Goal: Task Accomplishment & Management: Use online tool/utility

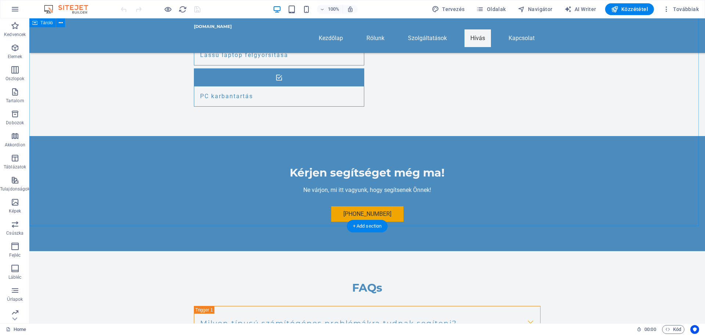
scroll to position [958, 0]
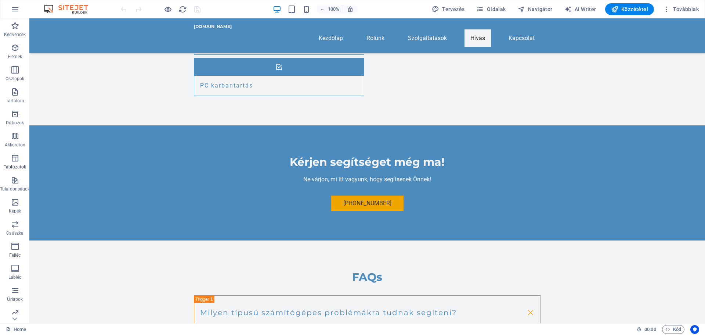
click at [16, 165] on p "Táblázatok" at bounding box center [15, 167] width 22 height 6
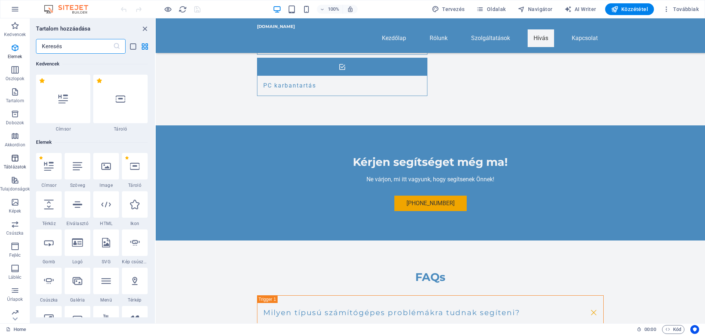
scroll to position [2543, 0]
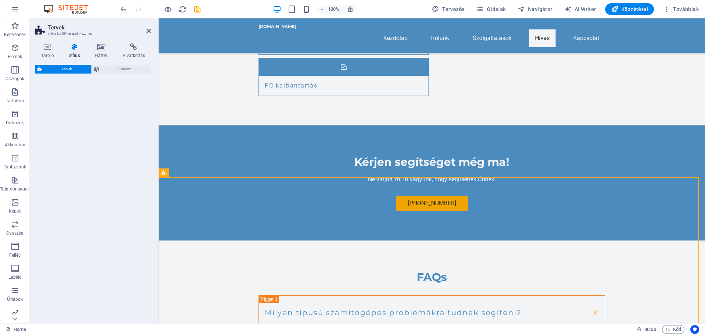
select select "rem"
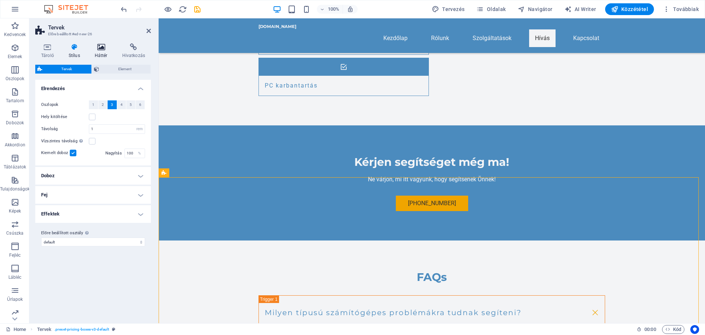
click at [104, 46] on icon at bounding box center [101, 46] width 25 height 7
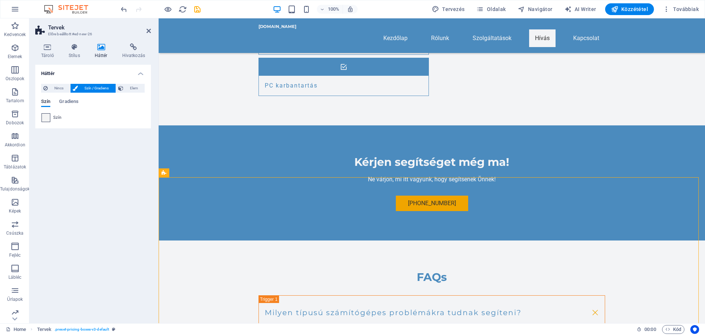
click at [46, 118] on span at bounding box center [46, 117] width 8 height 8
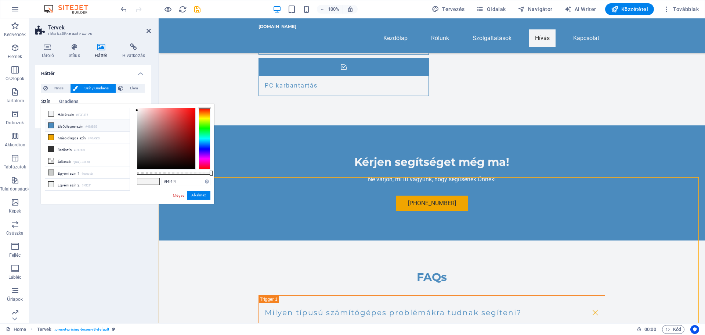
click at [68, 126] on li "Elsődleges szín #4B8BBE" at bounding box center [87, 126] width 84 height 12
type input "#4b8bbe"
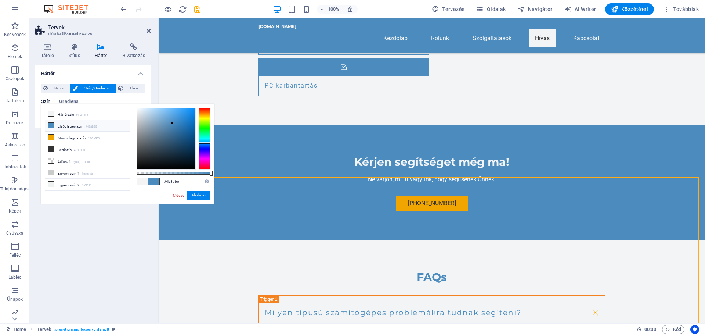
click at [199, 197] on button "Alkalmaz" at bounding box center [199, 195] width 24 height 9
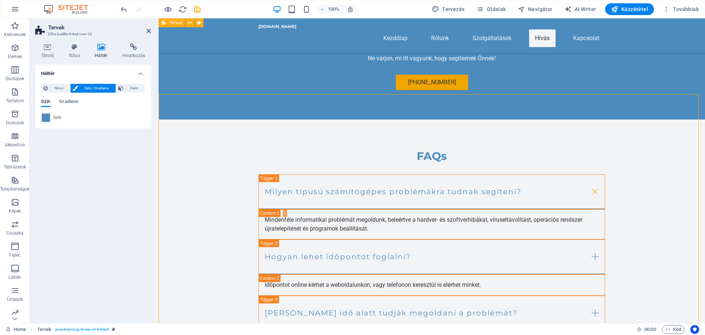
scroll to position [1031, 0]
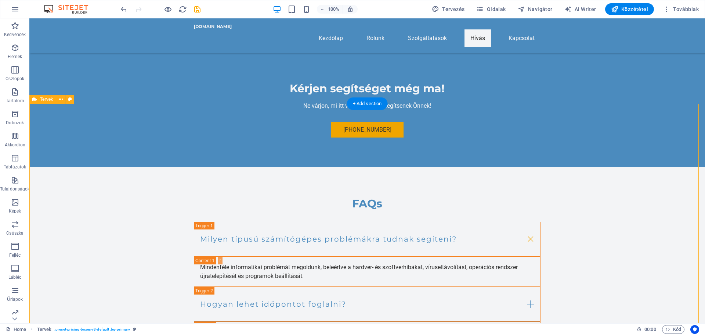
click at [60, 101] on icon at bounding box center [61, 99] width 4 height 8
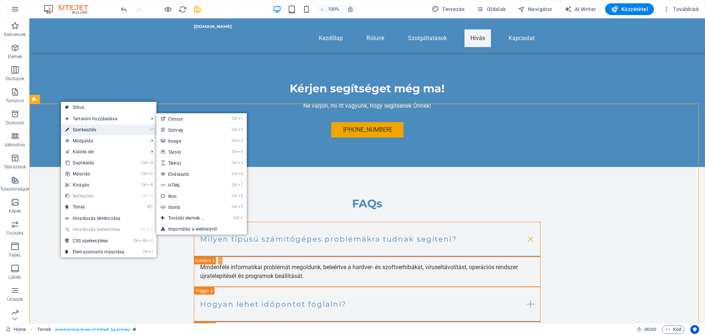
click at [84, 129] on link "⏎ Szerkesztés" at bounding box center [95, 129] width 68 height 11
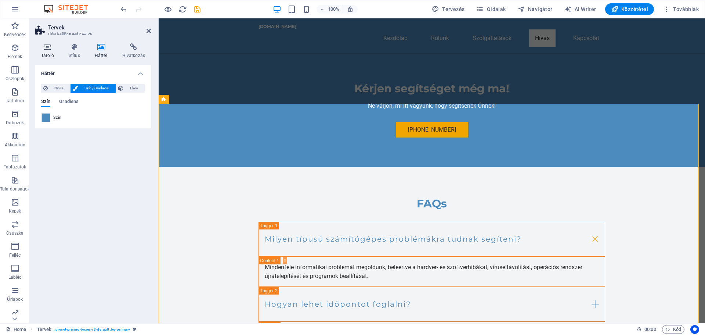
click at [48, 49] on icon at bounding box center [47, 46] width 25 height 7
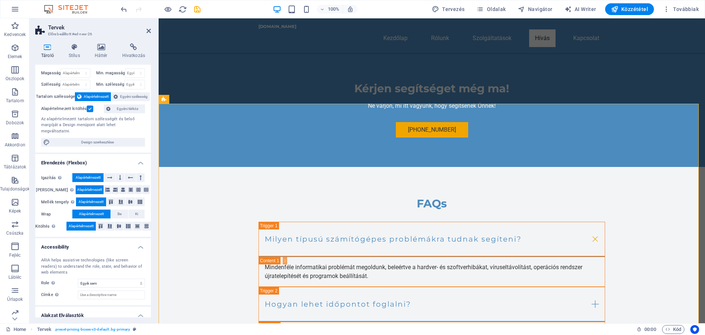
scroll to position [0, 0]
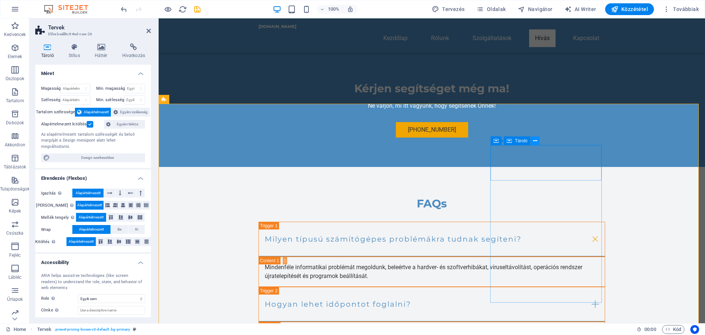
click at [533, 138] on icon at bounding box center [535, 141] width 4 height 8
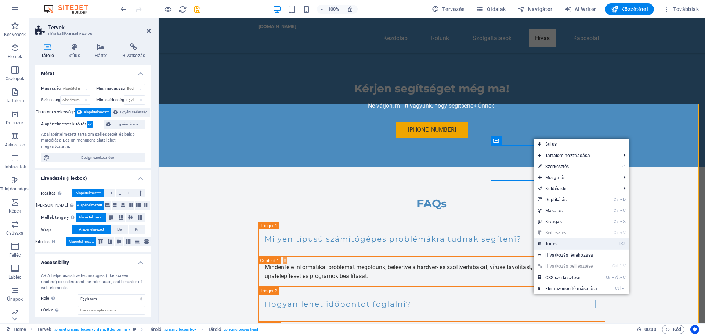
click at [557, 244] on link "⌦ Törlés" at bounding box center [568, 243] width 68 height 11
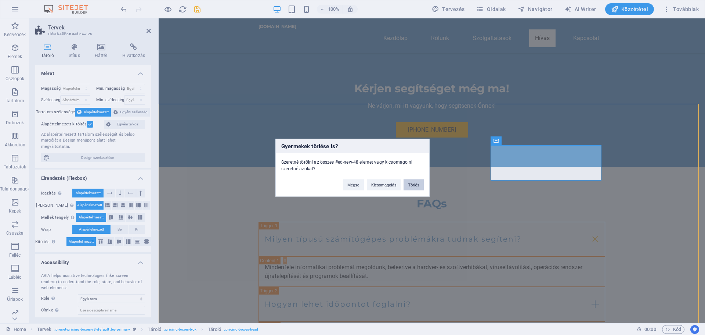
click at [412, 184] on button "Törlés" at bounding box center [414, 184] width 20 height 11
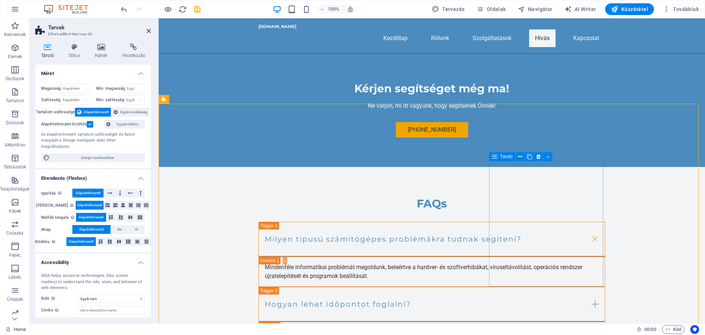
click at [494, 158] on icon at bounding box center [494, 156] width 5 height 9
click at [496, 158] on icon at bounding box center [495, 157] width 5 height 9
click at [525, 159] on button at bounding box center [521, 157] width 9 height 9
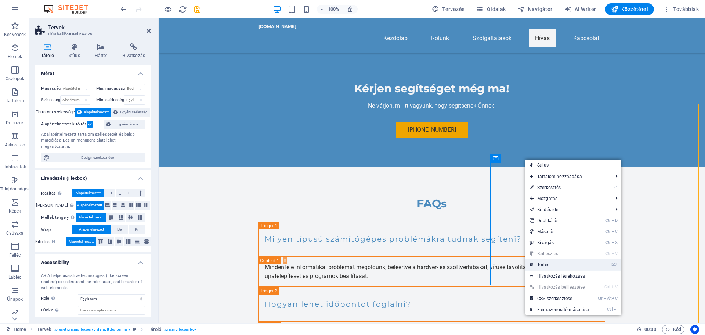
click at [551, 264] on link "⌦ Törlés" at bounding box center [559, 264] width 68 height 11
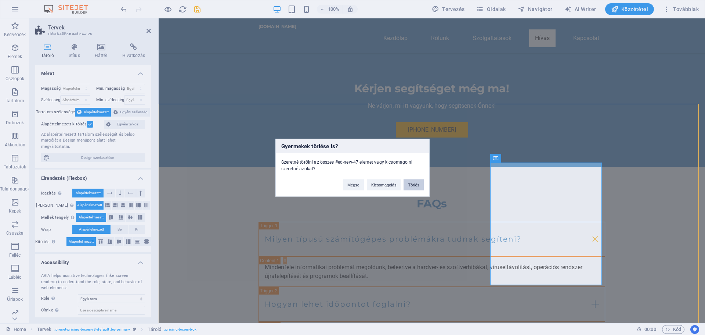
click at [416, 185] on button "Törlés" at bounding box center [414, 184] width 20 height 11
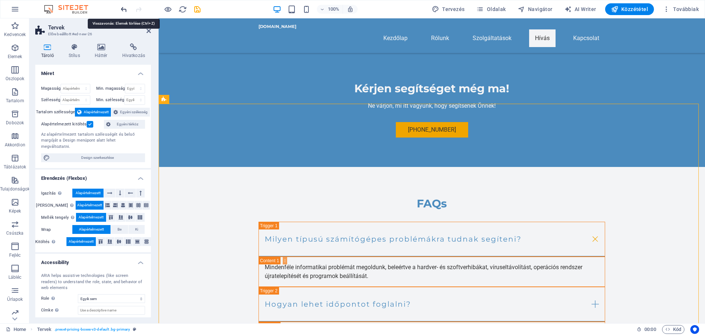
click at [124, 10] on icon "undo" at bounding box center [124, 9] width 8 height 8
click at [98, 50] on icon at bounding box center [101, 46] width 25 height 7
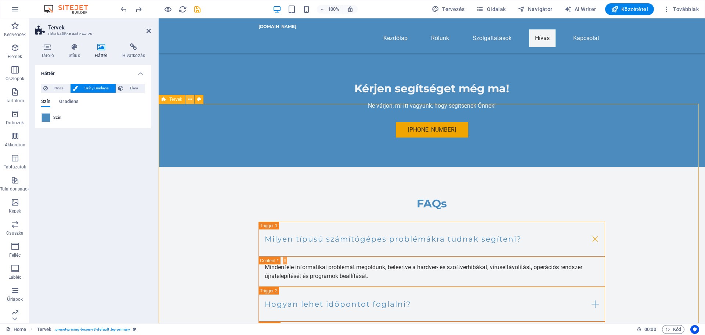
click at [191, 98] on icon at bounding box center [190, 99] width 4 height 8
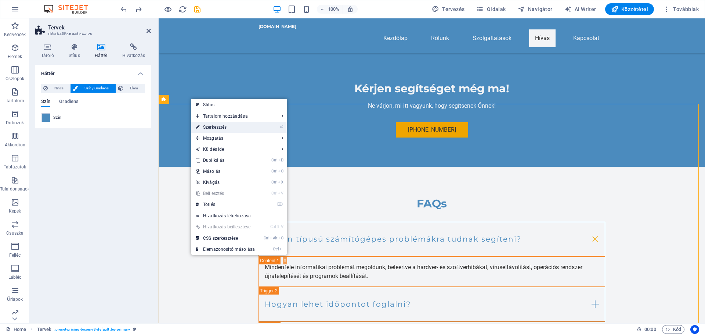
click at [211, 126] on link "⏎ Szerkesztés" at bounding box center [225, 127] width 68 height 11
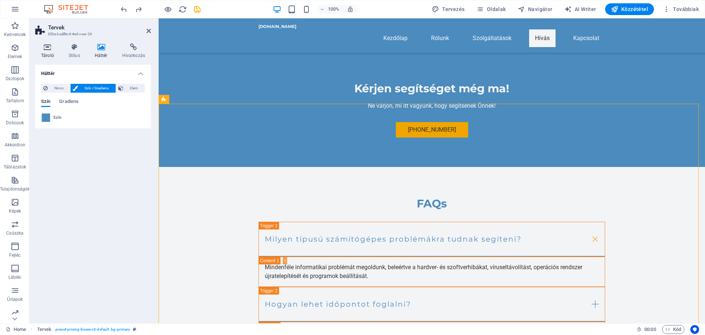
click at [48, 44] on icon at bounding box center [47, 46] width 25 height 7
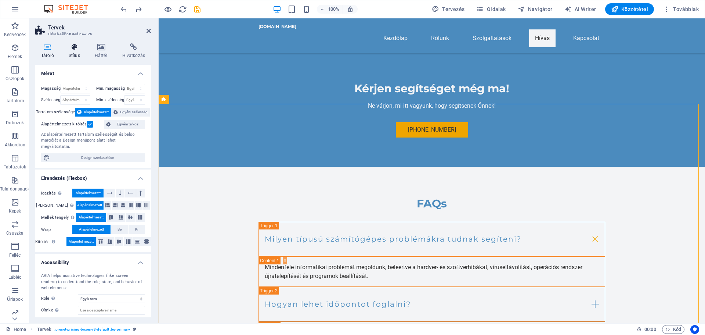
click at [72, 50] on icon at bounding box center [74, 46] width 23 height 7
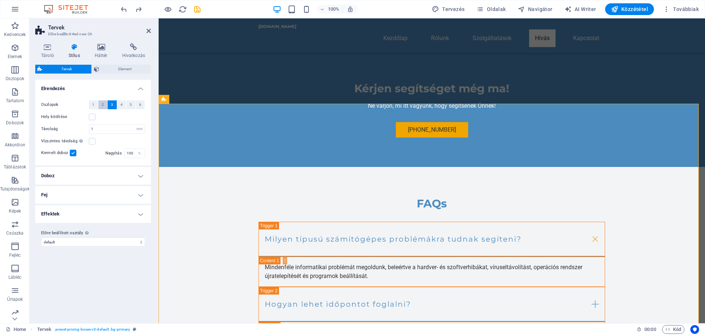
click at [104, 105] on button "2" at bounding box center [102, 104] width 9 height 9
click at [73, 153] on label at bounding box center [73, 152] width 7 height 7
click at [0, 0] on input "Kiemelt doboz" at bounding box center [0, 0] width 0 height 0
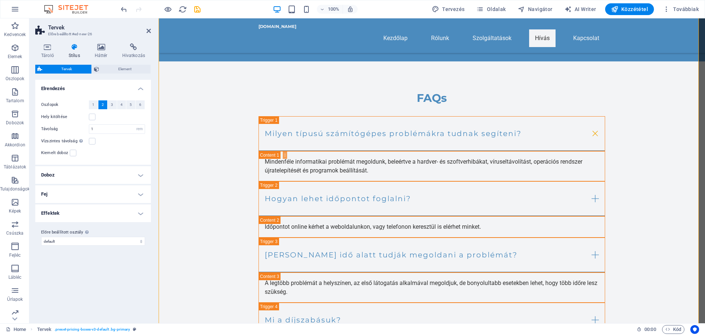
scroll to position [1178, 0]
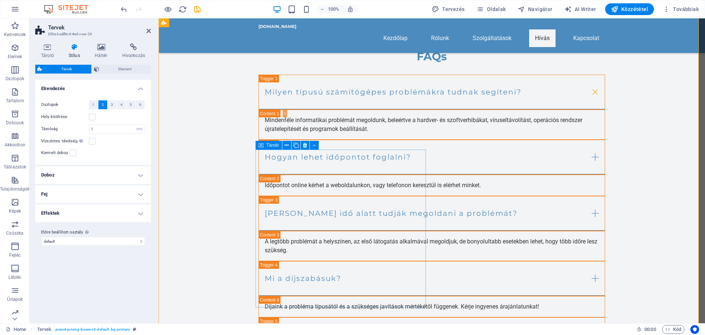
click at [260, 144] on icon at bounding box center [261, 145] width 5 height 9
click at [303, 144] on icon at bounding box center [305, 145] width 4 height 8
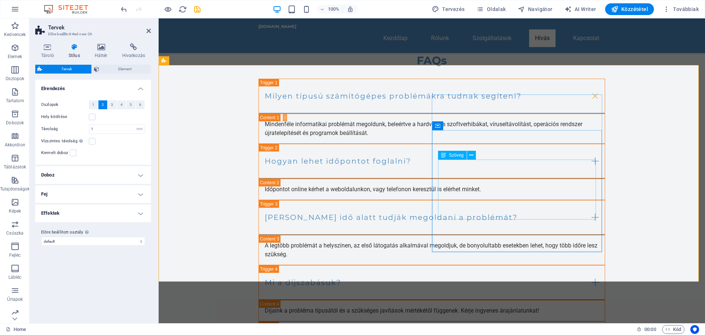
scroll to position [1027, 0]
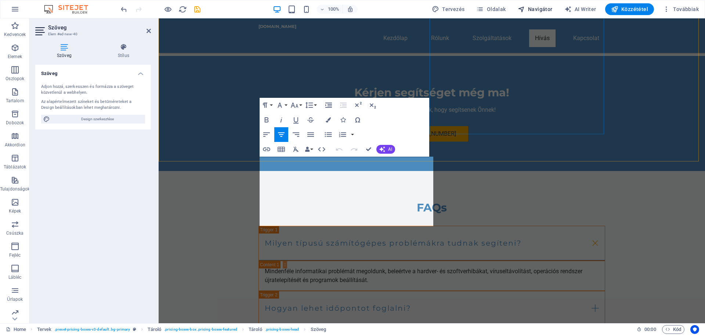
scroll to position [1190, 0]
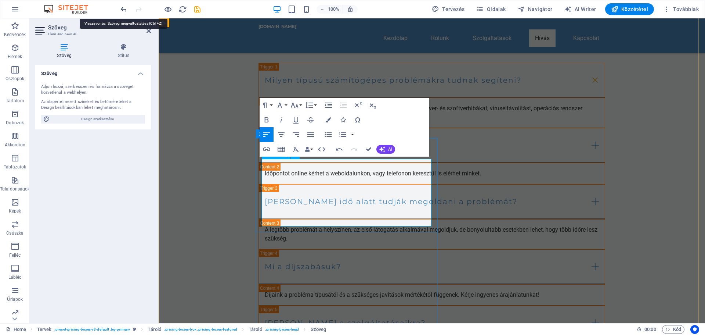
click at [122, 8] on icon "undo" at bounding box center [124, 9] width 8 height 8
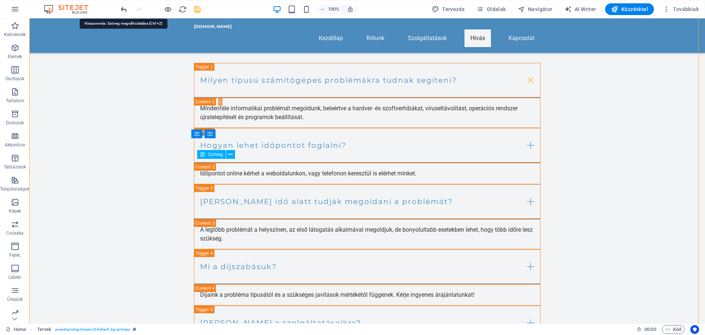
click at [126, 11] on icon "undo" at bounding box center [124, 9] width 8 height 8
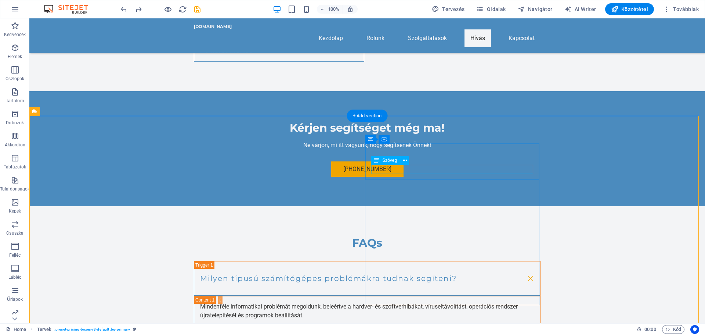
scroll to position [990, 0]
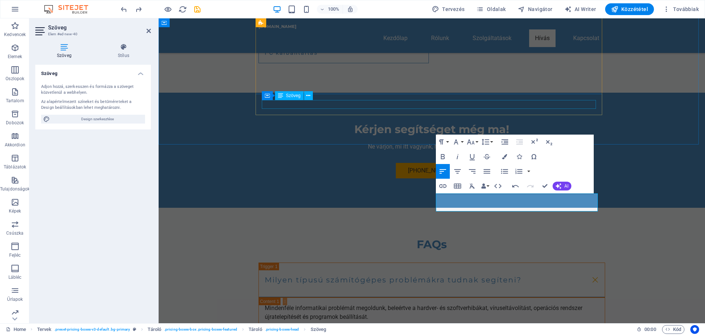
scroll to position [0, 0]
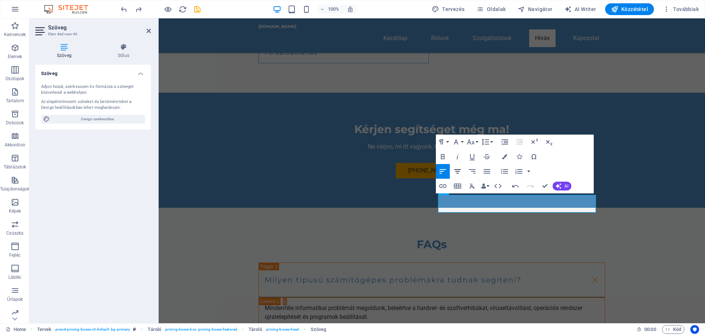
click at [458, 172] on icon "button" at bounding box center [457, 171] width 9 height 9
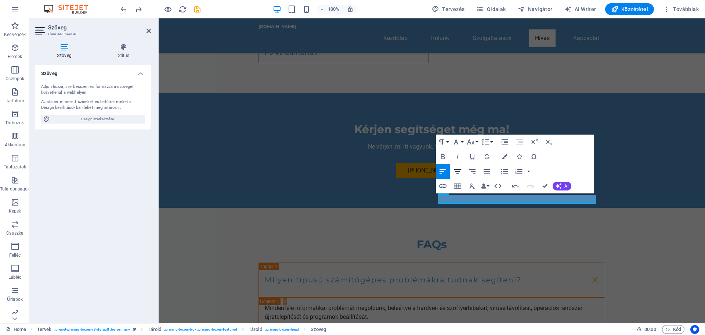
click at [458, 169] on icon "button" at bounding box center [457, 171] width 9 height 9
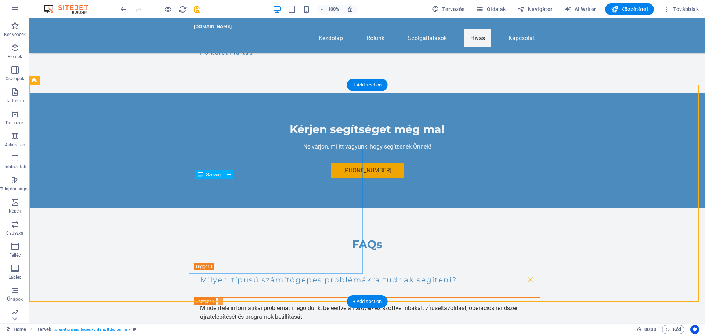
scroll to position [1101, 0]
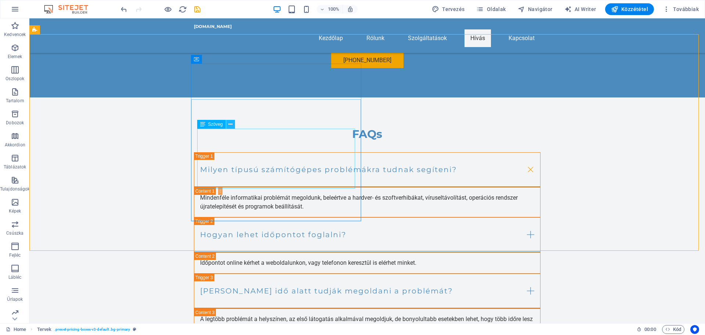
click at [232, 123] on icon at bounding box center [230, 124] width 4 height 8
click at [231, 123] on icon at bounding box center [230, 124] width 4 height 8
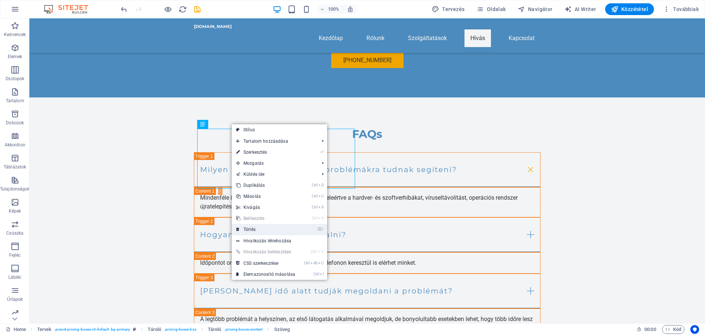
click at [247, 230] on link "⌦ Törlés" at bounding box center [266, 229] width 68 height 11
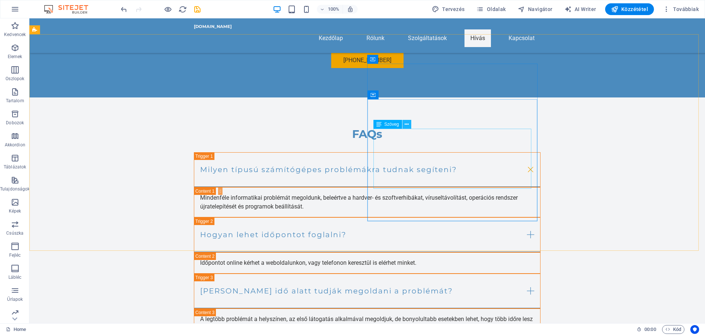
click at [408, 122] on icon at bounding box center [407, 124] width 4 height 8
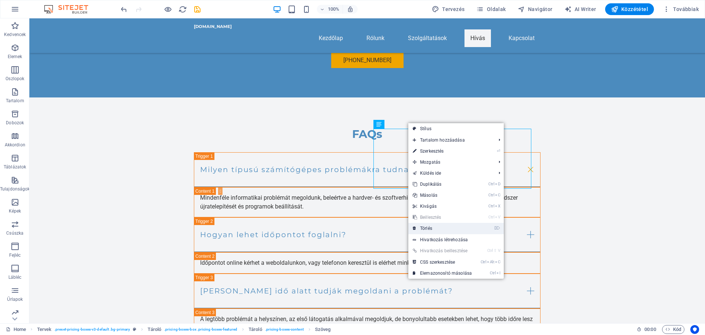
click at [431, 228] on link "⌦ Törlés" at bounding box center [442, 228] width 68 height 11
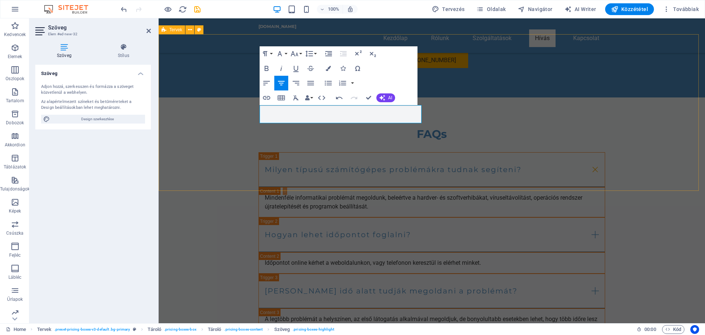
scroll to position [0, 3]
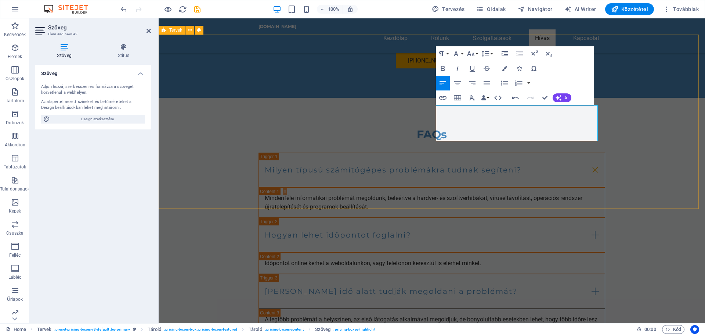
scroll to position [0, 0]
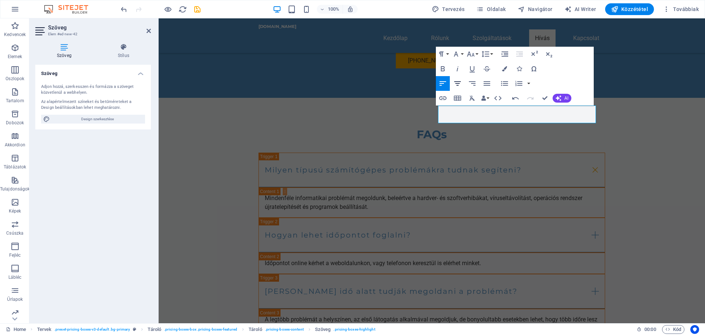
click at [460, 83] on icon "button" at bounding box center [457, 83] width 7 height 4
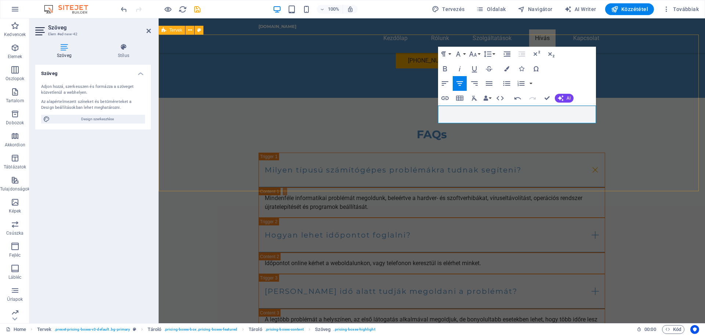
drag, startPoint x: 618, startPoint y: 92, endPoint x: 748, endPoint y: 92, distance: 129.3
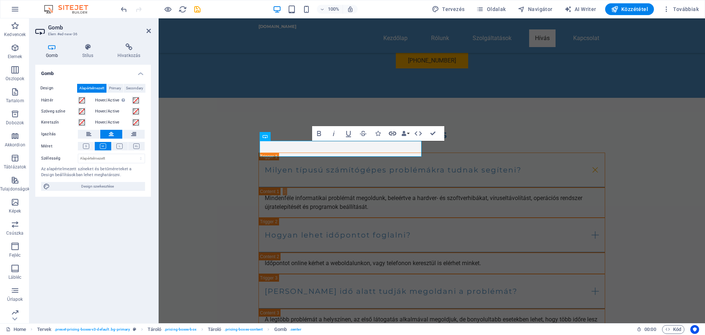
click at [394, 131] on icon "button" at bounding box center [392, 133] width 9 height 9
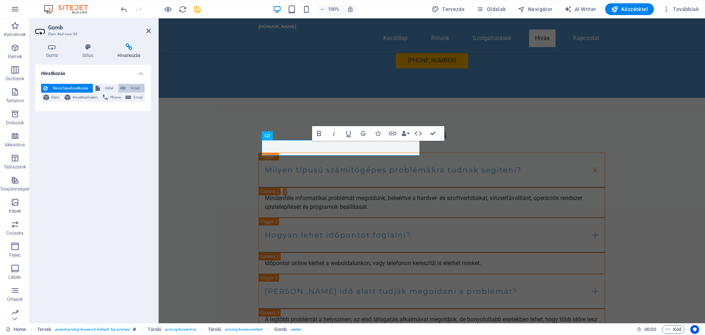
click at [129, 87] on span "Külső" at bounding box center [135, 88] width 15 height 9
select select "blank"
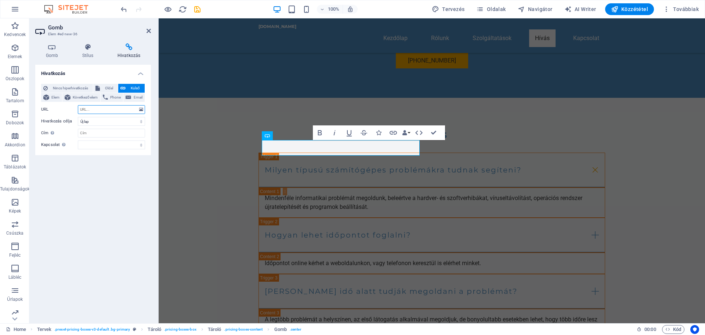
paste input "https://computermania.hu/arka/"
type input "https://computermania.hu/arka/"
click at [88, 133] on input "Cím További hivatkozás leírás, ne legyen azonos a hivatkozás szövegével. A címe…" at bounding box center [111, 133] width 67 height 9
type input "Kiszállás"
click at [84, 191] on div "Hivatkozás Nincs hiperhivatkozás Oldal Külső Elem Következő elem Phone Email Ol…" at bounding box center [93, 191] width 116 height 252
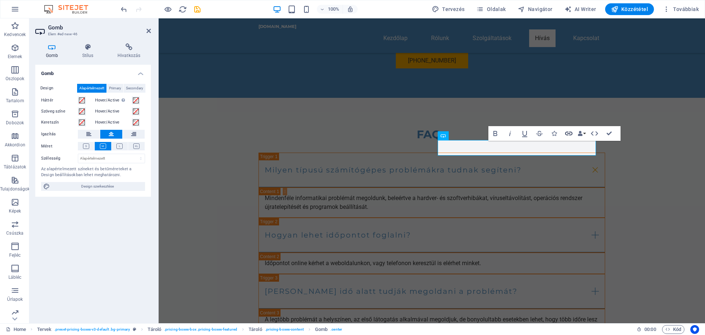
click at [566, 133] on icon "button" at bounding box center [568, 133] width 7 height 4
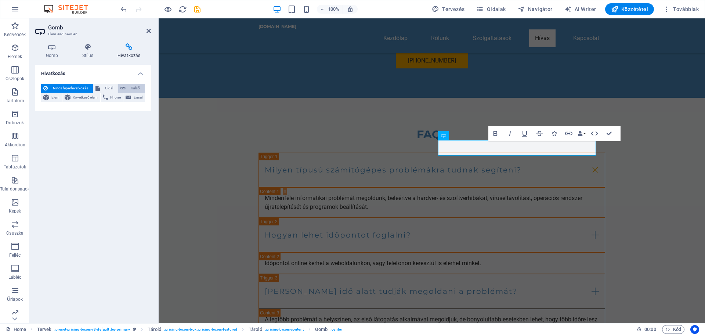
click at [128, 86] on span "Külső" at bounding box center [135, 88] width 15 height 9
select select "blank"
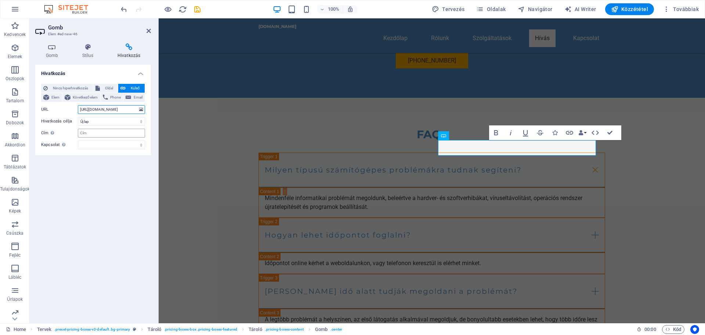
type input "https://computermania.hu/arka/"
click at [92, 132] on input "Cím További hivatkozás leírás, ne legyen azonos a hivatkozás szövegével. A címe…" at bounding box center [111, 133] width 67 height 9
type input "Munkadíjak"
click at [97, 188] on div "Hivatkozás Nincs hiperhivatkozás Oldal Külső Elem Következő elem Phone Email Ol…" at bounding box center [93, 191] width 116 height 252
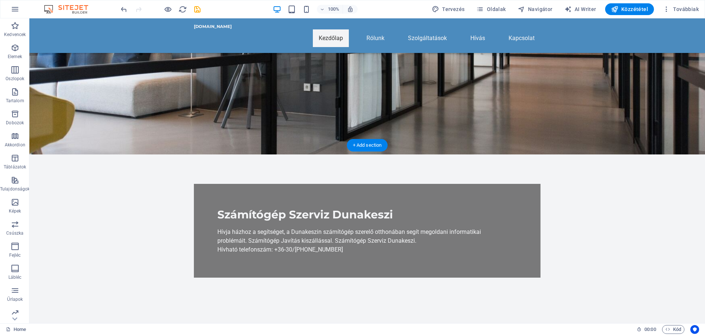
scroll to position [72, 0]
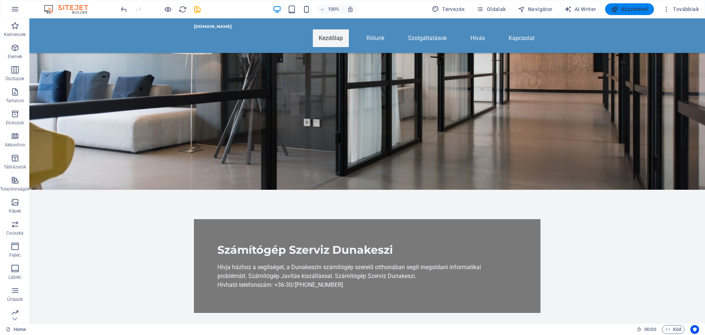
click at [629, 10] on span "Közzététel" at bounding box center [629, 9] width 37 height 7
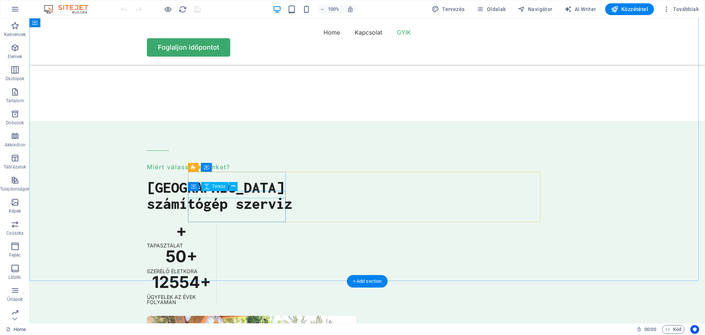
scroll to position [1999, 0]
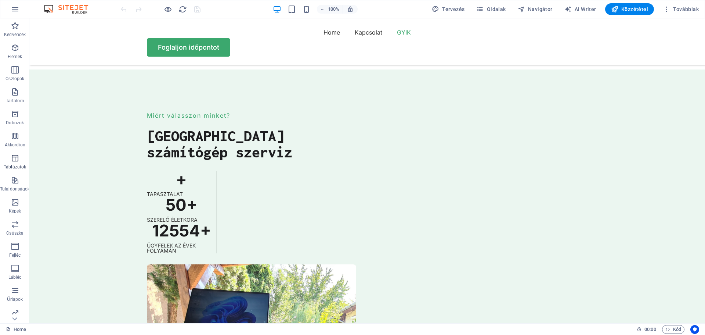
click at [15, 162] on icon "button" at bounding box center [15, 157] width 9 height 9
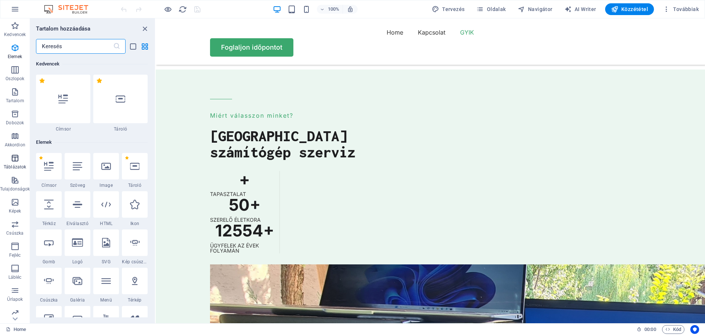
scroll to position [2543, 0]
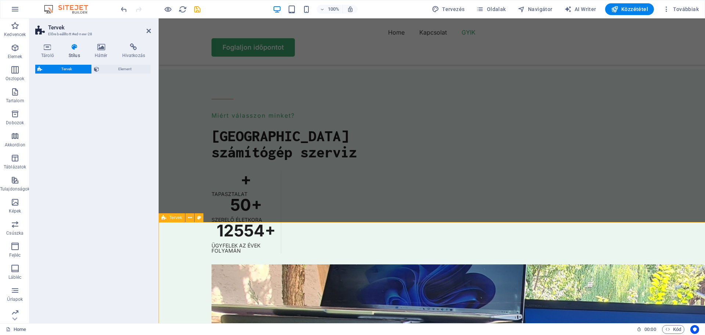
select select "rem"
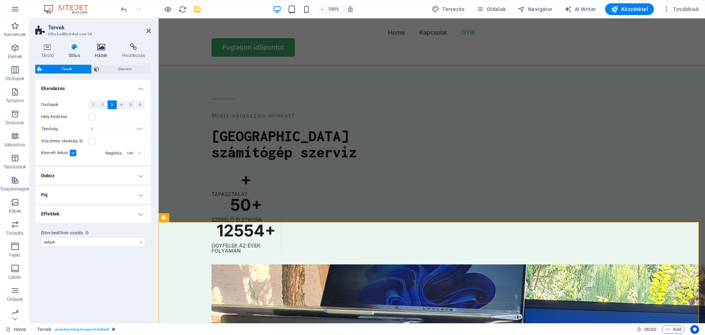
click at [102, 49] on icon at bounding box center [101, 46] width 25 height 7
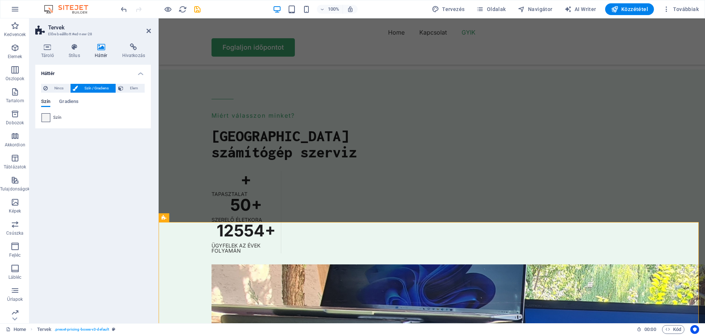
click at [47, 119] on span at bounding box center [46, 117] width 8 height 8
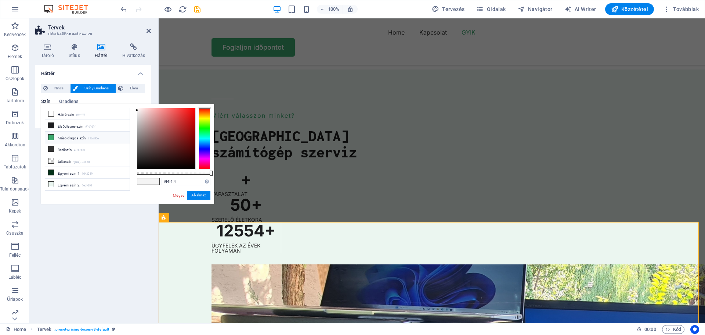
click at [64, 137] on li "Másodlagos szín #3ba86e" at bounding box center [87, 137] width 84 height 12
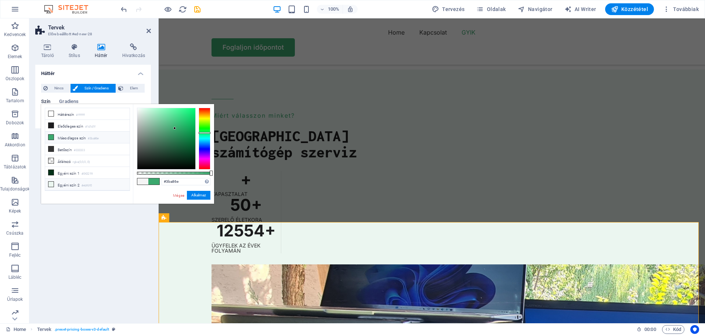
click at [65, 184] on li "Egyéni szín 2 #ebf6f0" at bounding box center [87, 184] width 84 height 12
type input "#ebf6f0"
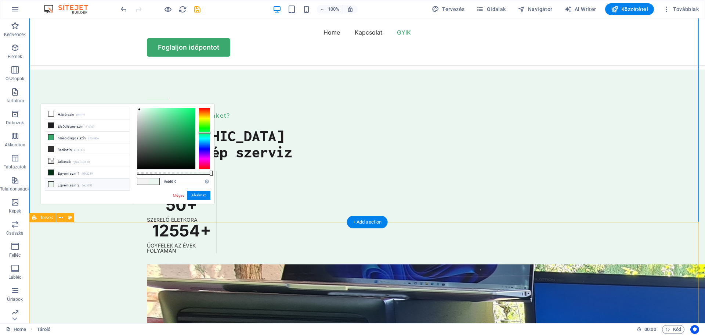
drag, startPoint x: 196, startPoint y: 235, endPoint x: 181, endPoint y: 234, distance: 14.8
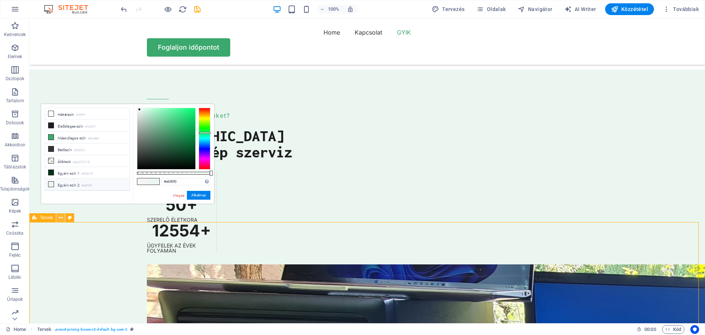
click at [61, 217] on icon at bounding box center [61, 218] width 4 height 8
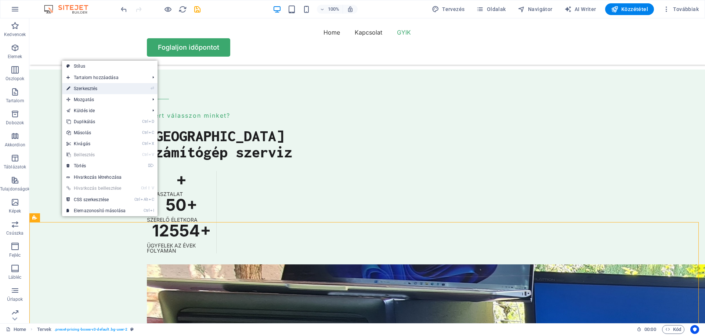
click at [93, 90] on link "⏎ Szerkesztés" at bounding box center [96, 88] width 68 height 11
select select "rem"
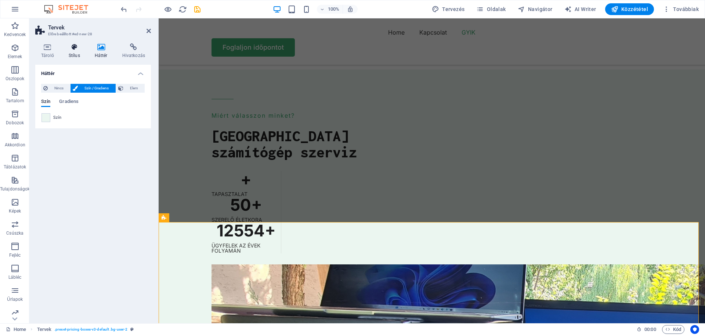
click at [75, 48] on icon at bounding box center [74, 46] width 23 height 7
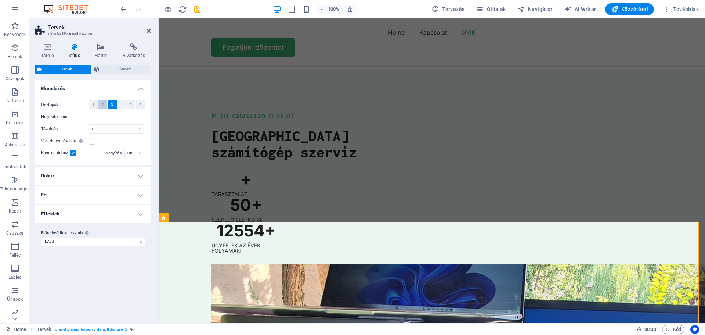
click at [104, 104] on button "2" at bounding box center [102, 104] width 9 height 9
click at [73, 153] on label at bounding box center [73, 152] width 7 height 7
click at [0, 0] on input "Kiemelt doboz" at bounding box center [0, 0] width 0 height 0
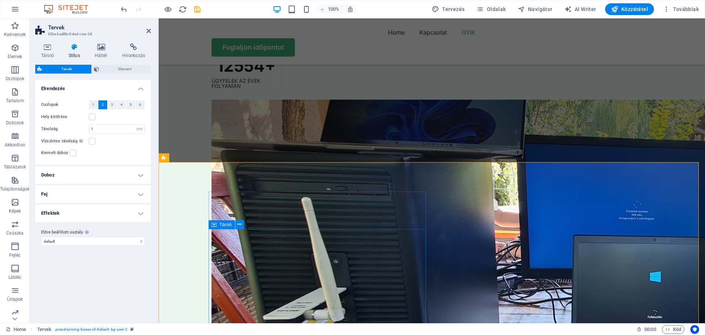
scroll to position [2220, 0]
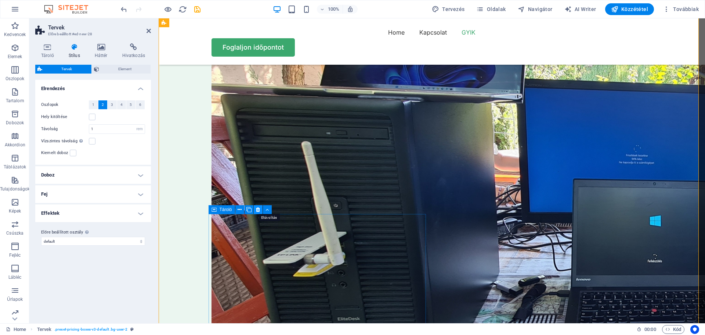
click at [258, 208] on icon at bounding box center [258, 210] width 4 height 8
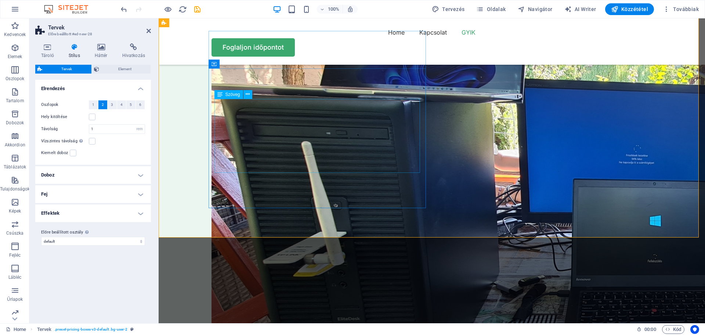
scroll to position [2073, 0]
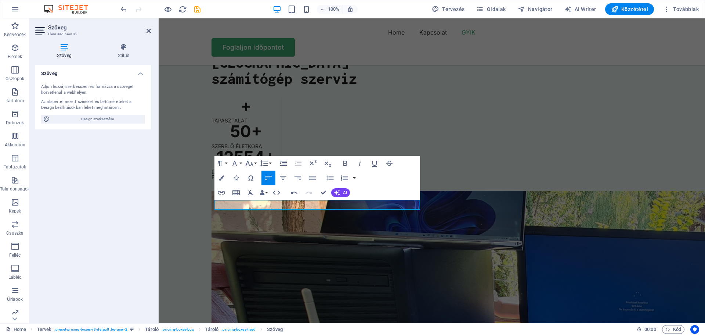
click at [284, 178] on icon "button" at bounding box center [283, 177] width 9 height 9
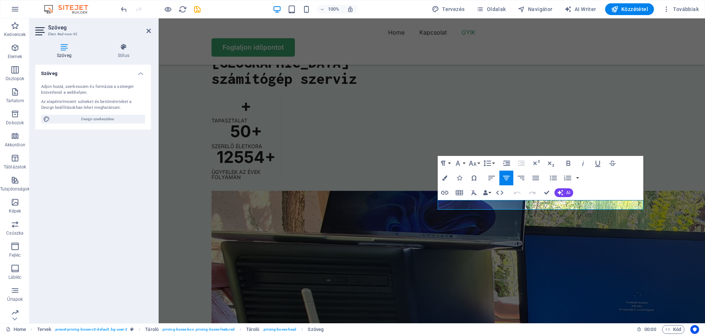
drag, startPoint x: 536, startPoint y: 199, endPoint x: 378, endPoint y: 183, distance: 158.8
click at [536, 199] on button "Redo" at bounding box center [532, 192] width 14 height 15
click at [505, 175] on icon "button" at bounding box center [506, 177] width 9 height 9
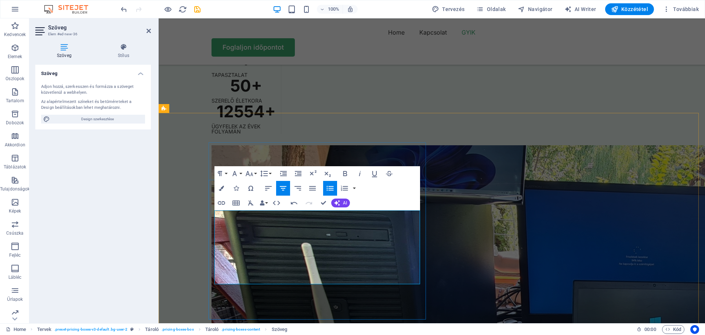
scroll to position [2146, 0]
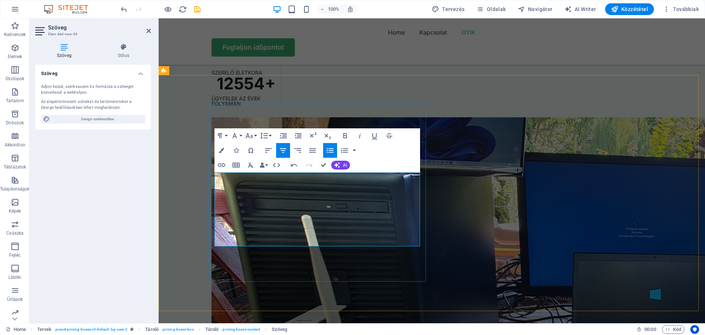
drag, startPoint x: 343, startPoint y: 216, endPoint x: 276, endPoint y: 215, distance: 66.8
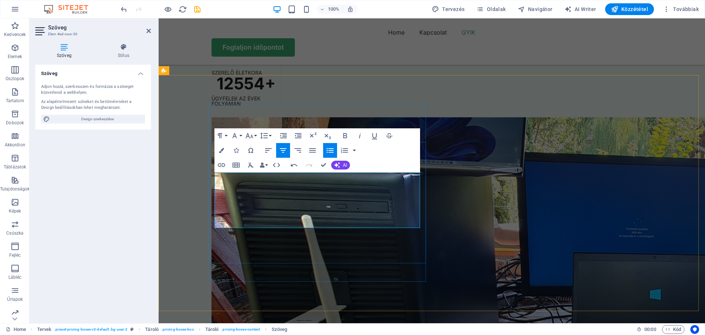
drag, startPoint x: 337, startPoint y: 217, endPoint x: 283, endPoint y: 213, distance: 54.1
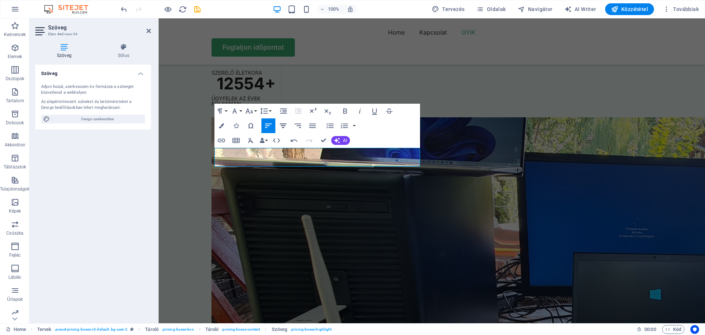
click at [282, 124] on icon "button" at bounding box center [283, 125] width 9 height 9
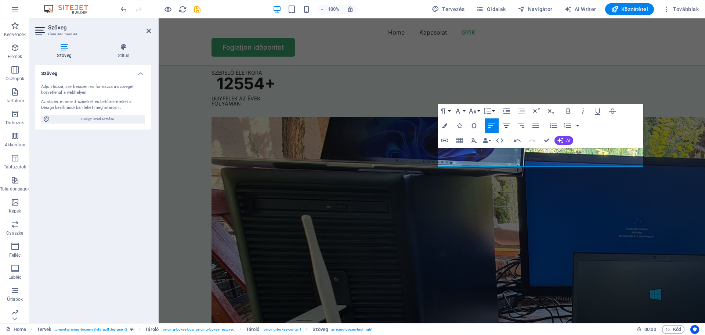
click at [510, 126] on icon "button" at bounding box center [506, 125] width 9 height 9
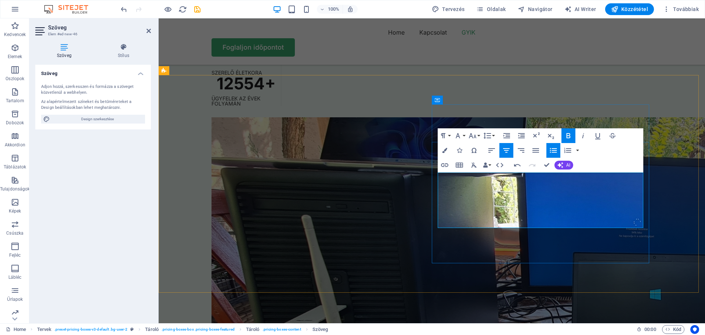
drag, startPoint x: 559, startPoint y: 217, endPoint x: 515, endPoint y: 216, distance: 43.3
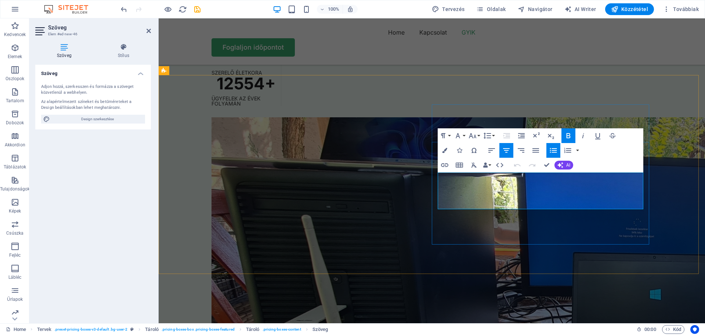
drag, startPoint x: 565, startPoint y: 183, endPoint x: 501, endPoint y: 183, distance: 63.5
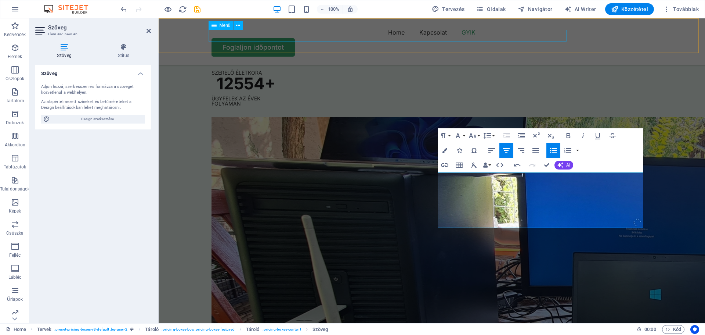
scroll to position [872, 1]
drag, startPoint x: 563, startPoint y: 218, endPoint x: 512, endPoint y: 215, distance: 51.2
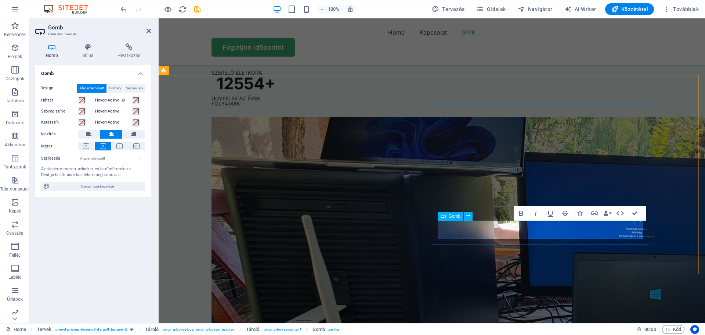
click at [594, 213] on icon "button" at bounding box center [594, 213] width 7 height 4
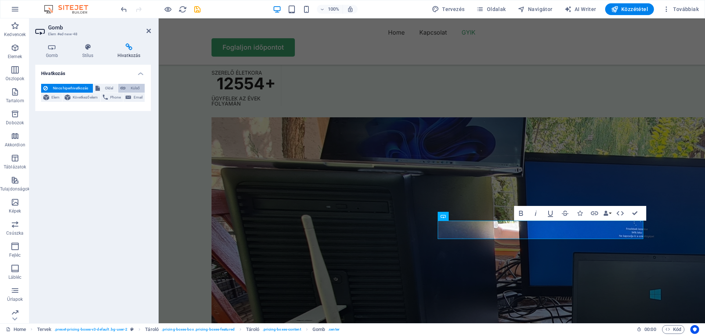
click at [132, 86] on span "Külső" at bounding box center [135, 88] width 15 height 9
select select "blank"
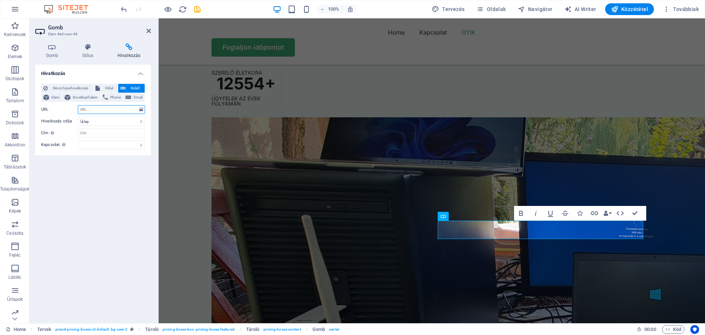
paste input "https://www.szamitogep-szerviz-miskolc.hu/szerviz-arak/"
type input "https://www.szamitogep-szerviz-miskolc.hu/szerviz-arak/"
click at [90, 133] on input "Cím További hivatkozás leírás, ne legyen azonos a hivatkozás szövegével. A címe…" at bounding box center [111, 133] width 67 height 9
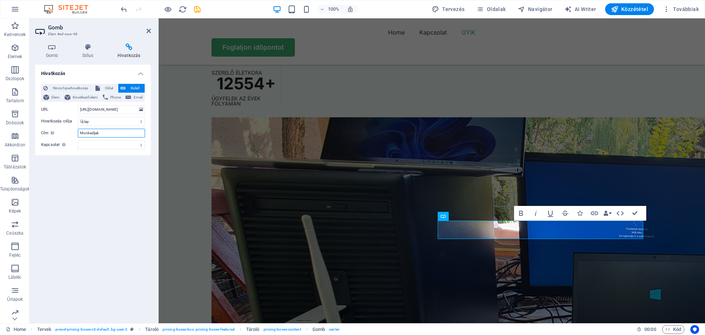
type input "Munkadíjak"
click at [96, 173] on div "Hivatkozás Nincs hiperhivatkozás Oldal Külső Elem Következő elem Phone Email Ol…" at bounding box center [93, 191] width 116 height 252
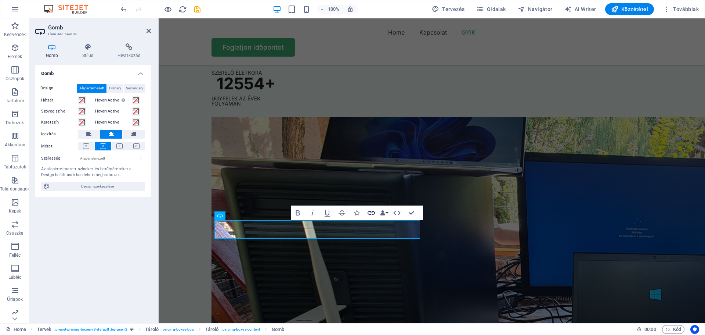
click at [371, 212] on icon "button" at bounding box center [371, 212] width 9 height 9
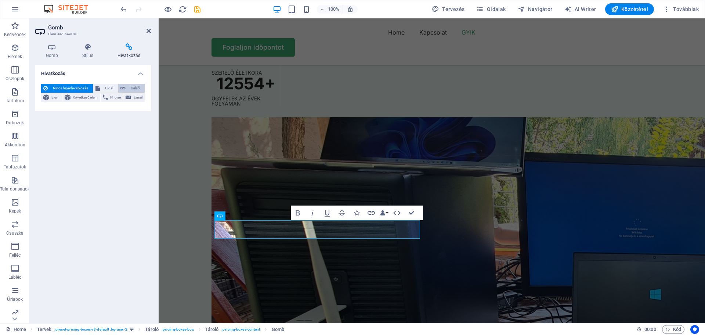
click at [134, 90] on span "Külső" at bounding box center [135, 88] width 15 height 9
select select "blank"
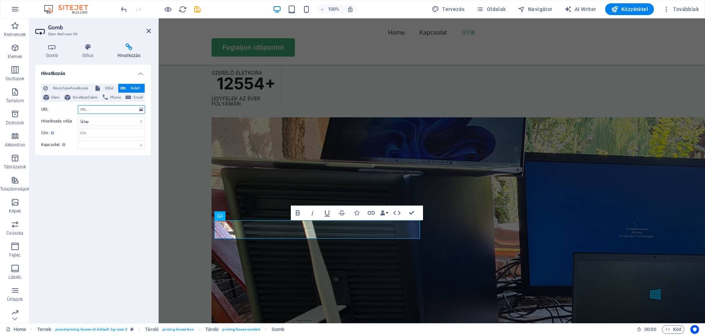
paste input "https://www.szamitogep-szerviz-miskolc.hu/szerviz-arak/"
type input "https://www.szamitogep-szerviz-miskolc.hu/szerviz-arak/"
click at [93, 131] on input "Cím További hivatkozás leírás, ne legyen azonos a hivatkozás szövegével. A címe…" at bounding box center [111, 133] width 67 height 9
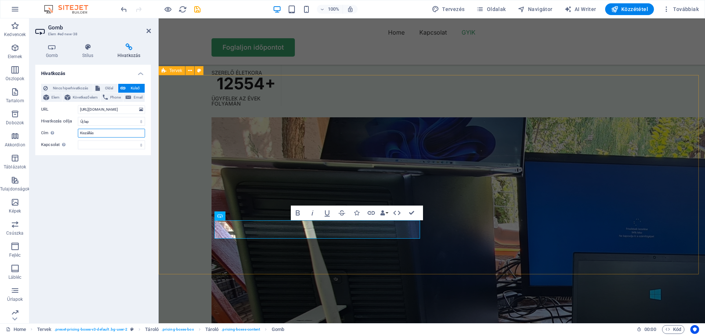
type input "Kiszállás"
click at [121, 191] on div "Hivatkozás Nincs hiperhivatkozás Oldal Külső Elem Következő elem Phone Email Ol…" at bounding box center [93, 191] width 116 height 252
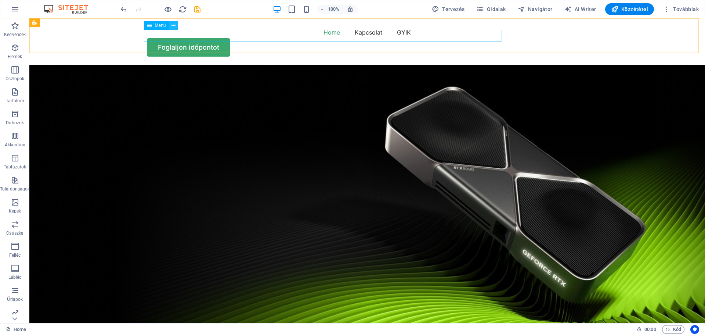
click at [173, 24] on icon at bounding box center [173, 26] width 4 height 8
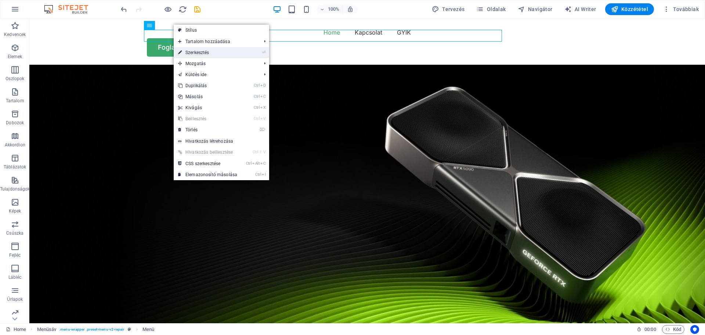
click at [191, 52] on link "⏎ Szerkesztés" at bounding box center [208, 52] width 68 height 11
select select
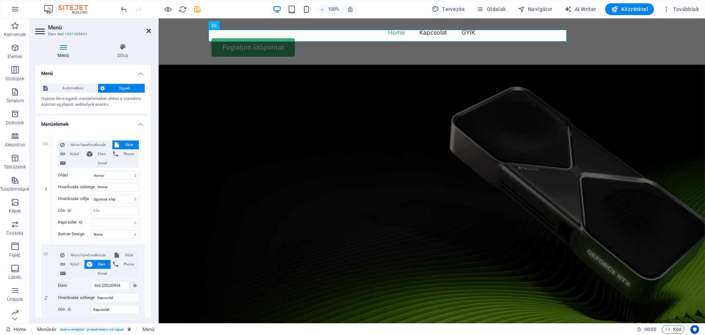
click at [148, 30] on icon at bounding box center [149, 31] width 4 height 6
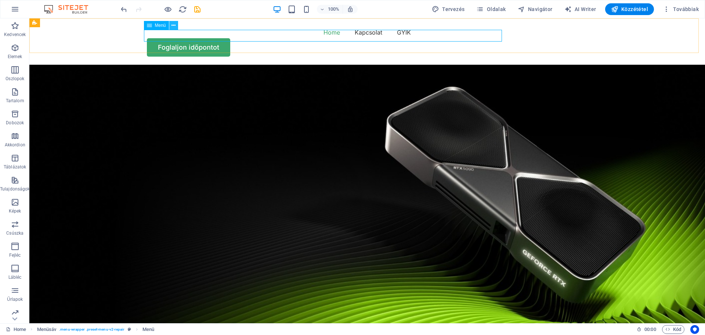
click at [170, 24] on button at bounding box center [173, 25] width 9 height 9
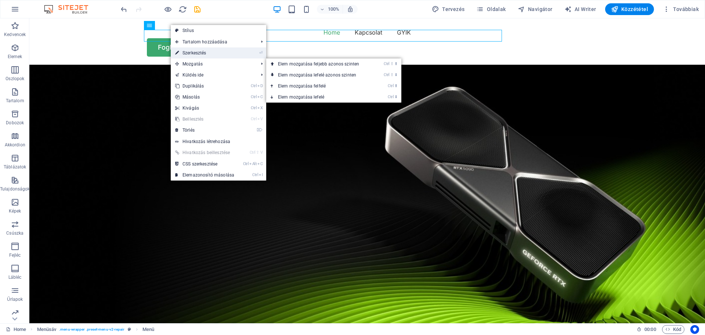
click at [196, 51] on link "⏎ Szerkesztés" at bounding box center [205, 52] width 68 height 11
select select
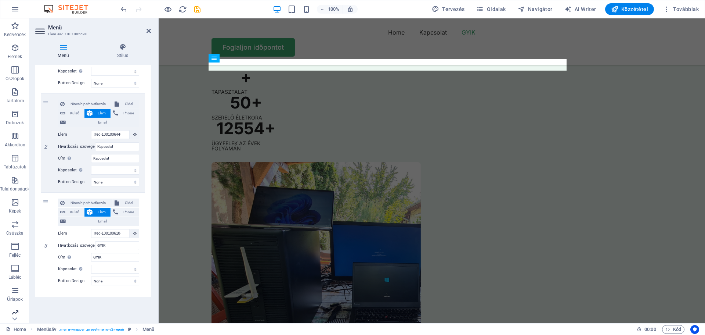
scroll to position [2095, 0]
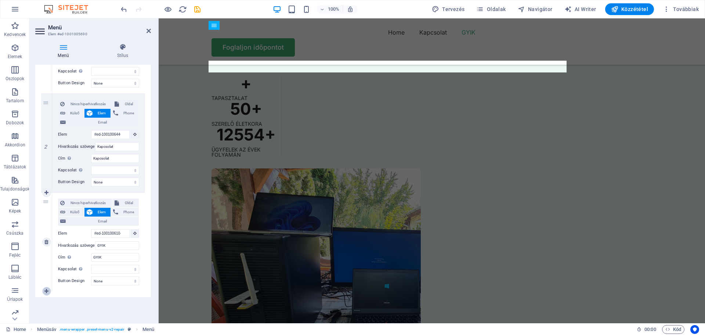
click at [46, 292] on icon at bounding box center [46, 290] width 4 height 5
select select
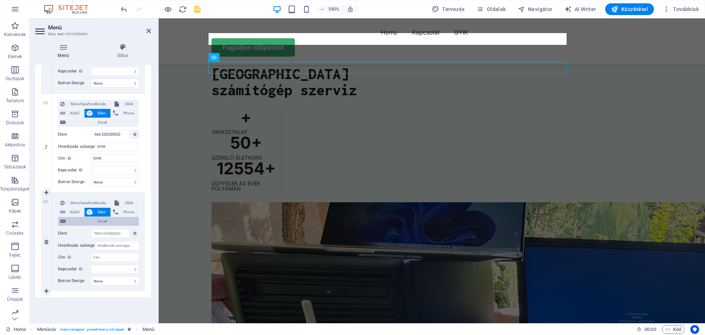
scroll to position [2061, 0]
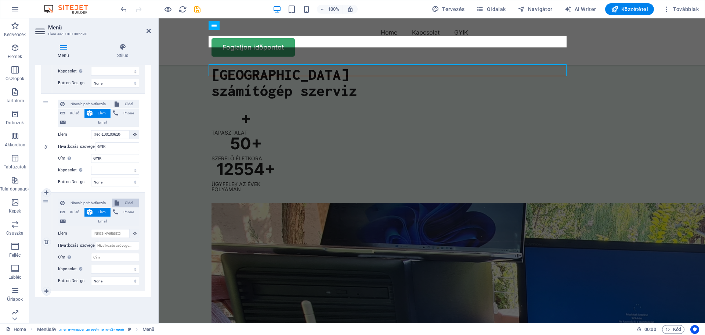
click at [120, 212] on span "Phone" at bounding box center [128, 211] width 16 height 9
select select
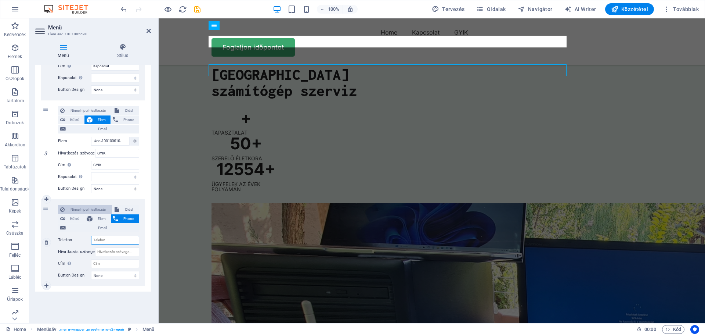
scroll to position [243, 0]
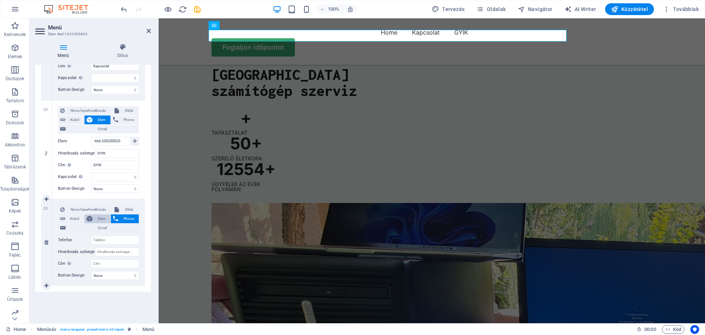
click at [91, 218] on icon at bounding box center [90, 218] width 6 height 9
select select
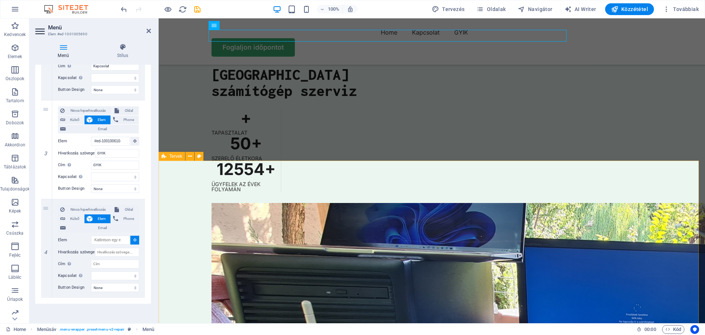
select select
type input "#ed-new-28"
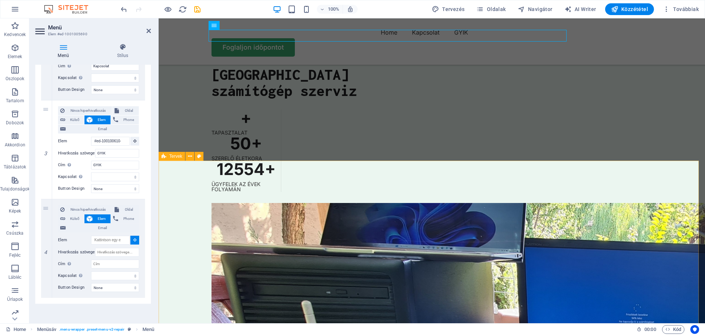
select select
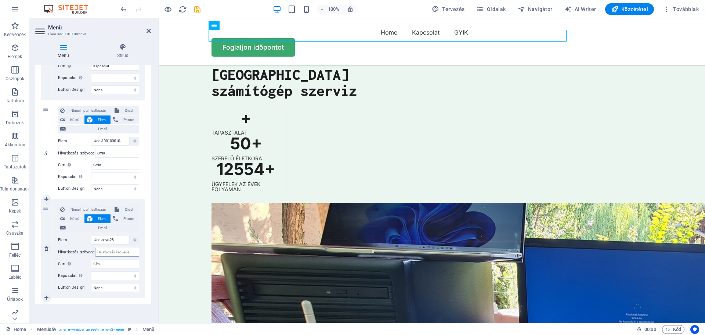
scroll to position [2026, 0]
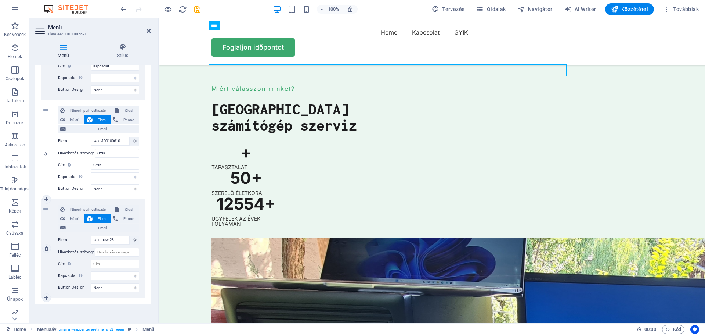
click at [106, 261] on input "Cím További hivatkozás leírás, ne legyen azonos a hivatkozás szövegével. A címe…" at bounding box center [115, 263] width 48 height 9
type input "Árak"
select select
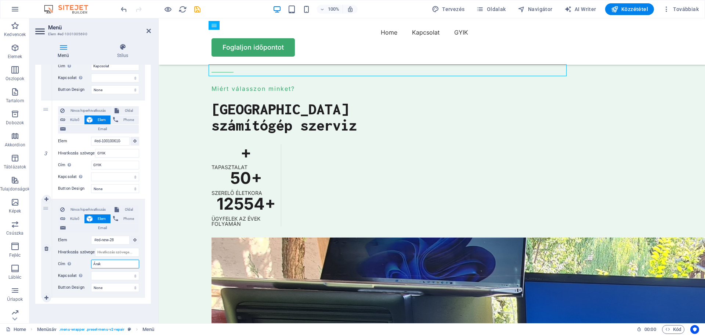
select select
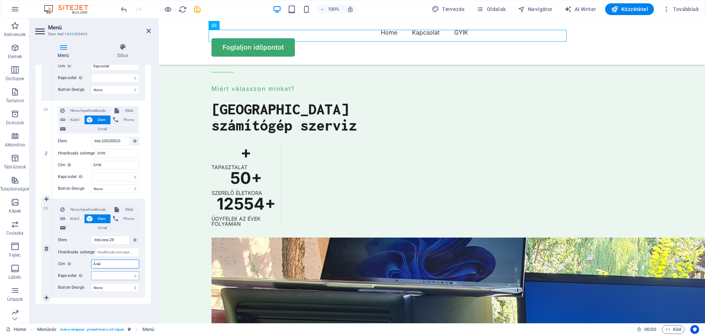
type input "Árak"
click at [102, 276] on select "alternatív szerző könyvjelző külső segítség licenc következő nofollow noreferre…" at bounding box center [115, 275] width 48 height 9
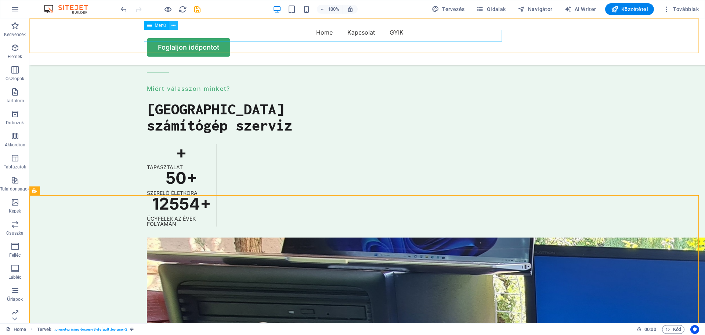
click at [173, 22] on icon at bounding box center [173, 26] width 4 height 8
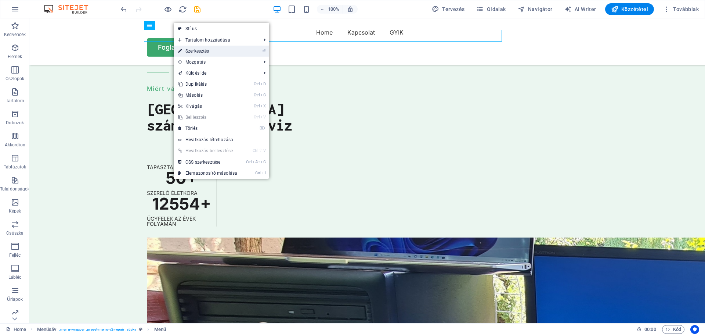
click at [200, 53] on link "⏎ Szerkesztés" at bounding box center [208, 51] width 68 height 11
select select
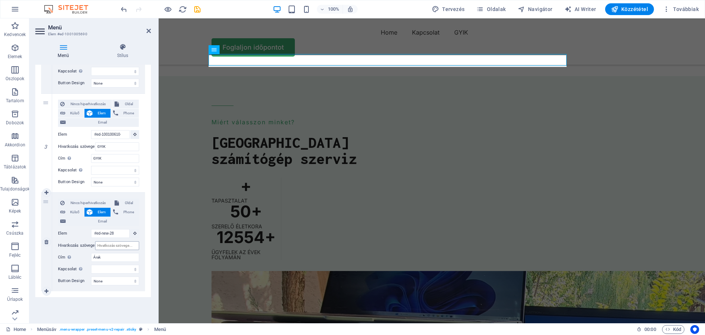
scroll to position [1992, 0]
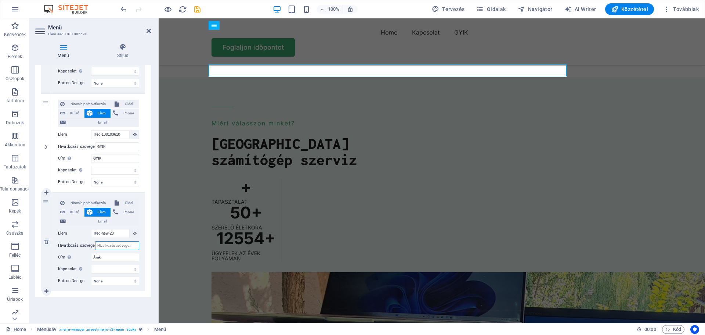
click at [108, 245] on input "Hivatkozás szövege" at bounding box center [117, 245] width 44 height 9
type input "Árak"
select select
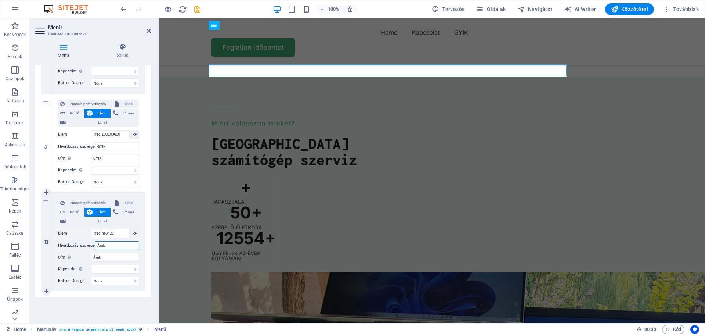
select select
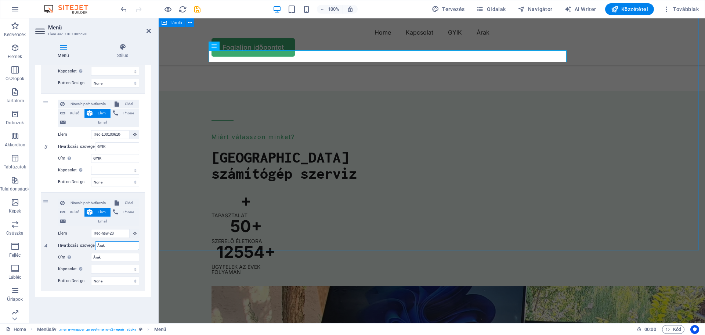
scroll to position [1957, 0]
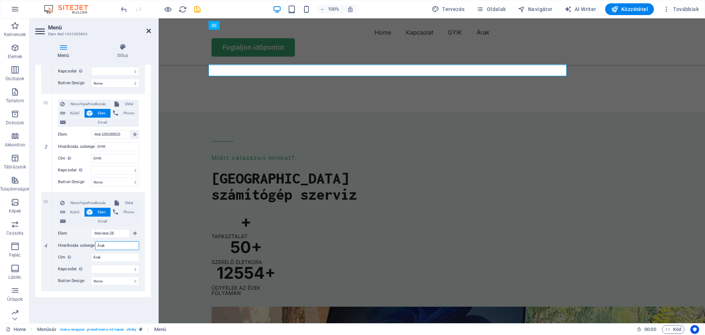
type input "Árak"
click at [149, 30] on icon at bounding box center [149, 31] width 4 height 6
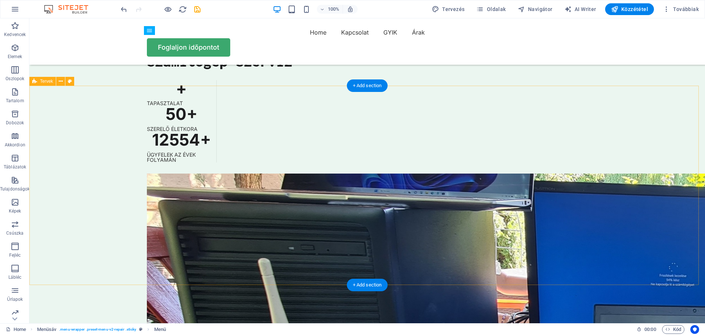
scroll to position [2067, 0]
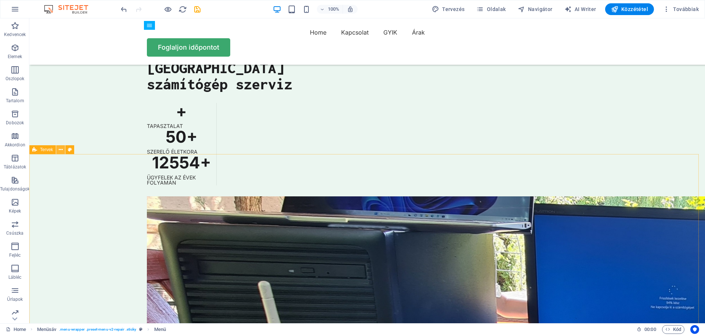
click at [60, 149] on icon at bounding box center [61, 150] width 4 height 8
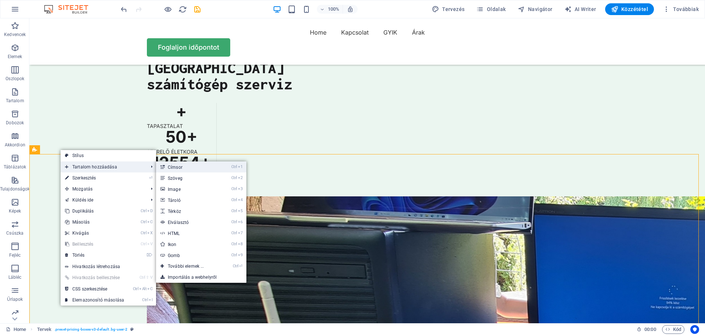
click at [174, 167] on link "Ctrl 1 Címsor" at bounding box center [187, 166] width 63 height 11
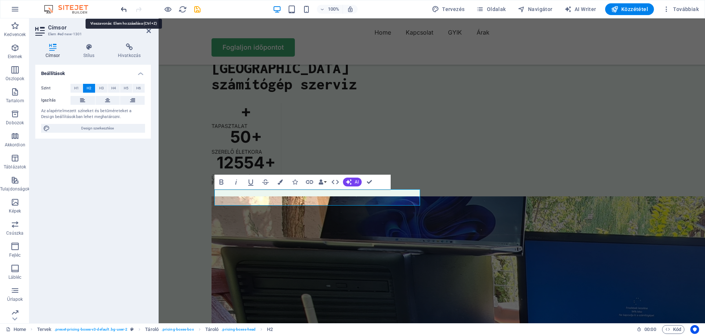
click at [126, 9] on icon "undo" at bounding box center [124, 9] width 8 height 8
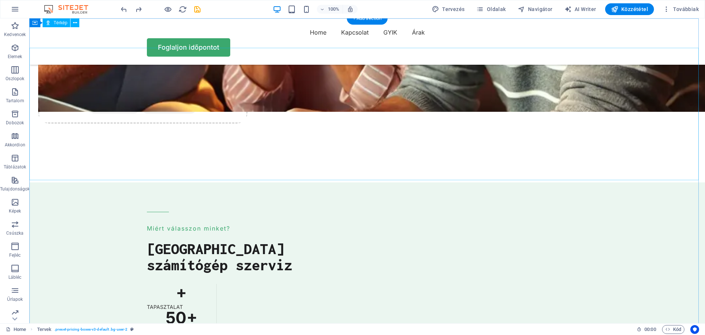
scroll to position [1847, 0]
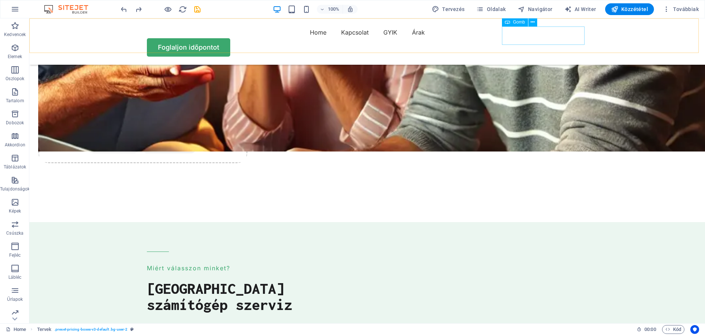
click at [541, 38] on div "Foglaljon időpontot" at bounding box center [367, 47] width 441 height 18
click at [412, 37] on nav "Home Kapcsolat GYIK Árak" at bounding box center [367, 32] width 441 height 12
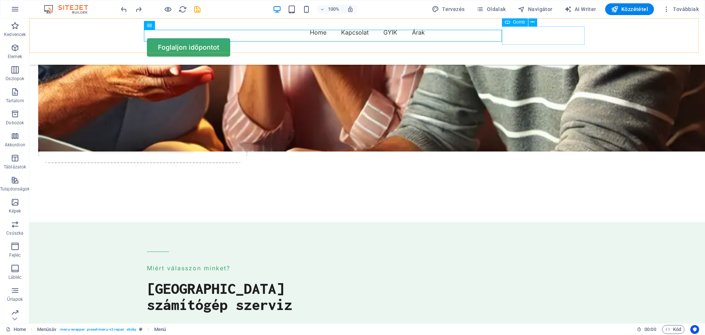
click at [552, 38] on div "Foglaljon időpontot" at bounding box center [367, 47] width 441 height 18
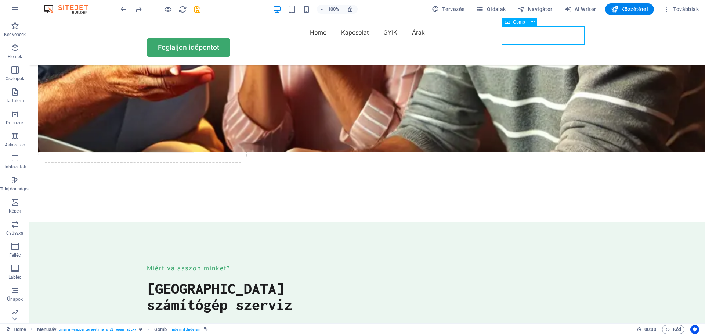
click at [552, 38] on div "Foglaljon időpontot" at bounding box center [367, 47] width 441 height 18
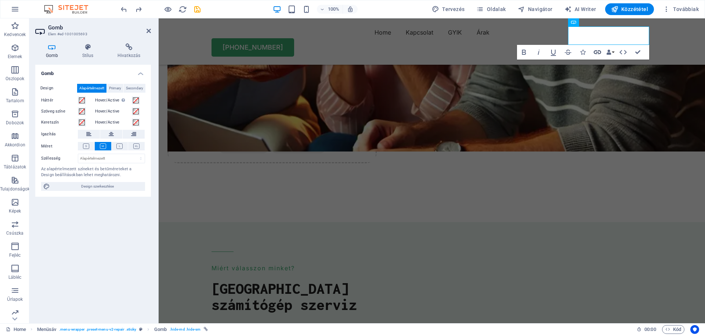
click at [598, 52] on icon "button" at bounding box center [597, 52] width 7 height 4
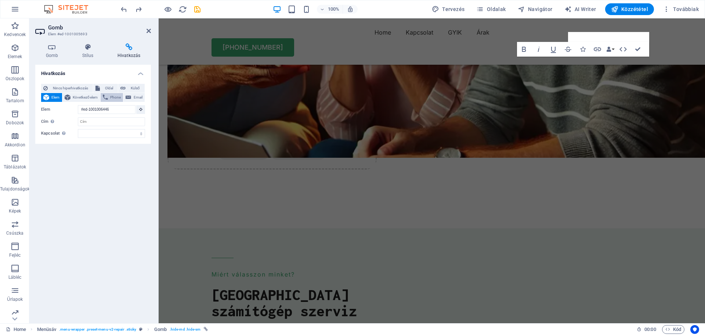
scroll to position [1813, 0]
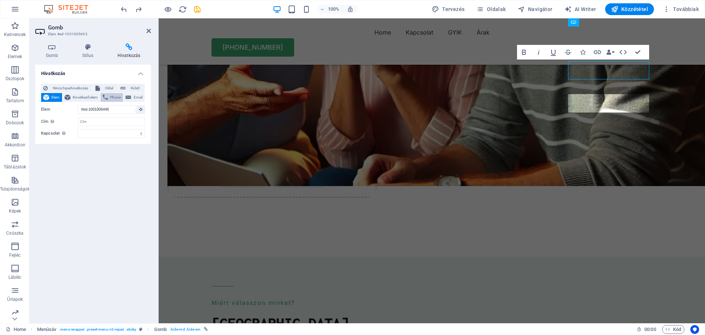
click at [113, 94] on span "Phone" at bounding box center [115, 97] width 11 height 9
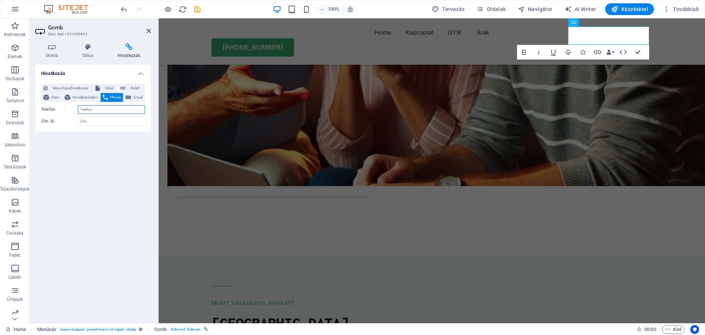
click at [104, 111] on input "Telefon" at bounding box center [111, 109] width 67 height 9
type input "+36309653233"
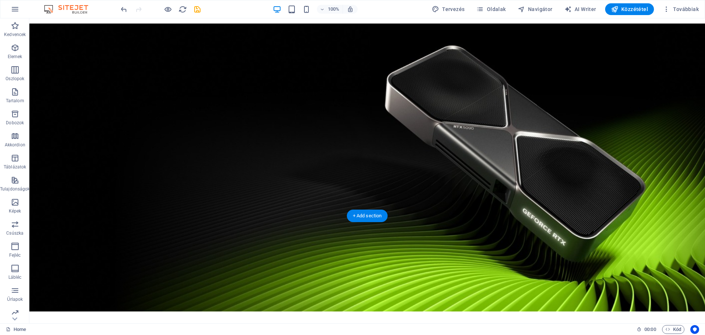
scroll to position [0, 0]
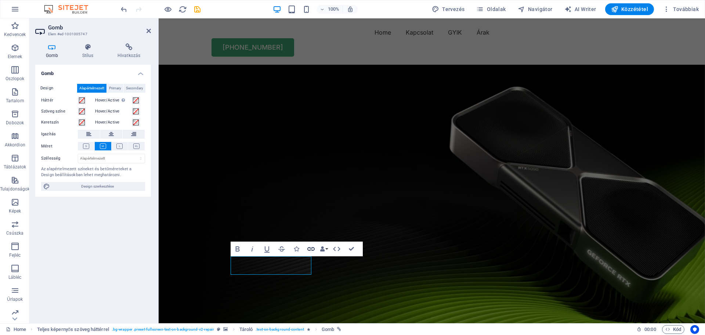
click at [310, 246] on icon "button" at bounding box center [311, 248] width 9 height 9
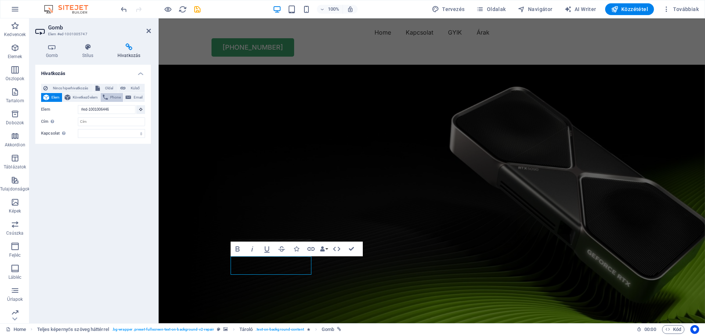
click at [112, 96] on span "Phone" at bounding box center [115, 97] width 11 height 9
click at [102, 110] on input "Telefon" at bounding box center [111, 109] width 67 height 9
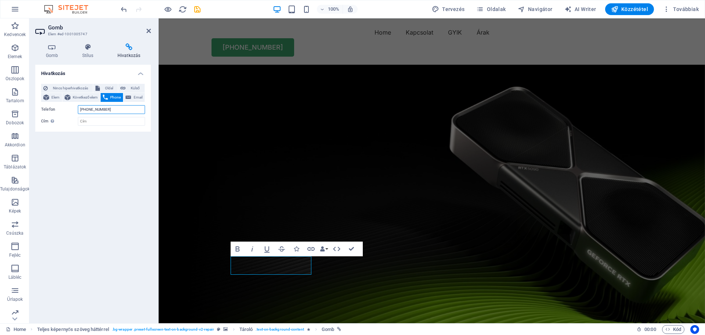
type input "+36309653233"
click at [122, 139] on div "Hivatkozás Nincs hiperhivatkozás Oldal Külső Elem Következő elem Phone Email Ol…" at bounding box center [93, 191] width 116 height 252
click at [489, 155] on figure at bounding box center [432, 209] width 546 height 288
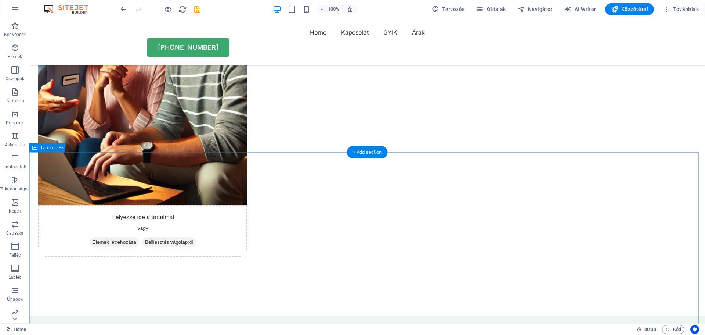
scroll to position [1763, 0]
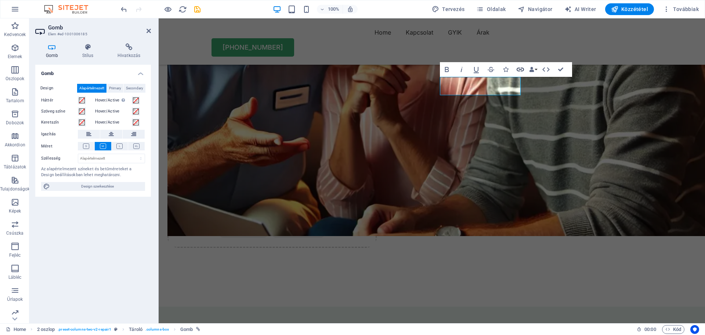
click at [520, 69] on icon "button" at bounding box center [520, 70] width 7 height 4
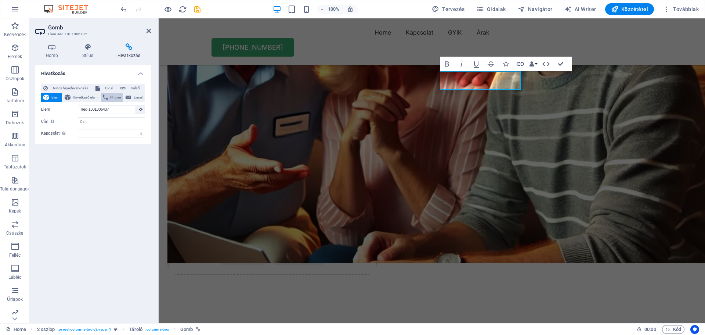
scroll to position [1694, 0]
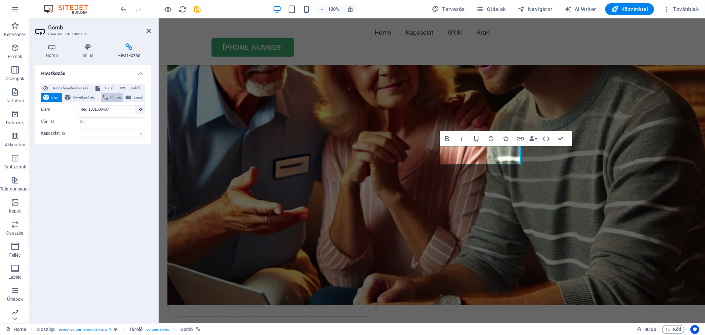
click at [112, 99] on span "Phone" at bounding box center [115, 97] width 11 height 9
click at [100, 111] on input "Telefon" at bounding box center [111, 109] width 67 height 9
type input "+36309653233"
click at [118, 150] on div "Hivatkozás Nincs hiperhivatkozás Oldal Külső Elem Következő elem Phone Email Ol…" at bounding box center [93, 191] width 116 height 252
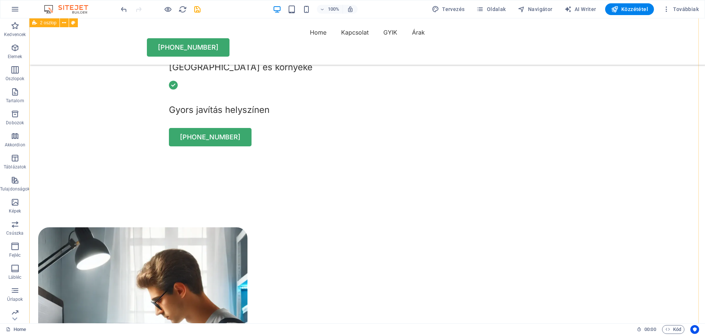
scroll to position [289, 0]
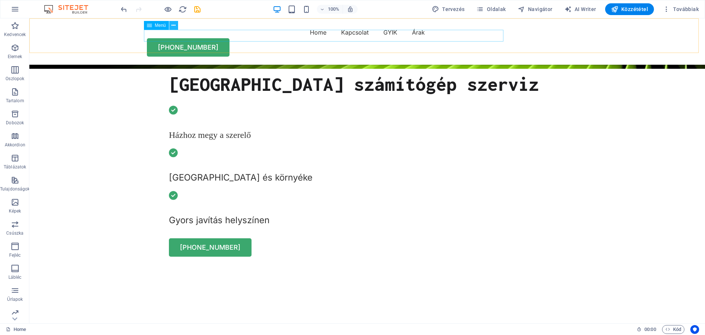
click at [176, 24] on icon at bounding box center [173, 26] width 4 height 8
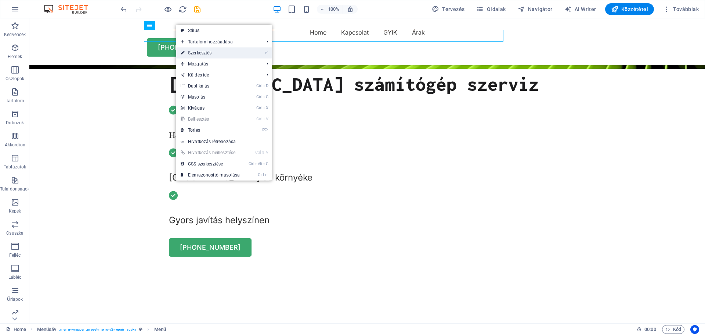
click at [198, 52] on link "⏎ Szerkesztés" at bounding box center [210, 52] width 68 height 11
select select
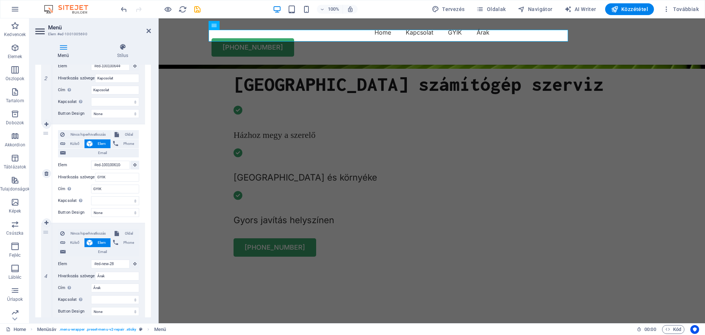
scroll to position [250, 0]
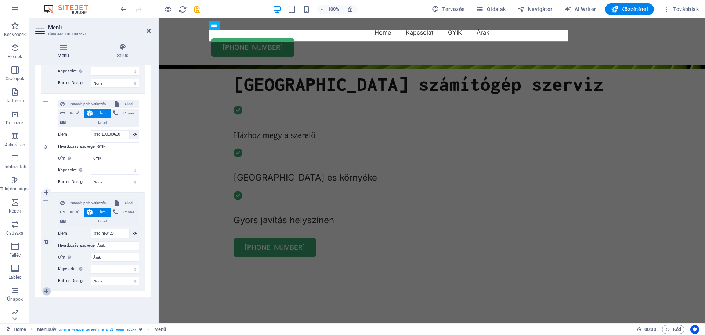
click at [48, 290] on icon at bounding box center [46, 290] width 4 height 5
select select
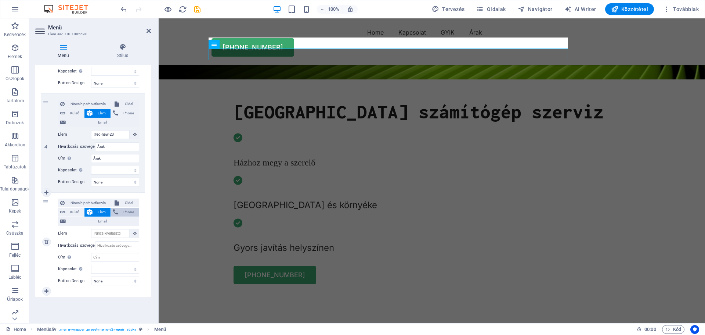
scroll to position [254, 0]
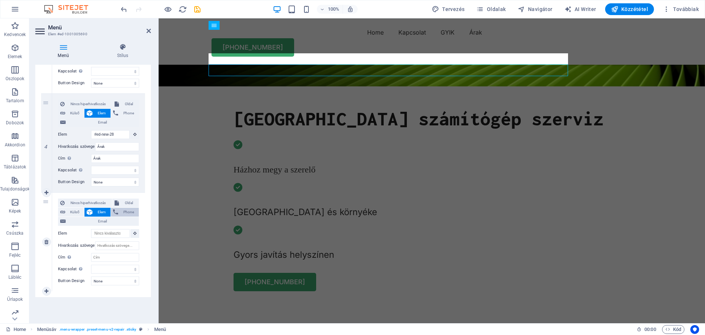
click at [119, 211] on button "Phone" at bounding box center [125, 211] width 28 height 9
select select
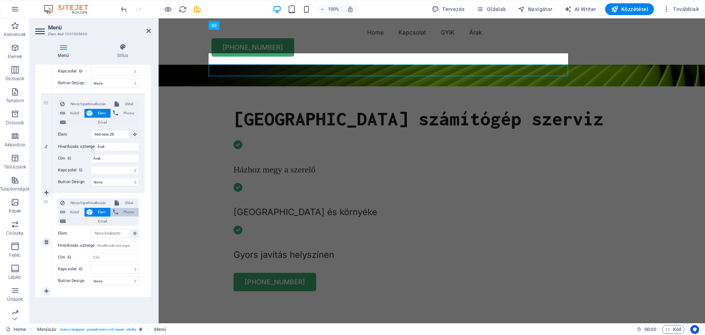
select select
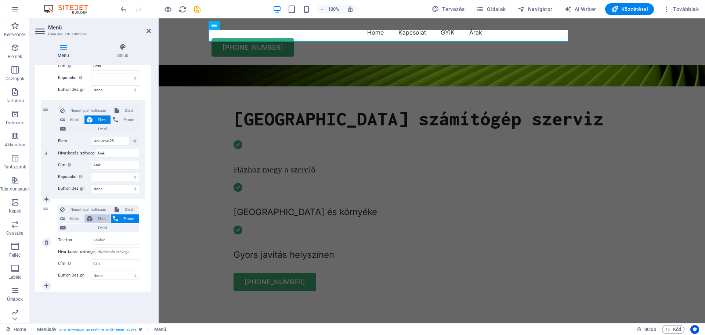
click at [99, 217] on span "Elem" at bounding box center [102, 218] width 14 height 9
select select
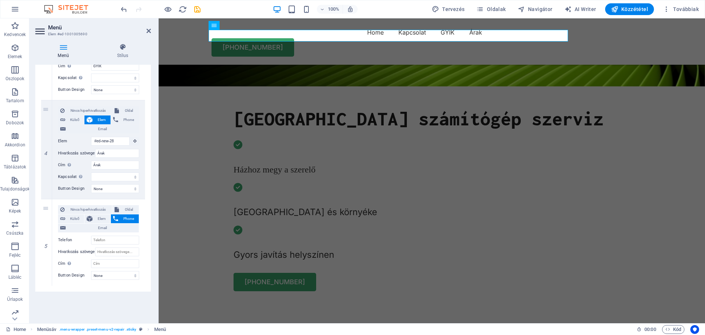
select select
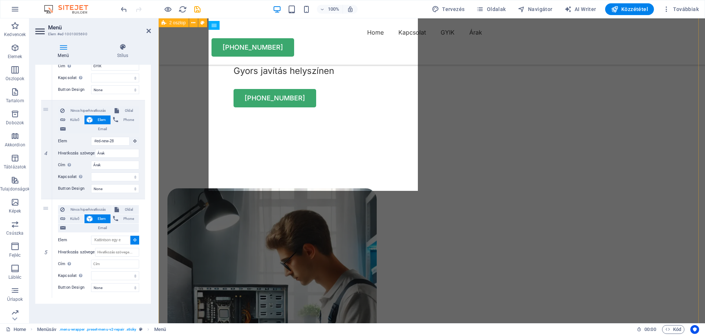
scroll to position [585, 0]
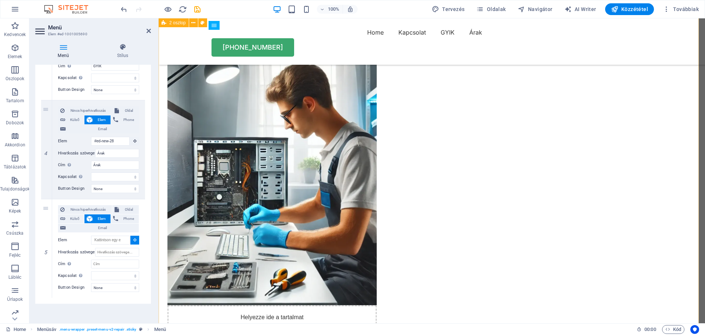
select select
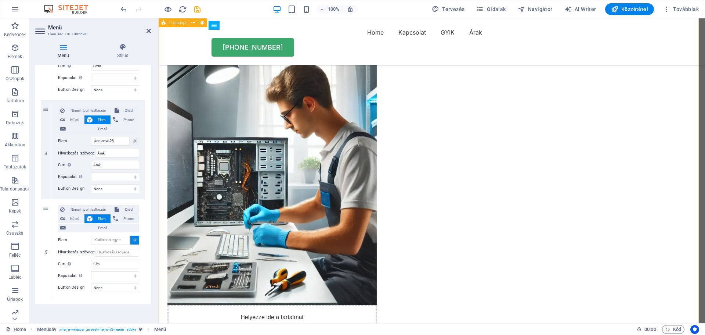
type input "#ed-1001005750"
select select
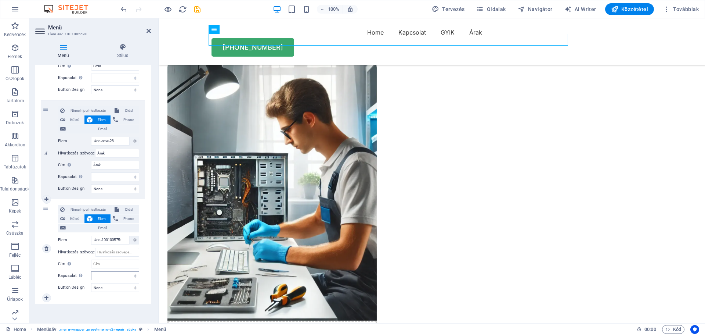
scroll to position [550, 0]
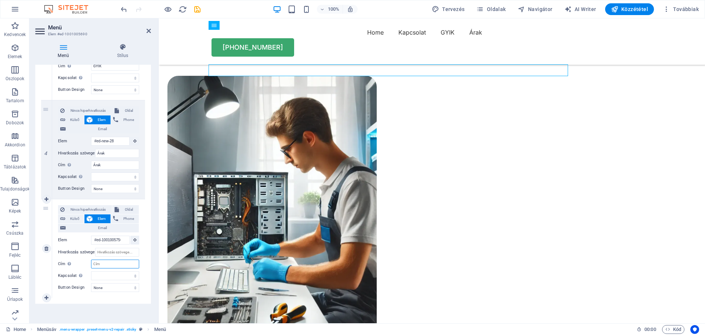
click at [103, 264] on input "Cím További hivatkozás leírás, ne legyen azonos a hivatkozás szövegével. A címe…" at bounding box center [115, 263] width 48 height 9
type input "H"
select select
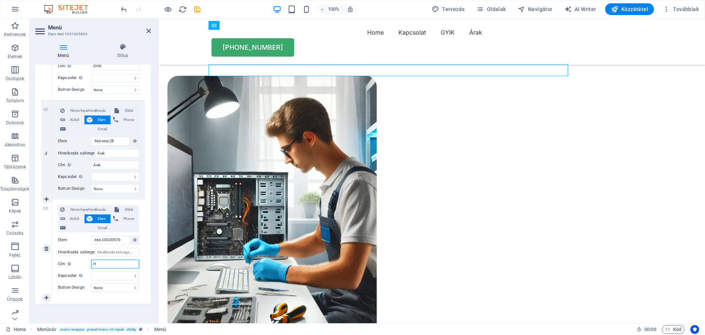
select select
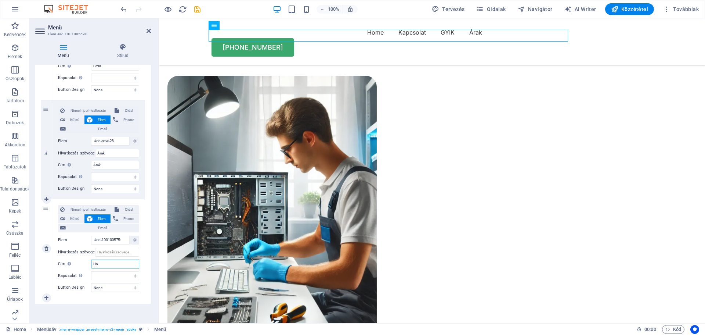
type input "Hog"
select select
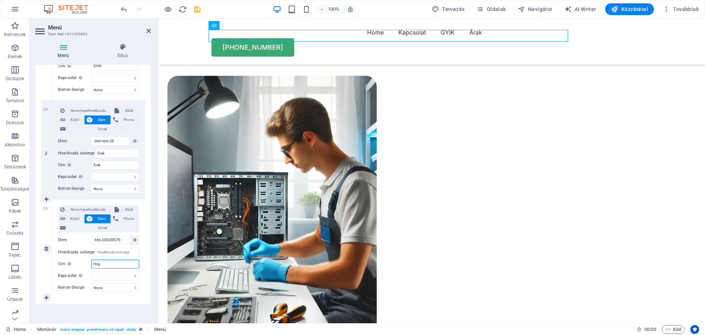
select select
type input "Hogya"
select select
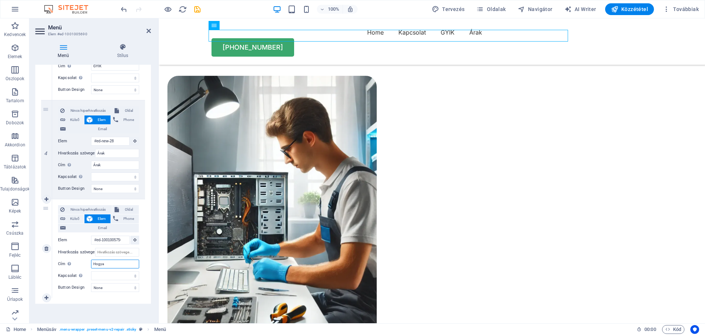
select select
type input "Hogyabnűkö"
select select
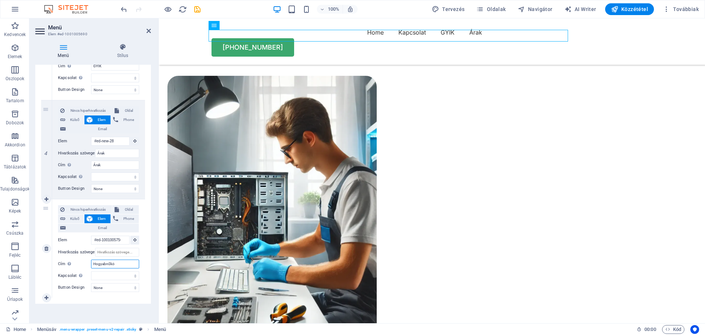
select select
type input "Hogyabnűködik"
select select
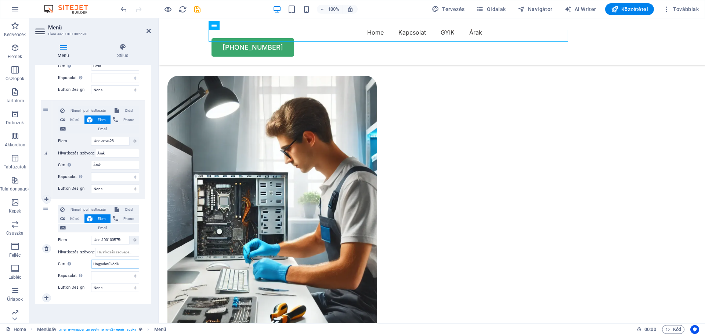
select select
click at [105, 264] on input "Hogyabnűködik" at bounding box center [115, 263] width 48 height 9
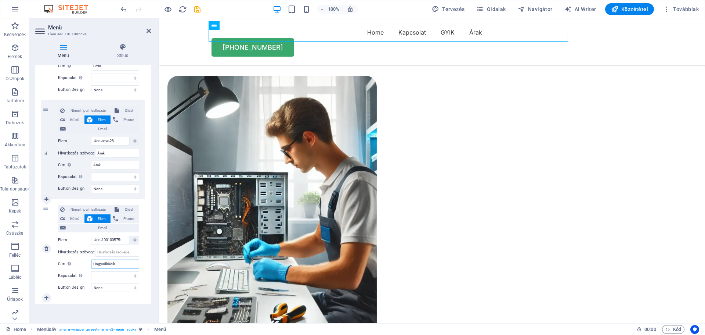
type input "Hogya űködik"
select select
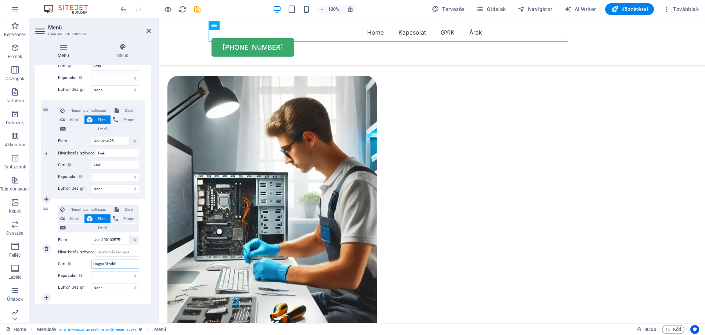
select select
type input "Hogya működik"
select select
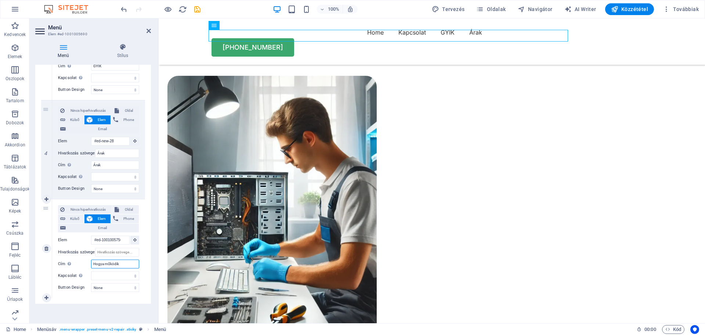
select select
drag, startPoint x: 123, startPoint y: 262, endPoint x: 86, endPoint y: 264, distance: 37.1
click at [86, 264] on div "Cím További hivatkozás leírás, ne legyen azonos a hivatkozás szövegével. A címe…" at bounding box center [98, 263] width 81 height 9
type input "Hogya működik"
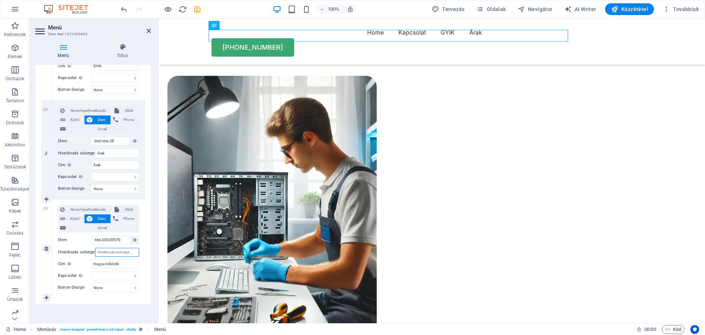
click at [111, 251] on input "Hivatkozás szövege" at bounding box center [117, 252] width 44 height 9
paste input "Hogya működik"
type input "Hogya működik"
select select
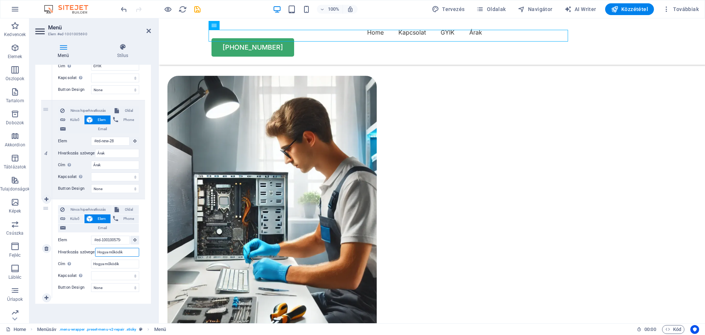
select select
type input "Hogya működik?"
select select
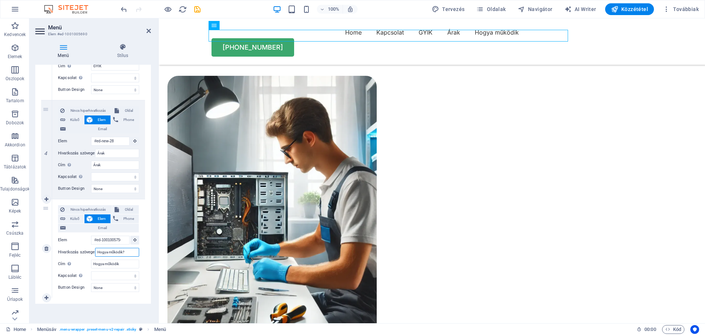
select select
type input "Hogya működik?"
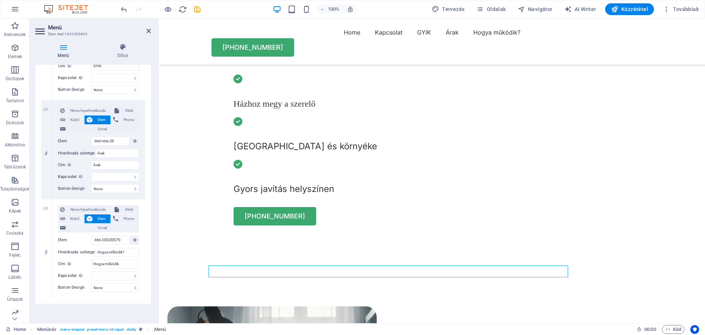
scroll to position [330, 0]
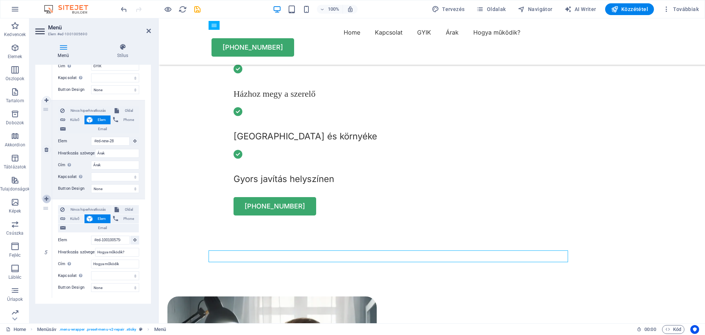
click at [47, 198] on icon at bounding box center [46, 198] width 4 height 5
select select
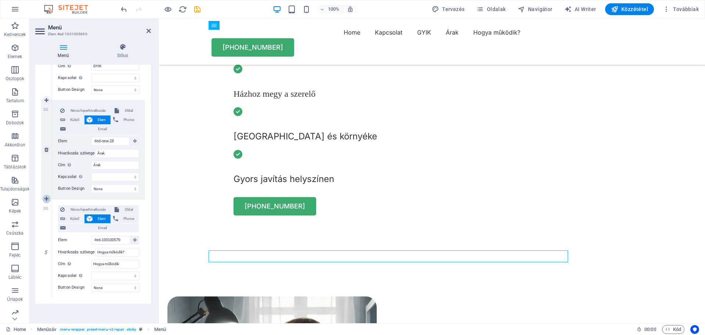
select select
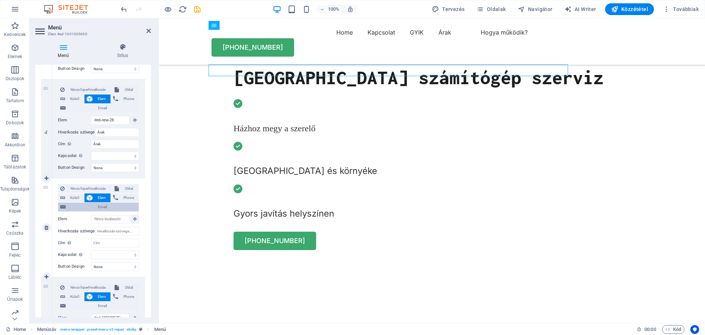
scroll to position [379, 0]
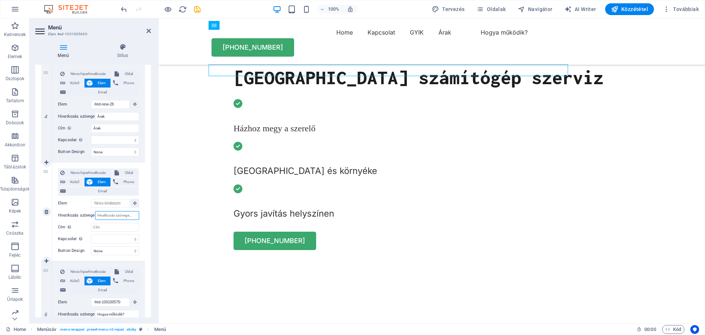
click at [106, 216] on input "Hivatkozás szövege" at bounding box center [117, 215] width 44 height 9
type input "Szerel"
select select
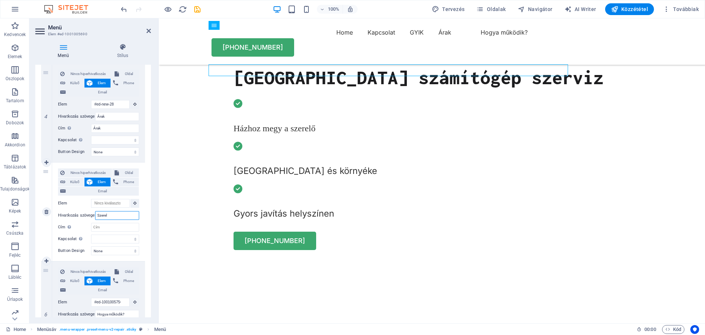
select select
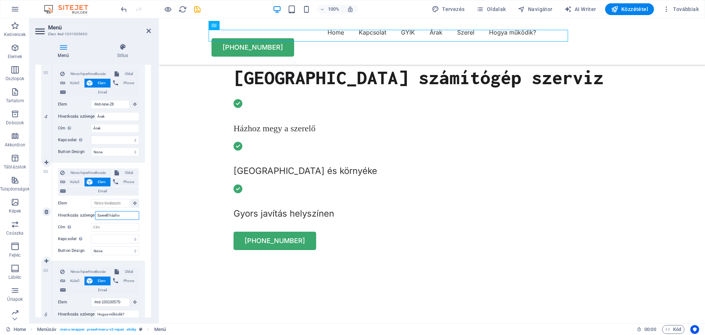
type input "Szerelő házhoz"
select select
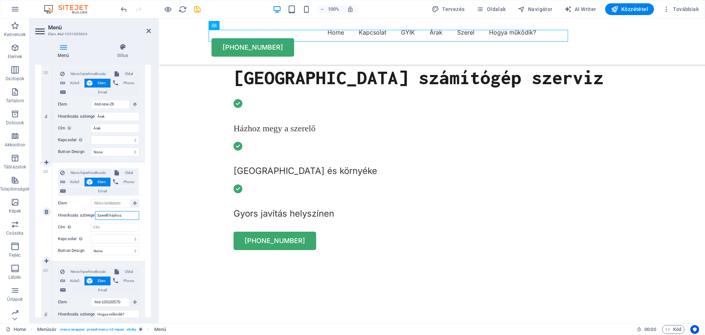
select select
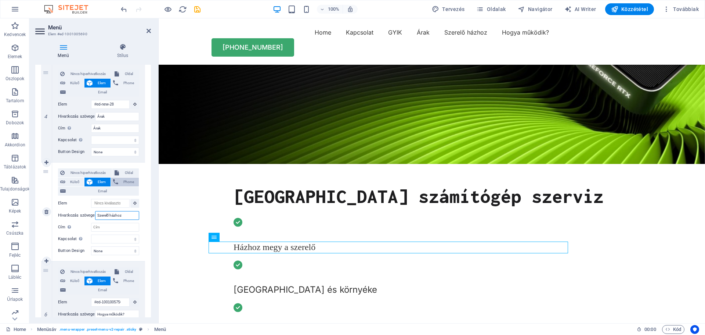
scroll to position [261, 0]
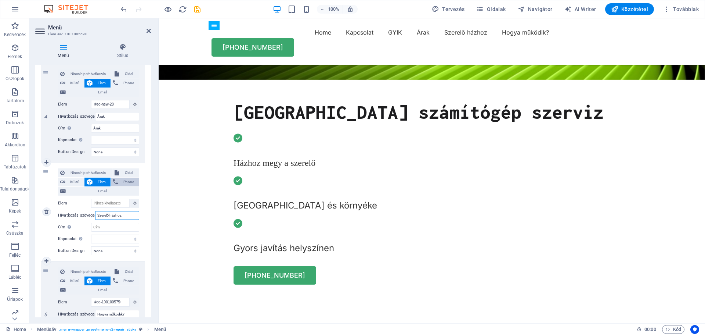
type input "Szerelő házhoz"
click at [122, 179] on span "Phone" at bounding box center [128, 181] width 16 height 9
select select
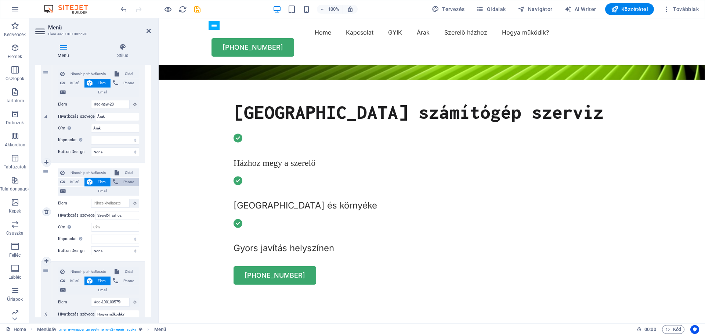
select select
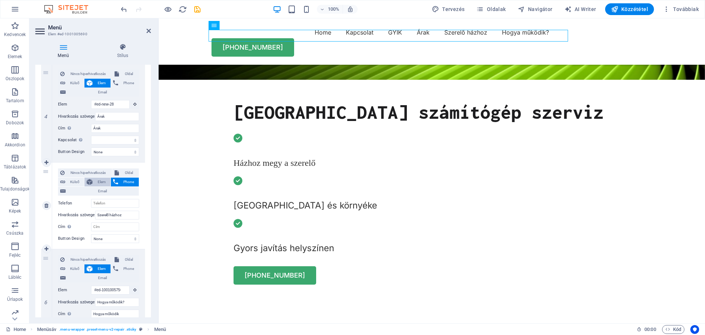
click at [100, 180] on span "Elem" at bounding box center [102, 181] width 14 height 9
select select
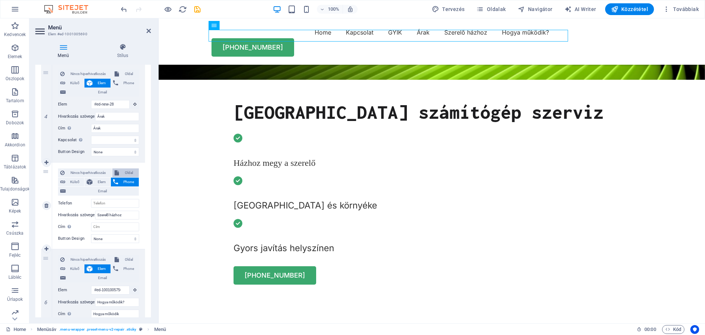
select select
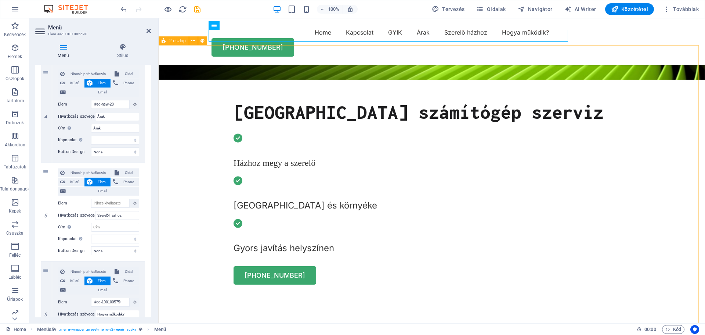
select select
type input "#ed-1001005750"
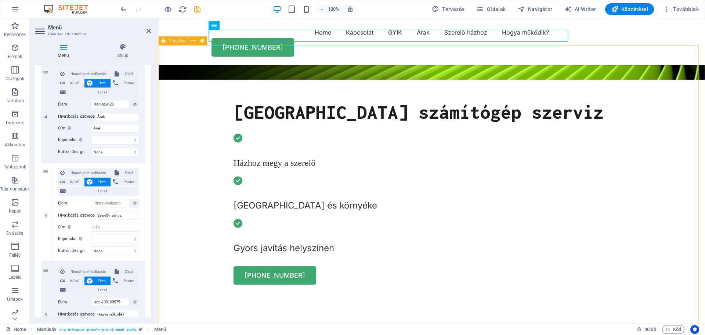
select select
click at [111, 227] on input "Cím További hivatkozás leírás, ne legyen azonos a hivatkozás szövegével. A címe…" at bounding box center [115, 227] width 48 height 9
type input "Szere"
select select
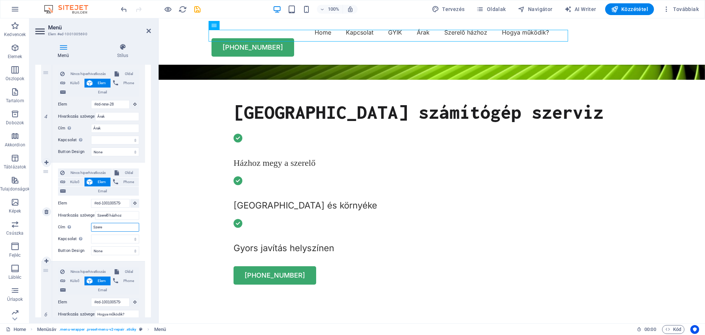
select select
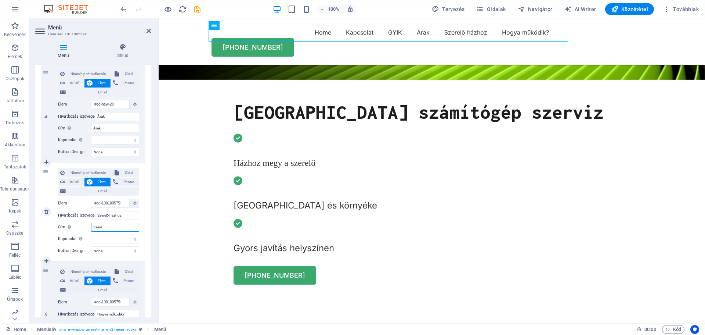
type input "Szerel"
select select
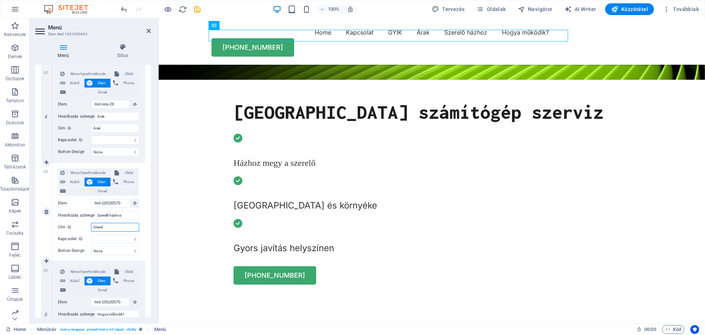
select select
type input "Szerelő"
select select
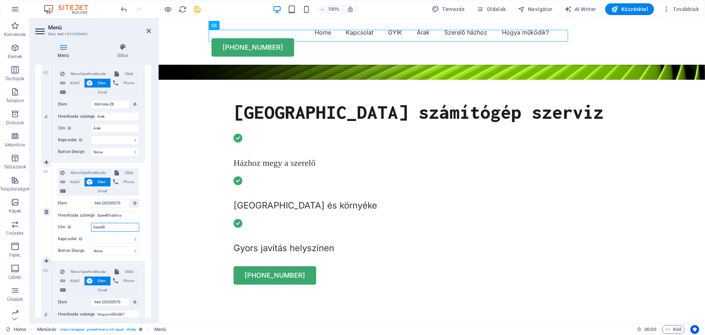
select select
type input "Szerelő házhoz"
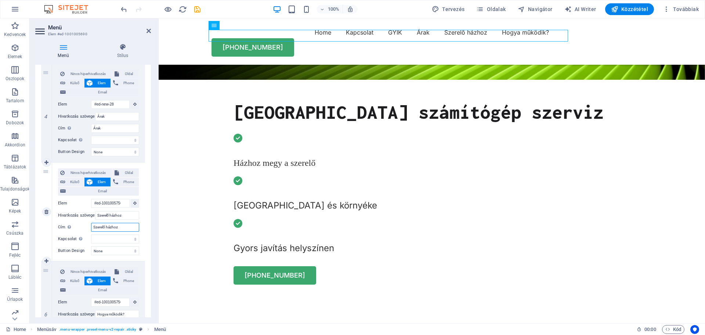
select select
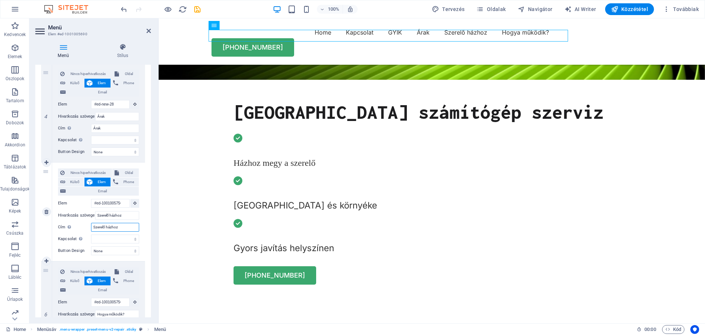
select select
type input "Szerelő házhoz"
click at [149, 31] on icon at bounding box center [149, 31] width 4 height 6
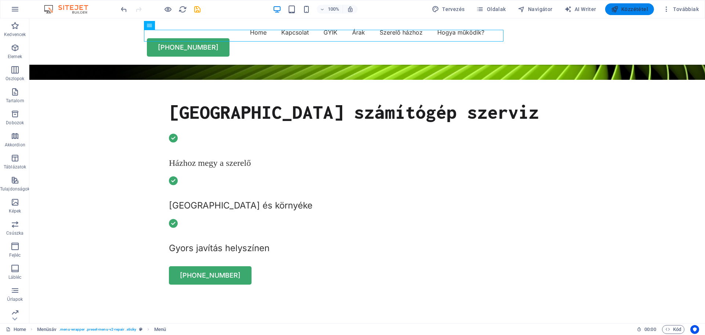
click at [637, 10] on span "Közzététel" at bounding box center [629, 9] width 37 height 7
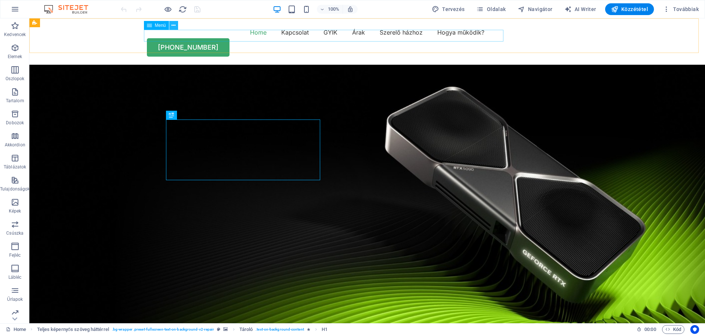
click at [171, 23] on icon at bounding box center [173, 26] width 4 height 8
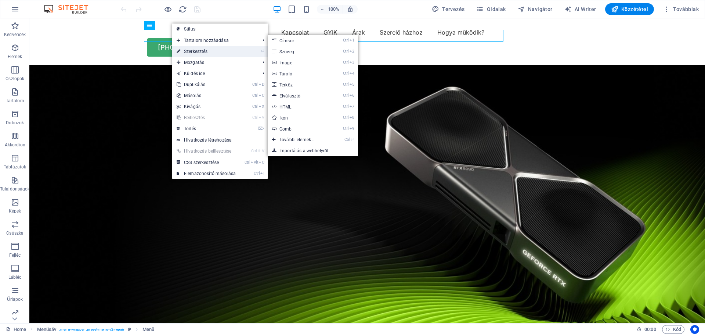
click at [191, 50] on link "⏎ Szerkesztés" at bounding box center [206, 51] width 68 height 11
select select
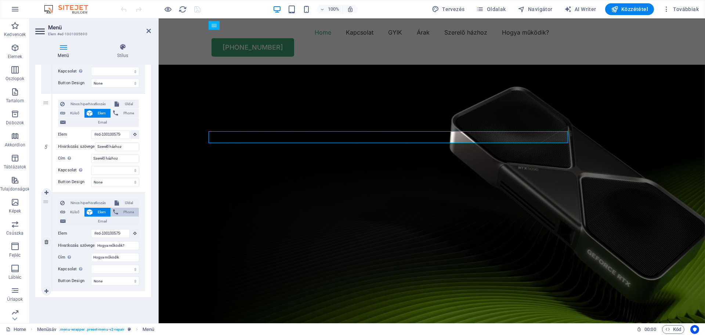
click at [127, 210] on span "Phone" at bounding box center [128, 211] width 16 height 9
select select
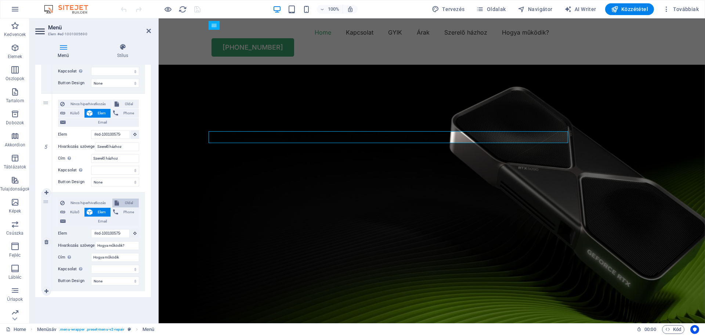
select select
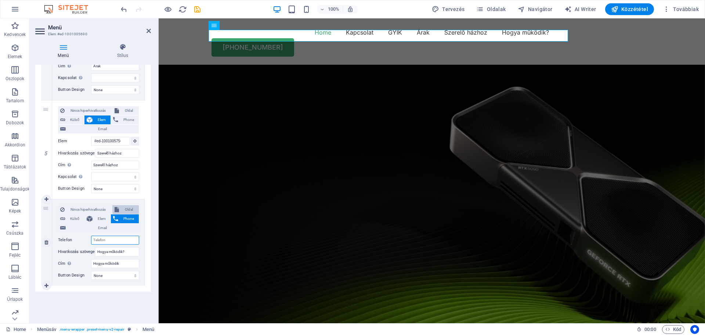
scroll to position [441, 0]
click at [102, 217] on span "Elem" at bounding box center [102, 218] width 14 height 9
select select
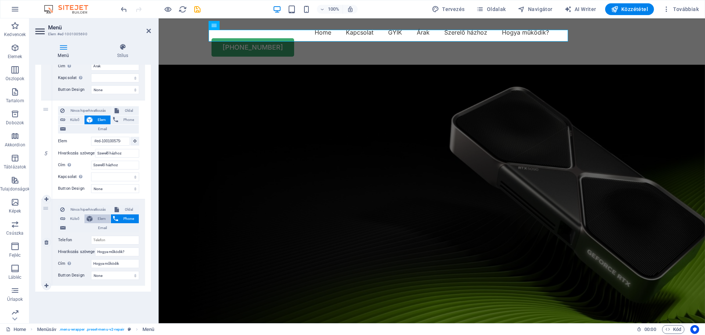
select select
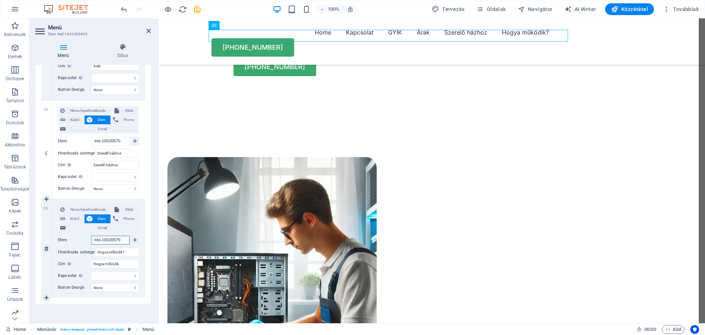
scroll to position [61, 0]
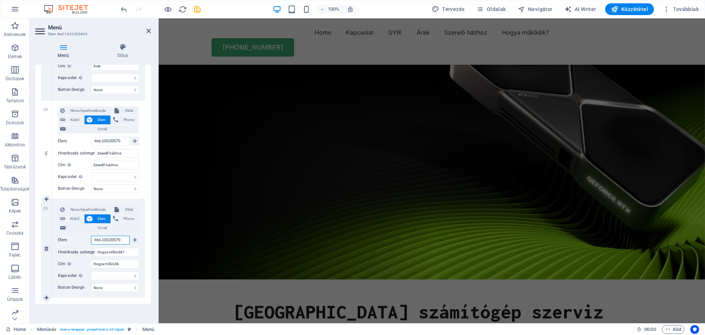
drag, startPoint x: 120, startPoint y: 238, endPoint x: 87, endPoint y: 239, distance: 33.1
click at [87, 239] on div "Elem #ed-1001005750" at bounding box center [98, 239] width 81 height 9
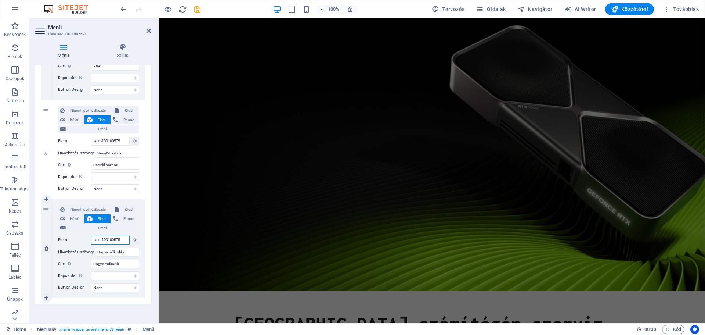
scroll to position [0, 0]
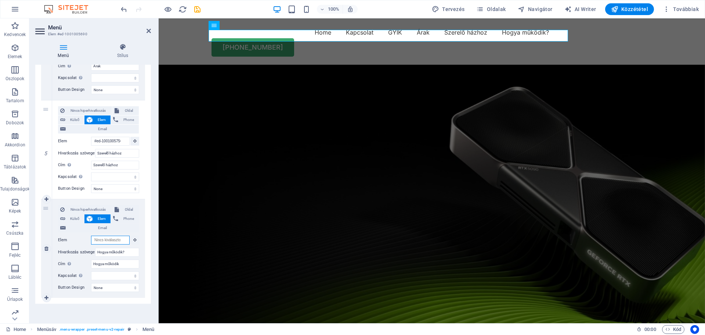
select select
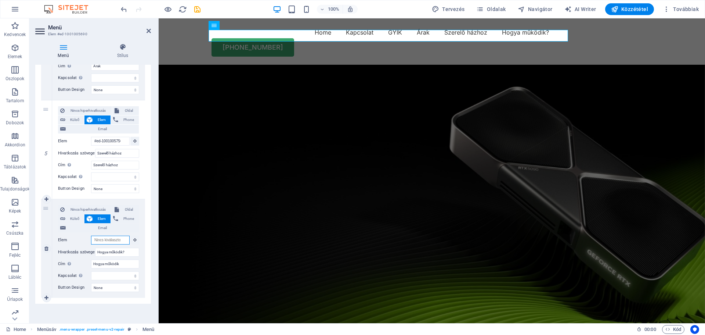
select select
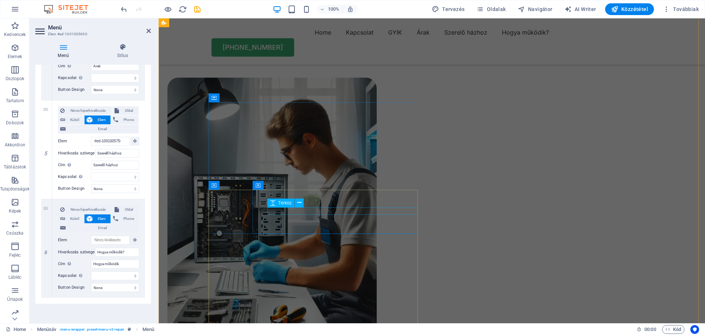
scroll to position [588, 0]
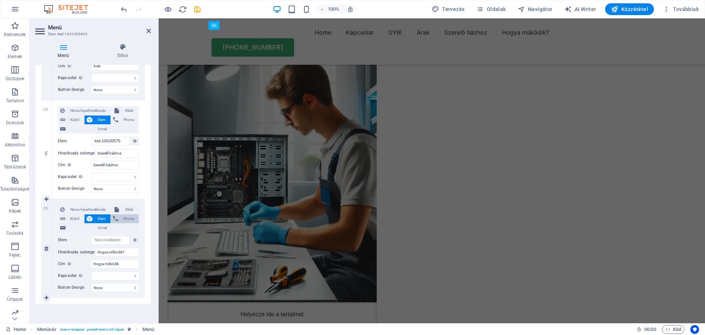
click at [131, 219] on span "Phone" at bounding box center [128, 218] width 16 height 9
select select
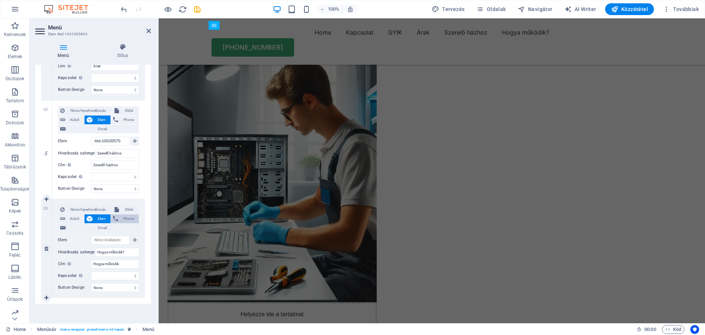
select select
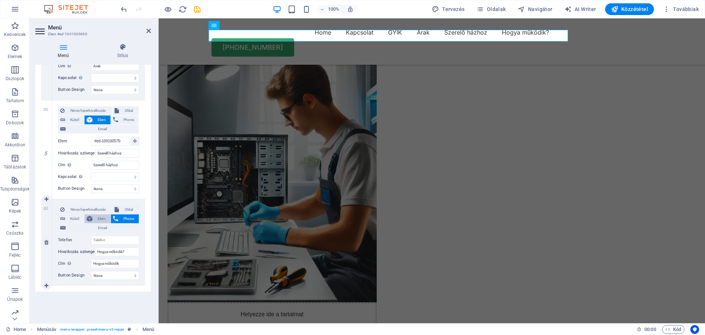
click at [98, 217] on span "Elem" at bounding box center [102, 218] width 14 height 9
select select
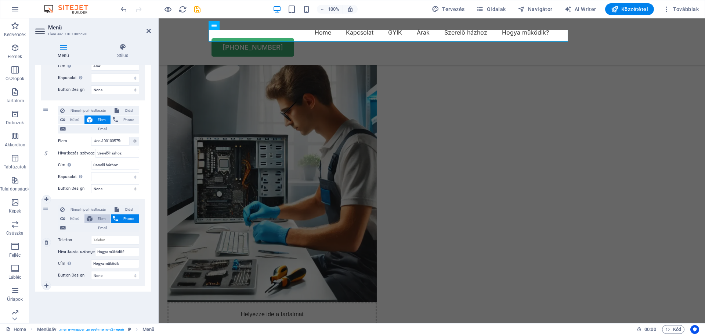
select select
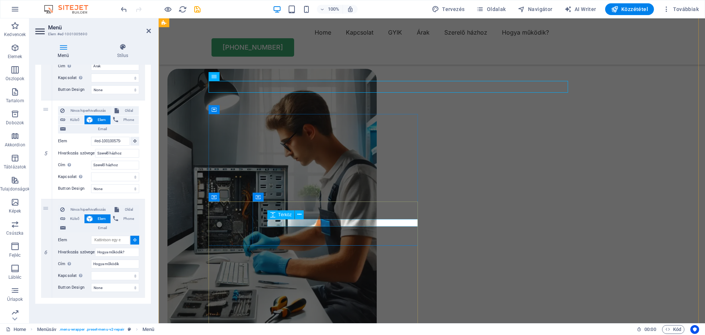
scroll to position [514, 0]
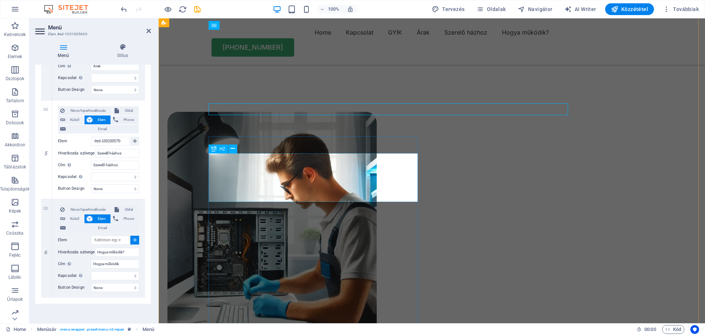
select select
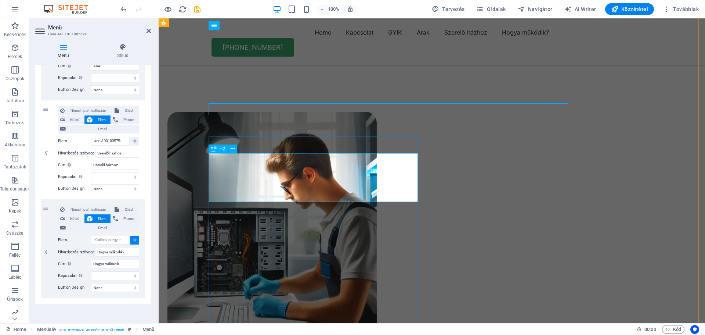
select select
type input "#ed-1001005858"
select select
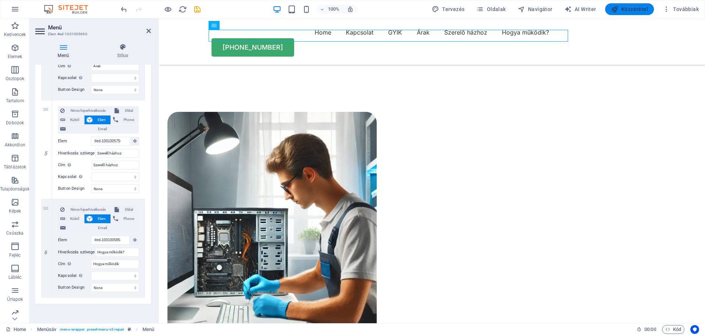
click at [631, 12] on span "Közzététel" at bounding box center [629, 9] width 37 height 7
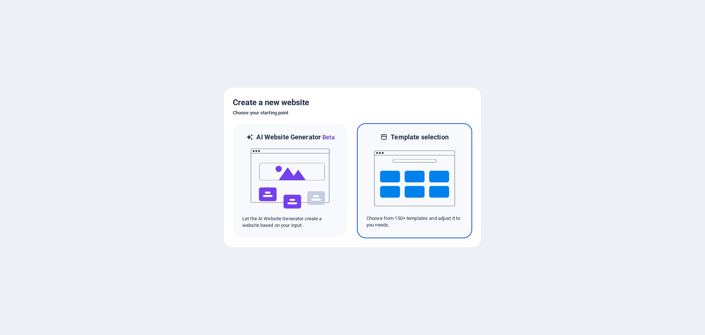
click at [400, 163] on img at bounding box center [414, 177] width 81 height 73
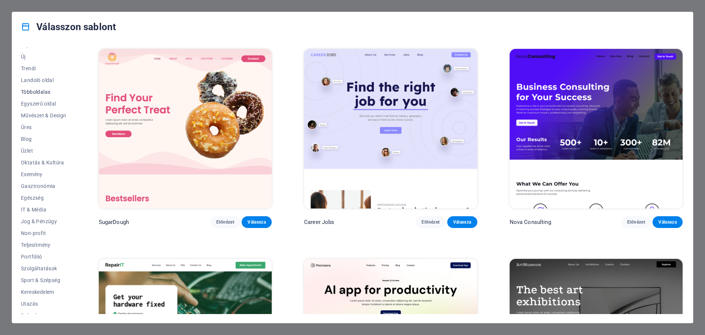
scroll to position [28, 0]
click at [32, 200] on span "IT & Média" at bounding box center [44, 202] width 46 height 6
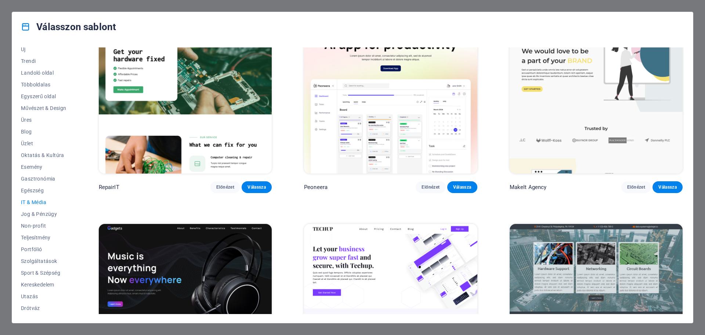
scroll to position [0, 0]
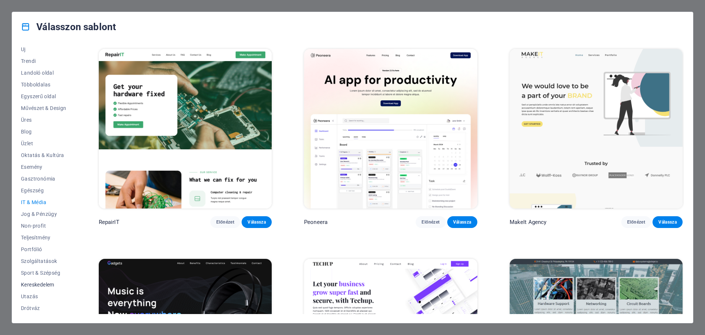
click at [43, 286] on span "Kereskedelem" at bounding box center [44, 284] width 46 height 6
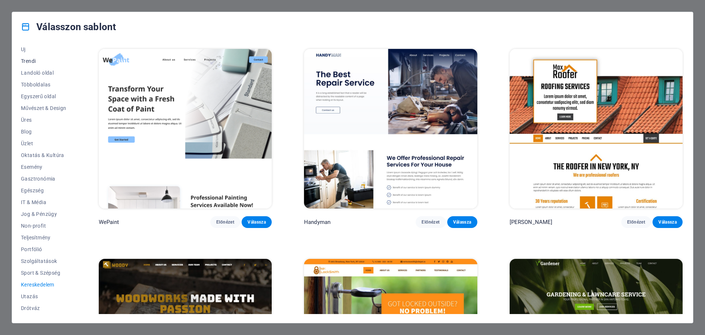
click at [30, 60] on span "Trendi" at bounding box center [44, 61] width 46 height 6
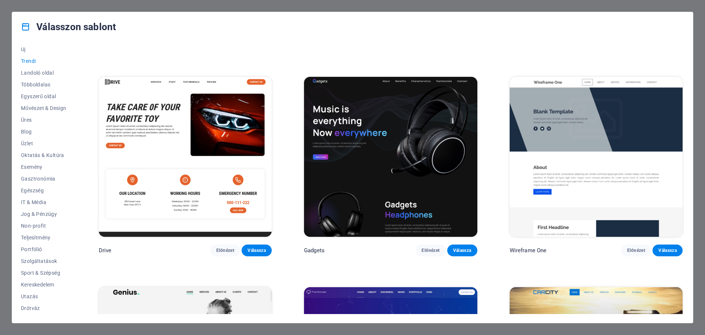
scroll to position [661, 0]
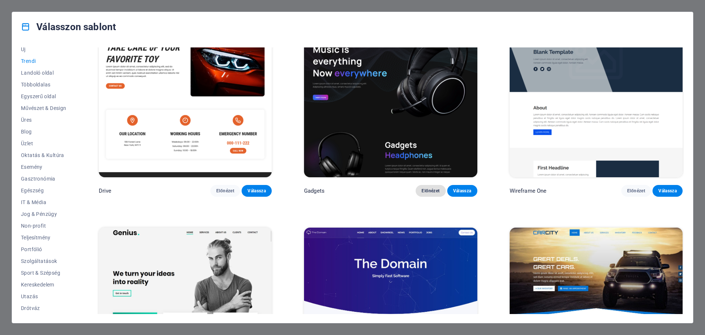
click at [430, 188] on span "Előnézet" at bounding box center [431, 191] width 18 height 6
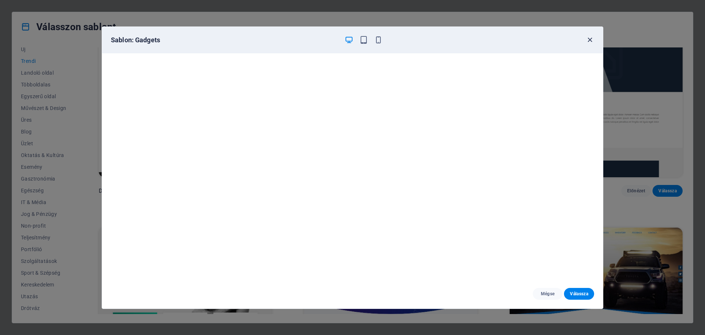
click at [590, 40] on icon "button" at bounding box center [590, 40] width 8 height 8
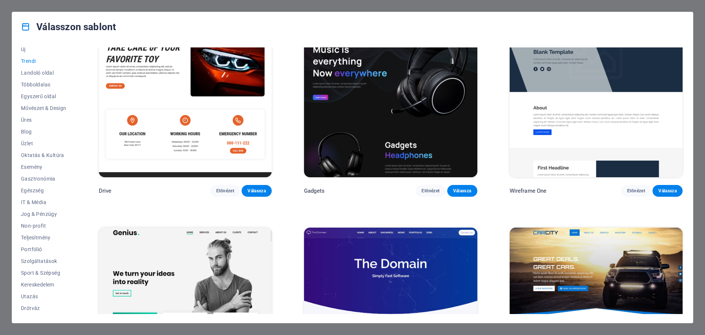
scroll to position [845, 0]
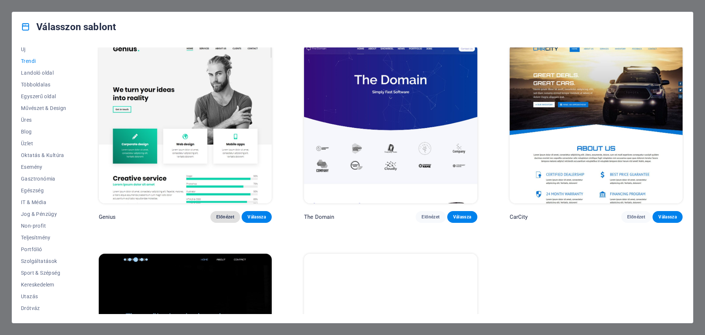
click at [228, 214] on span "Előnézet" at bounding box center [225, 217] width 18 height 6
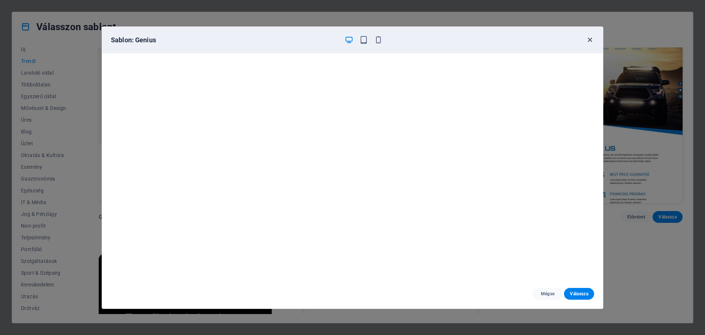
click at [591, 40] on icon "button" at bounding box center [590, 40] width 8 height 8
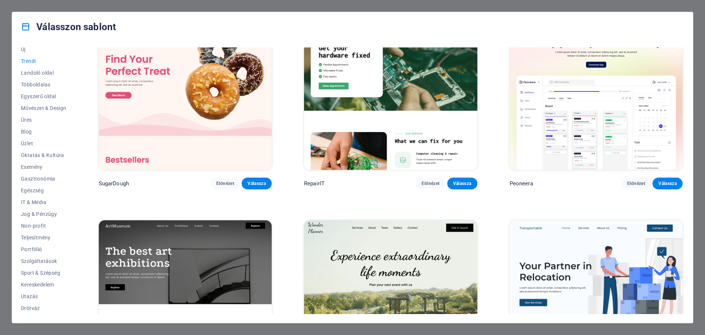
scroll to position [0, 0]
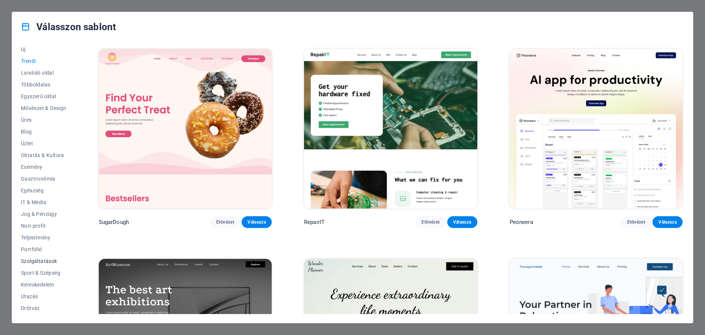
click at [37, 258] on span "Szolgáltatások" at bounding box center [44, 261] width 46 height 6
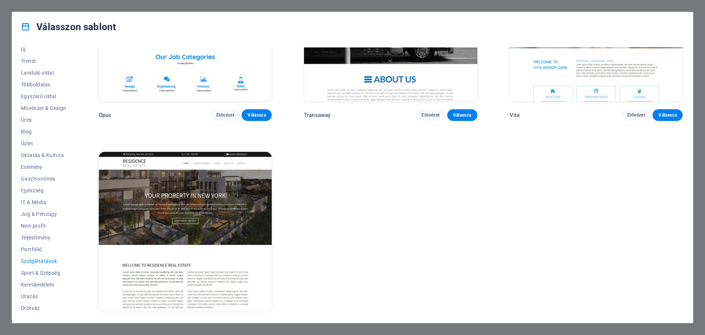
scroll to position [1374, 0]
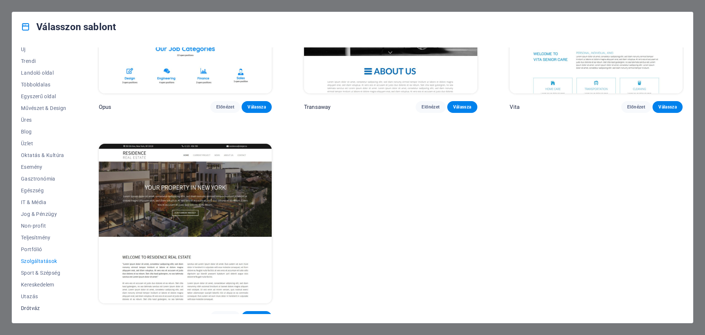
click at [35, 307] on span "Drótváz" at bounding box center [44, 308] width 46 height 6
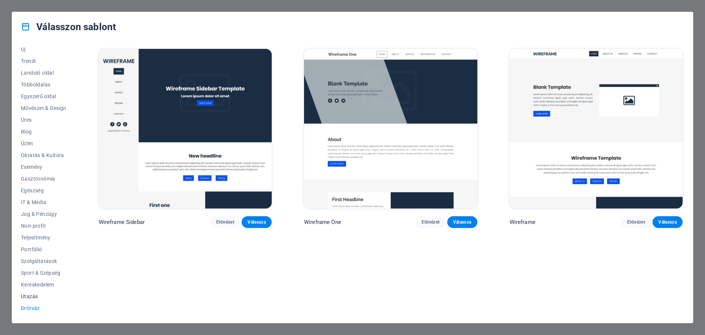
click at [27, 295] on span "Utazás" at bounding box center [44, 296] width 46 height 6
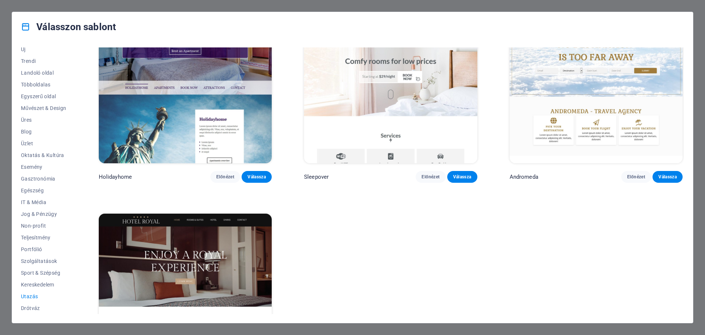
scroll to position [330, 0]
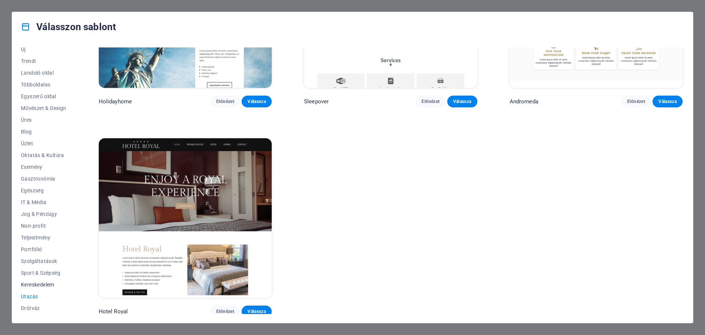
click at [48, 284] on span "Kereskedelem" at bounding box center [44, 284] width 46 height 6
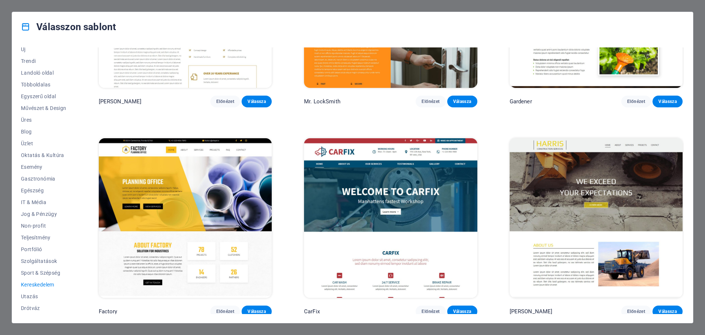
scroll to position [0, 0]
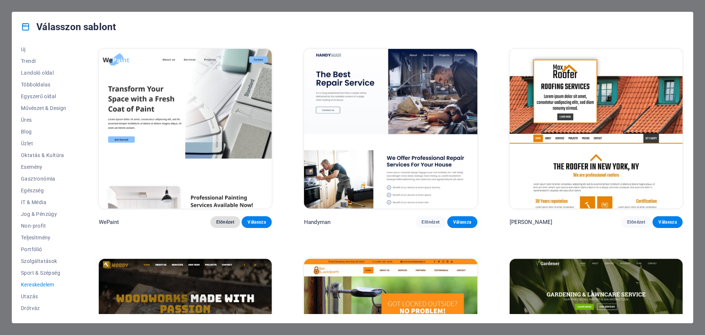
click at [225, 219] on span "Előnézet" at bounding box center [225, 222] width 18 height 6
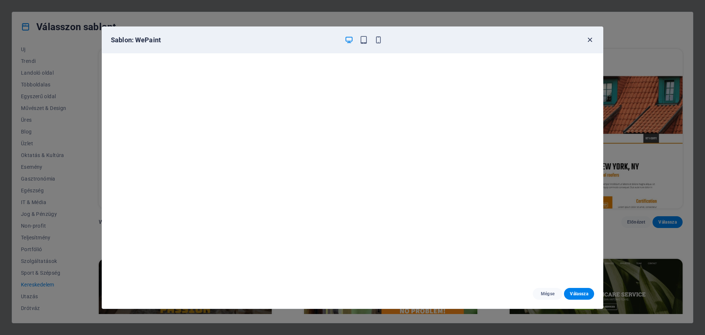
click at [588, 41] on icon "button" at bounding box center [590, 40] width 8 height 8
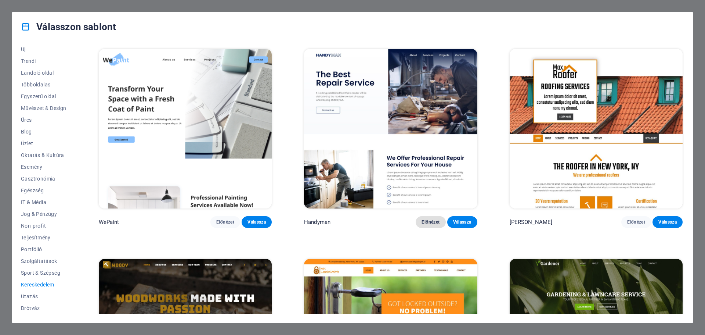
click at [434, 221] on span "Előnézet" at bounding box center [431, 222] width 18 height 6
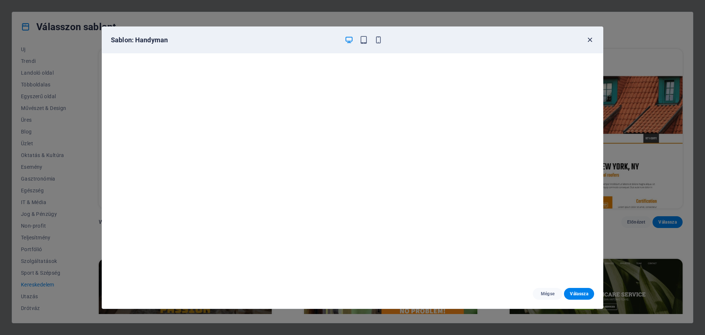
click at [589, 38] on icon "button" at bounding box center [590, 40] width 8 height 8
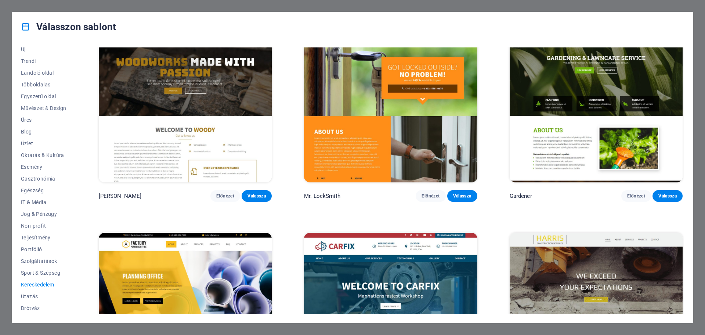
scroll to position [330, 0]
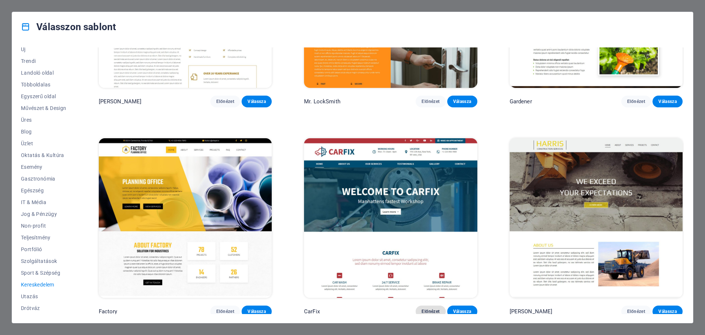
click at [425, 308] on span "Előnézet" at bounding box center [431, 311] width 18 height 6
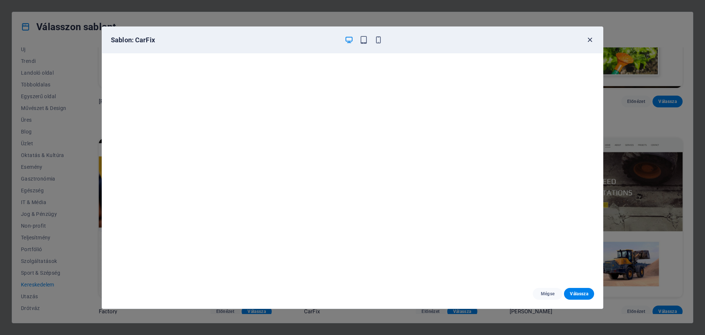
click at [590, 41] on icon "button" at bounding box center [590, 40] width 8 height 8
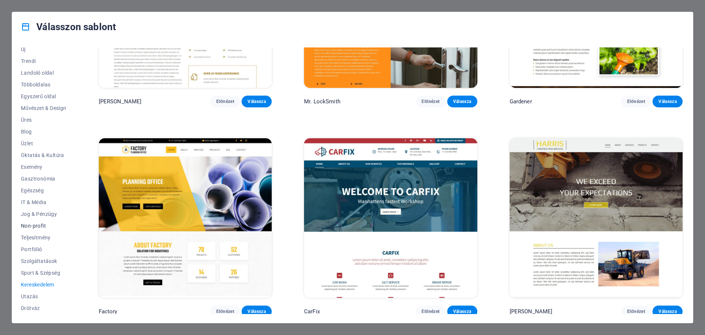
click at [40, 224] on span "Non-profit" at bounding box center [44, 226] width 46 height 6
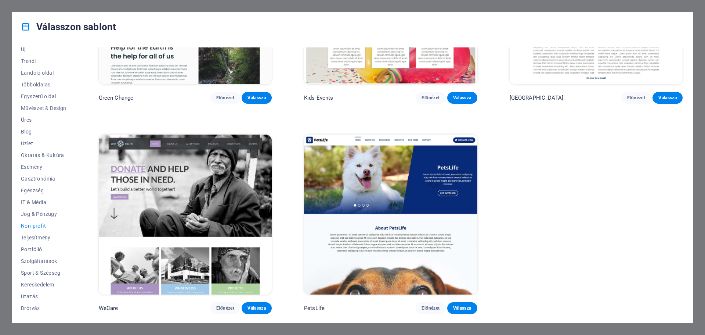
scroll to position [0, 0]
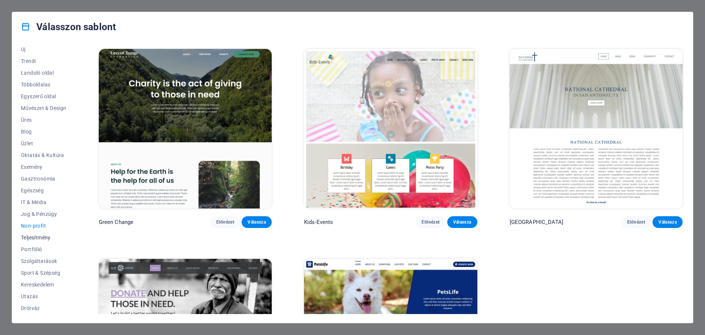
click at [45, 238] on span "Teljesítmény" at bounding box center [44, 237] width 46 height 6
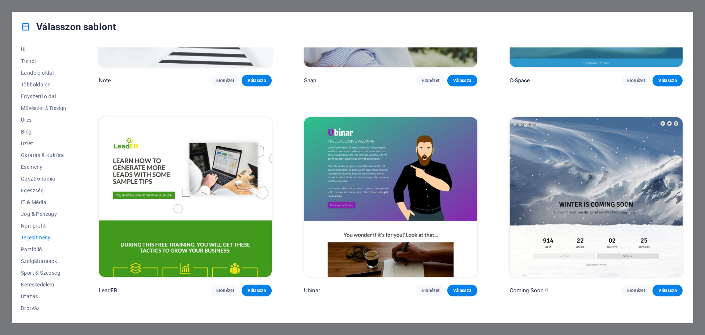
scroll to position [957, 0]
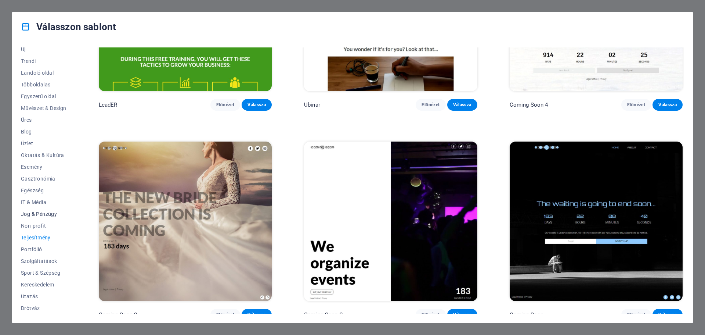
click at [33, 211] on span "Jog & Pénzügy" at bounding box center [44, 214] width 46 height 6
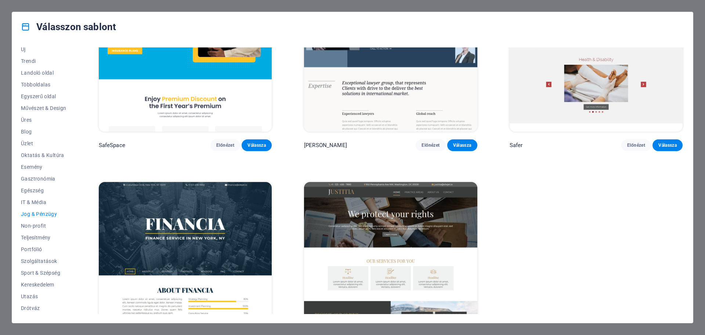
scroll to position [122, 0]
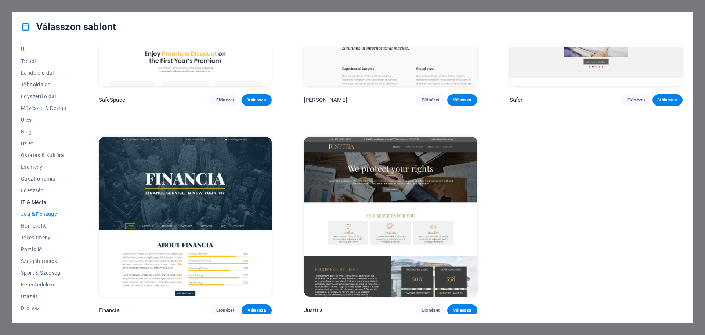
click at [35, 202] on span "IT & Média" at bounding box center [44, 202] width 46 height 6
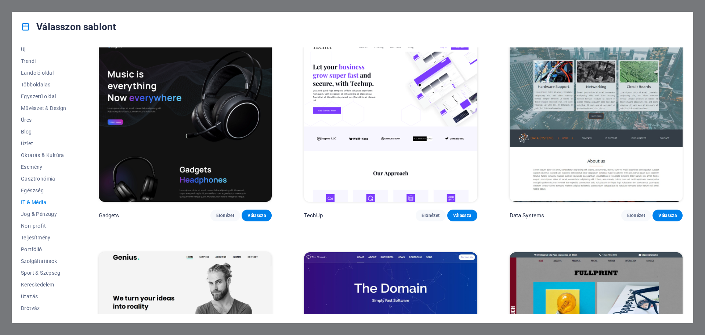
scroll to position [232, 0]
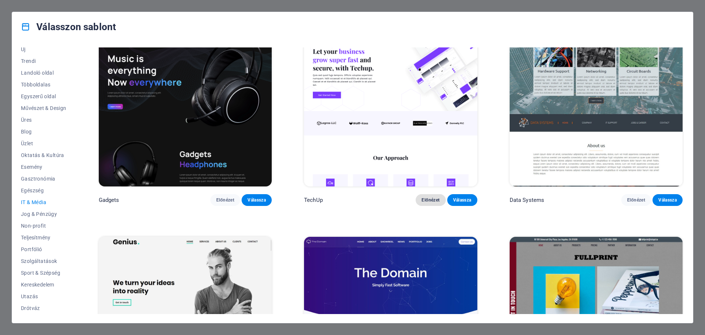
click at [427, 198] on span "Előnézet" at bounding box center [431, 200] width 18 height 6
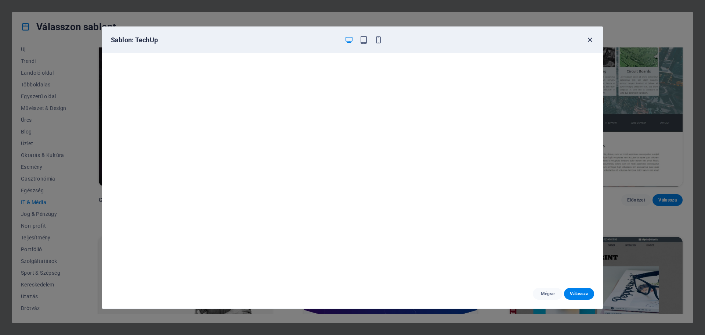
click at [586, 38] on icon "button" at bounding box center [590, 40] width 8 height 8
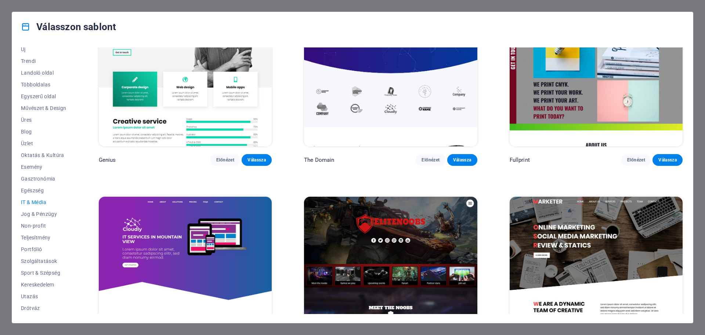
scroll to position [539, 0]
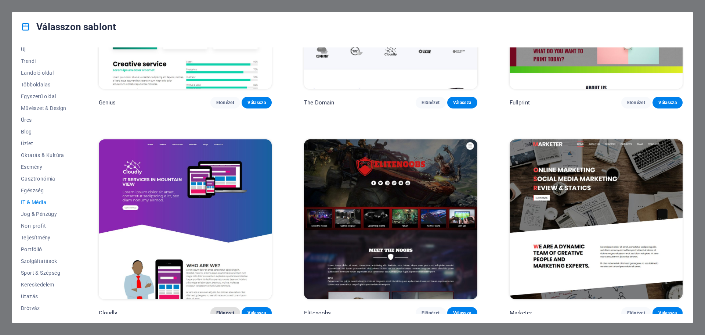
click at [226, 310] on span "Előnézet" at bounding box center [225, 313] width 18 height 6
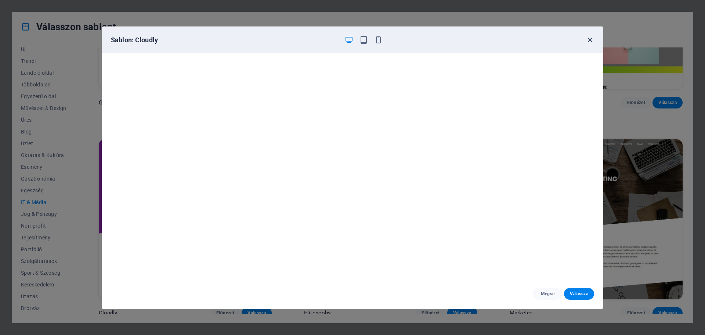
click at [589, 40] on icon "button" at bounding box center [590, 40] width 8 height 8
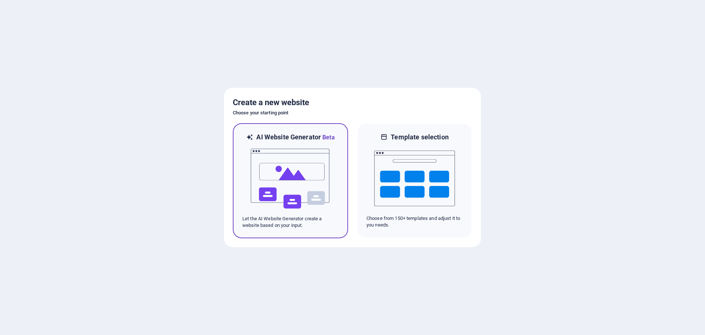
click at [285, 176] on img at bounding box center [290, 178] width 81 height 73
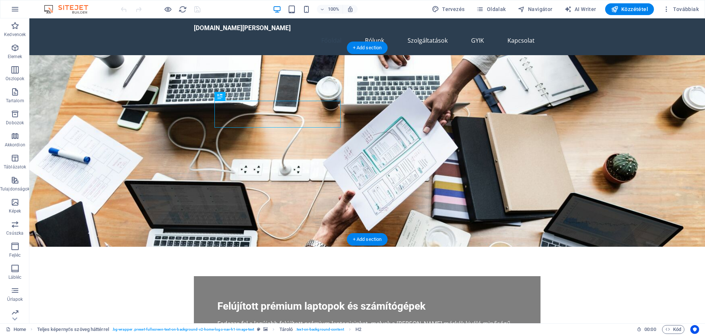
click at [591, 75] on figure at bounding box center [367, 150] width 676 height 191
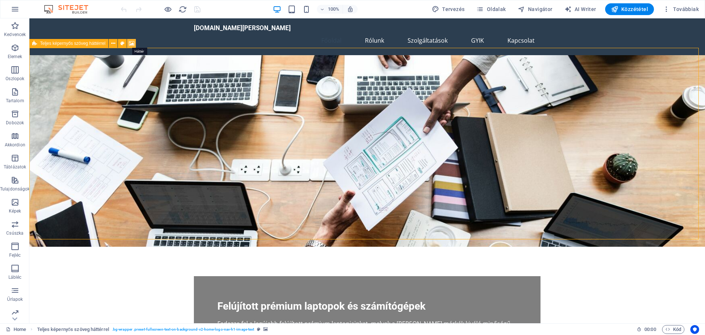
click at [132, 43] on icon at bounding box center [132, 44] width 6 height 8
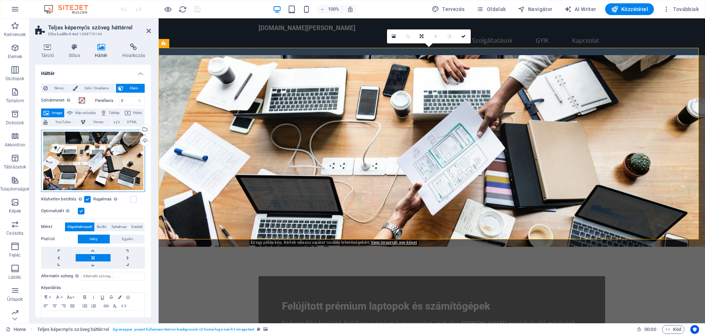
click at [100, 155] on div "Húzza ide a fájlokat, kattintson a fájlok kiválasztásához, vagy válasszon fájlo…" at bounding box center [93, 161] width 104 height 62
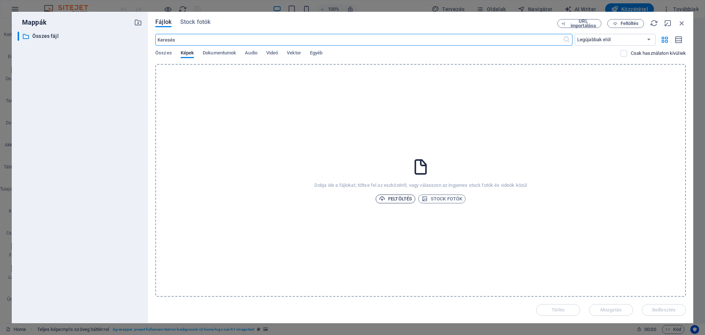
click at [387, 199] on span "Feltöltés" at bounding box center [395, 198] width 33 height 9
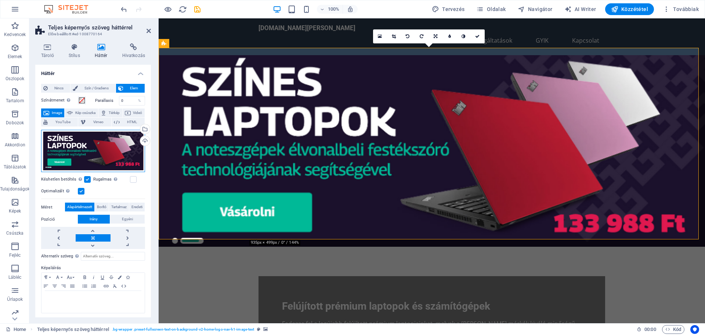
click at [84, 147] on div "Húzza ide a fájlokat, kattintson a fájlok kiválasztásához, vagy válasszon fájlo…" at bounding box center [93, 151] width 104 height 43
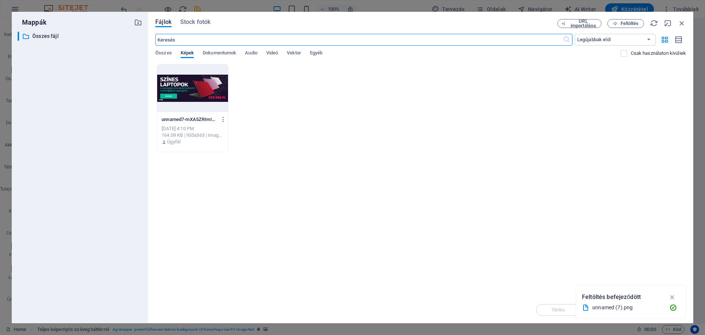
click at [558, 309] on div "Törlés Mozgatás Beillesztés" at bounding box center [420, 305] width 531 height 19
click at [671, 297] on icon "button" at bounding box center [672, 297] width 8 height 8
click at [519, 142] on div "unnamed7-mXA5ZRImIfSD_Y27bn_d0g.png unnamed7-mXA5ZRImIfSD_Y27bn_d0g.png [DATE] …" at bounding box center [420, 108] width 531 height 88
click at [625, 24] on span "Feltöltés" at bounding box center [630, 23] width 18 height 4
click at [630, 23] on span "Feltöltés" at bounding box center [630, 23] width 18 height 4
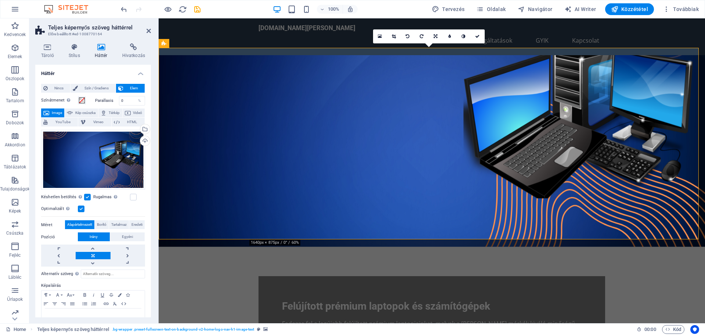
drag, startPoint x: 561, startPoint y: 103, endPoint x: 559, endPoint y: 131, distance: 28.4
click at [561, 133] on figure at bounding box center [432, 150] width 546 height 191
click at [91, 245] on link at bounding box center [93, 247] width 35 height 7
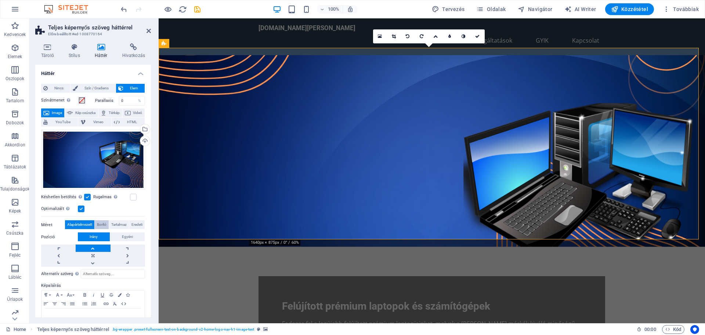
click at [101, 223] on span "Borító" at bounding box center [102, 224] width 10 height 9
click at [123, 221] on span "Tartalmaz" at bounding box center [118, 224] width 15 height 9
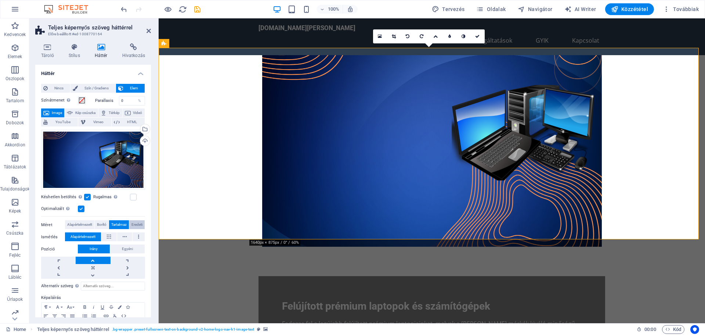
click at [137, 221] on span "Eredeti" at bounding box center [136, 224] width 11 height 9
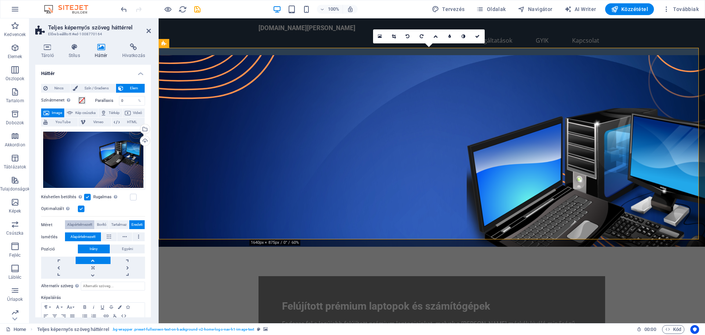
click at [77, 223] on span "Alapértelmezett" at bounding box center [79, 224] width 25 height 9
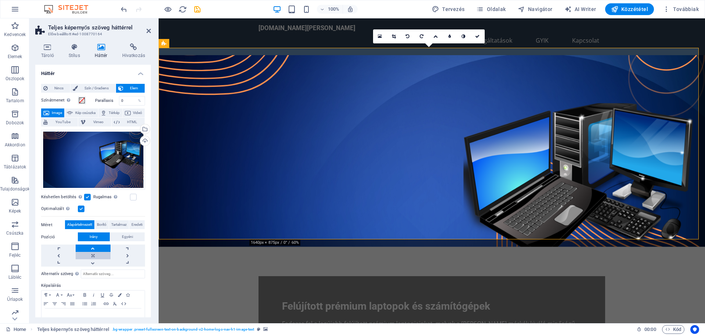
click at [93, 254] on link at bounding box center [93, 255] width 35 height 7
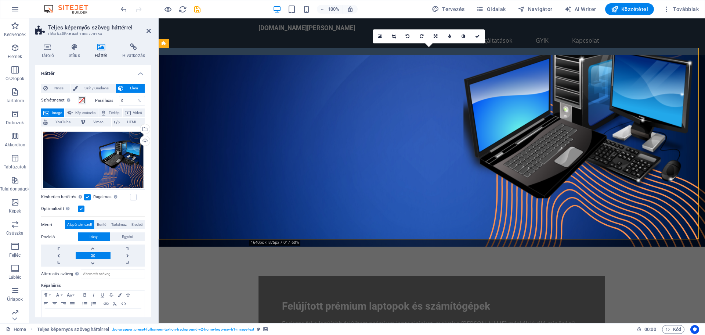
drag, startPoint x: 551, startPoint y: 119, endPoint x: 545, endPoint y: 167, distance: 48.1
click at [545, 167] on figure at bounding box center [432, 150] width 546 height 191
click at [93, 262] on link at bounding box center [93, 262] width 35 height 7
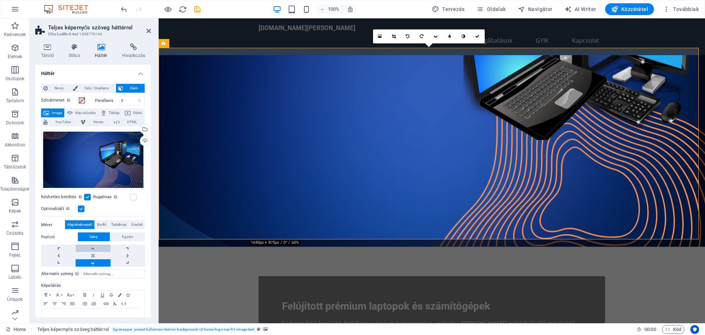
click at [92, 247] on link at bounding box center [93, 247] width 35 height 7
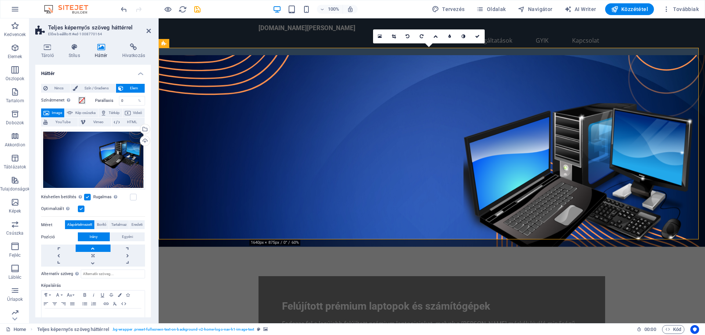
click at [92, 247] on link at bounding box center [93, 247] width 35 height 7
click at [91, 262] on link at bounding box center [93, 262] width 35 height 7
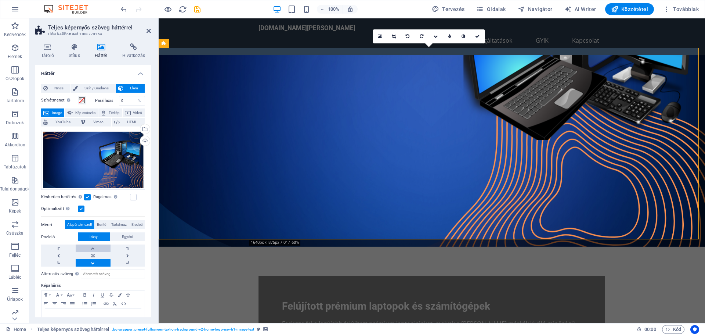
click at [92, 247] on link at bounding box center [93, 247] width 35 height 7
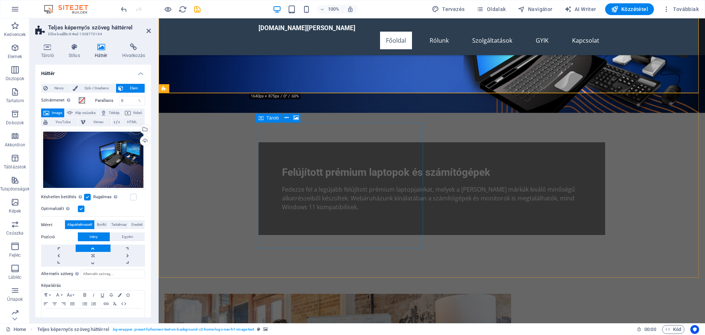
scroll to position [147, 0]
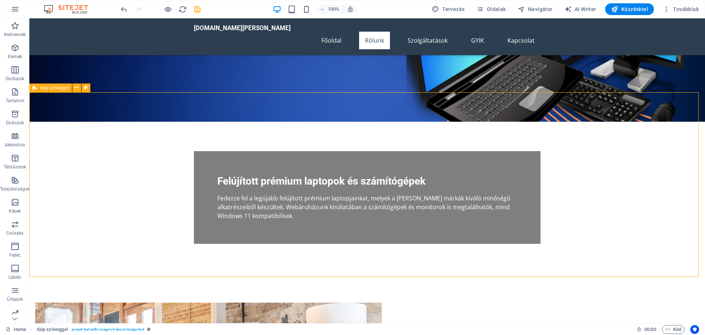
click at [52, 86] on span "Kép szöveggel" at bounding box center [54, 88] width 29 height 4
click at [76, 88] on icon at bounding box center [77, 88] width 4 height 8
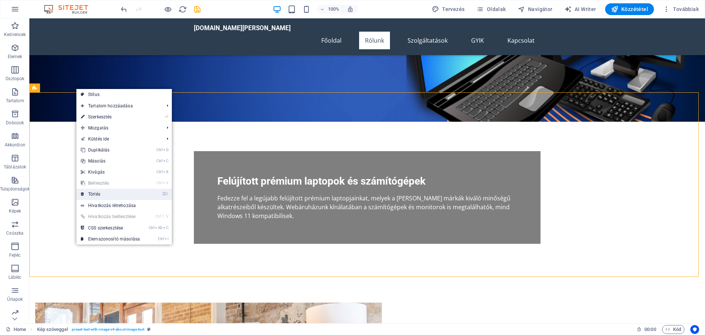
click at [104, 192] on link "⌦ Törlés" at bounding box center [110, 193] width 68 height 11
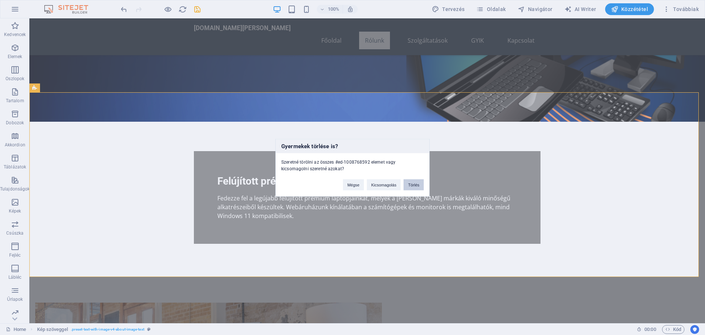
drag, startPoint x: 417, startPoint y: 185, endPoint x: 405, endPoint y: 170, distance: 18.8
click at [417, 185] on button "Törlés" at bounding box center [414, 184] width 20 height 11
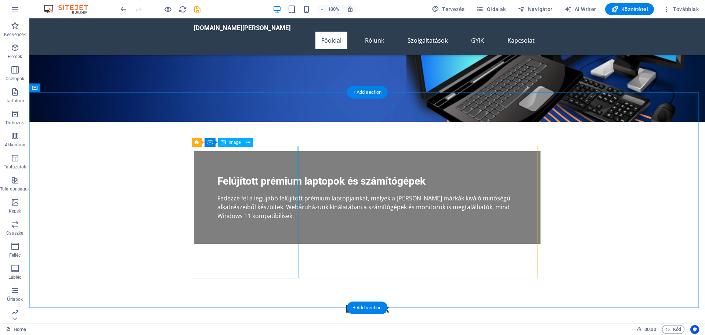
select select "vw"
select select "px"
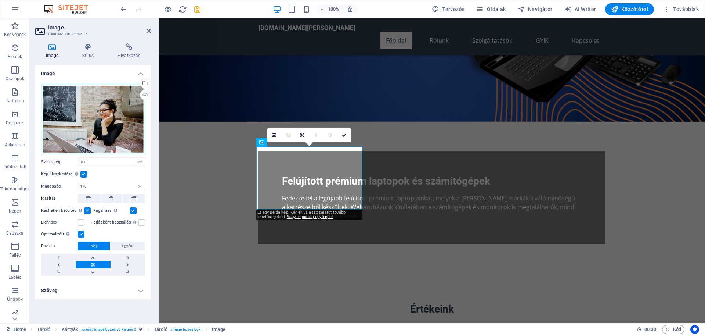
click at [99, 117] on div "Húzza ide a fájlokat, kattintson a fájlok kiválasztásához, vagy válasszon fájlo…" at bounding box center [93, 119] width 104 height 71
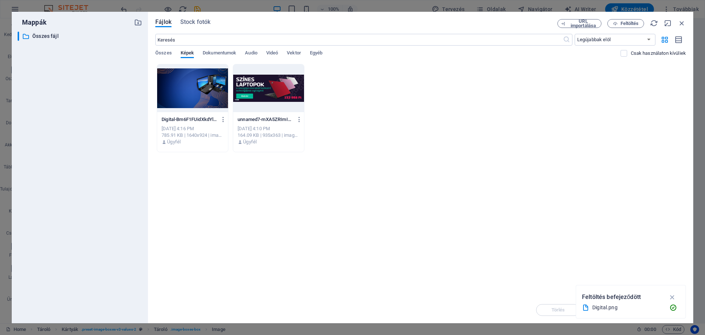
click at [99, 117] on div "​ Összes fájl Összes fájl" at bounding box center [80, 174] width 124 height 285
click at [631, 25] on span "Feltöltés" at bounding box center [630, 23] width 18 height 4
click at [628, 22] on span "Feltöltés" at bounding box center [630, 23] width 18 height 4
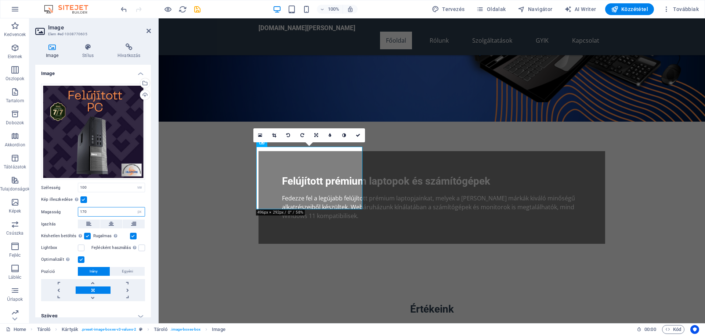
drag, startPoint x: 92, startPoint y: 210, endPoint x: 79, endPoint y: 211, distance: 13.7
click at [79, 211] on input "170" at bounding box center [111, 211] width 66 height 9
drag, startPoint x: 88, startPoint y: 209, endPoint x: 77, endPoint y: 211, distance: 11.2
click at [77, 211] on div "Magasság 200 Alapértelmezett automatikus px" at bounding box center [93, 212] width 104 height 10
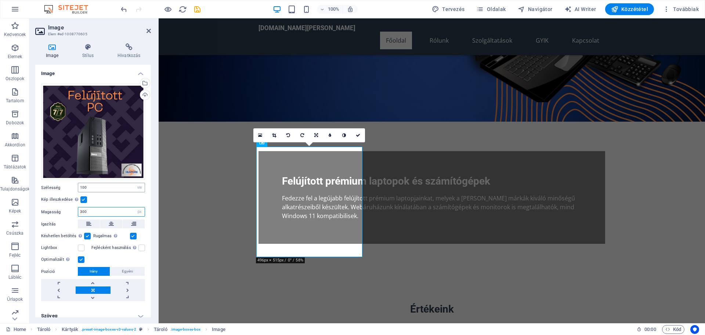
type input "300"
drag, startPoint x: 89, startPoint y: 186, endPoint x: 82, endPoint y: 191, distance: 8.9
click at [78, 188] on div "100 Alapértelmezett automatikus px rem % em vh vw" at bounding box center [111, 188] width 67 height 10
type input "150"
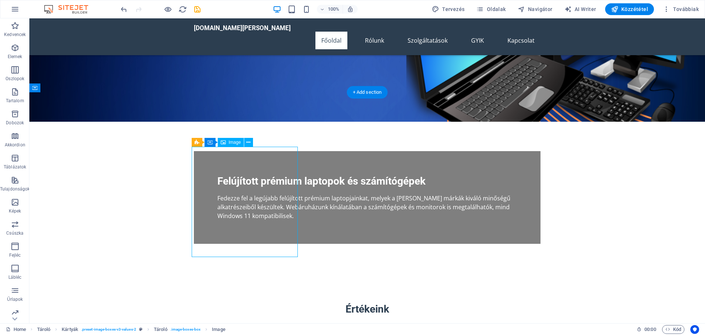
select select "vw"
select select "px"
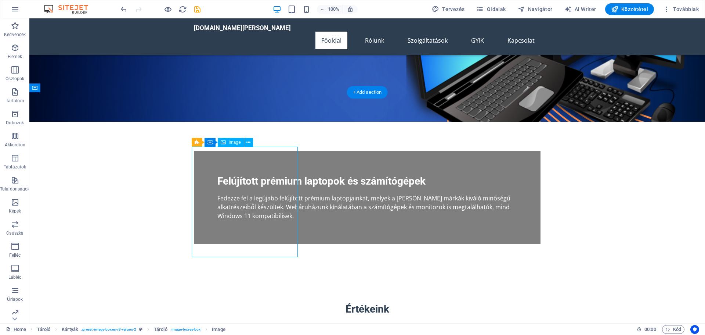
select select "vw"
select select "px"
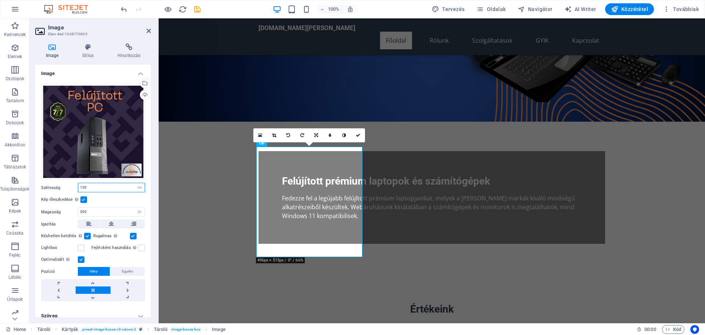
drag, startPoint x: 90, startPoint y: 184, endPoint x: 77, endPoint y: 187, distance: 12.4
click at [77, 187] on div "Szélesség 150 Alapértelmezett automatikus px rem % em vh vw" at bounding box center [93, 188] width 104 height 10
type input "200"
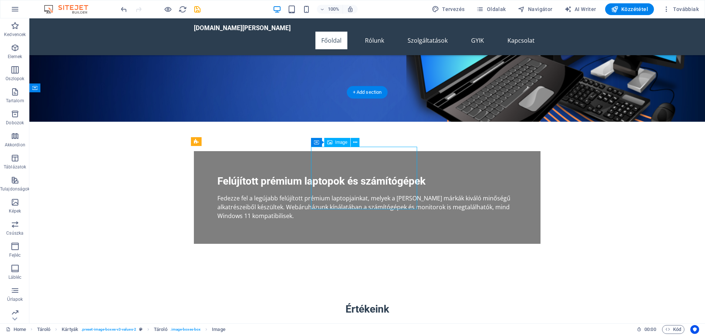
select select "vw"
select select "px"
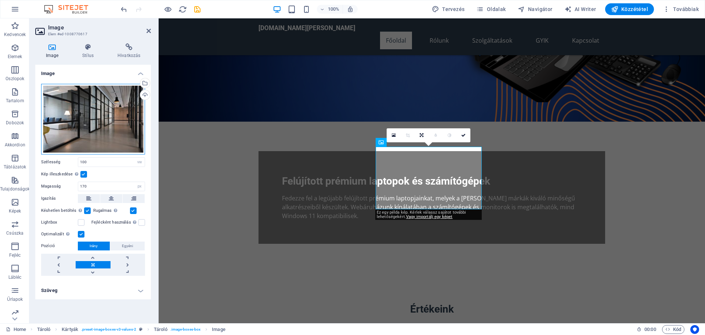
click at [99, 116] on div "Húzza ide a fájlokat, kattintson a fájlok kiválasztásához, vagy válasszon fájlo…" at bounding box center [93, 119] width 104 height 71
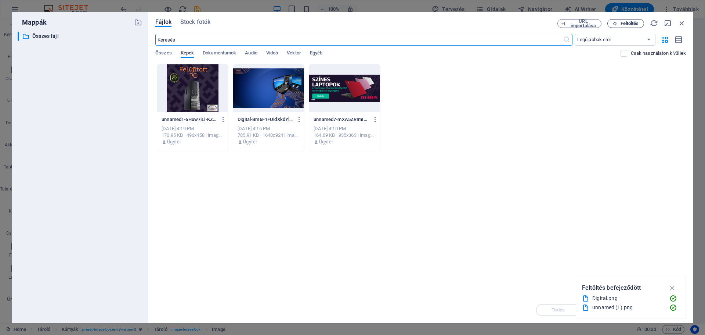
click at [623, 24] on span "Feltöltés" at bounding box center [630, 23] width 18 height 4
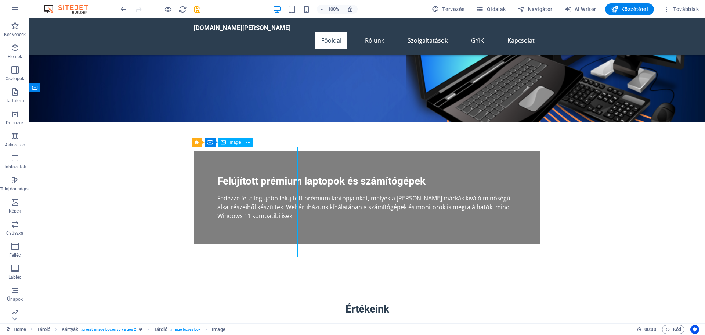
select select "vw"
select select "px"
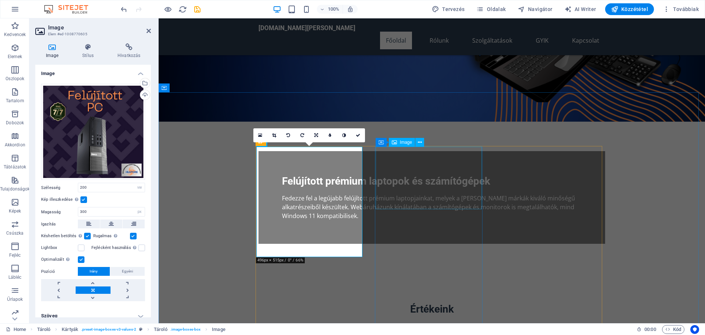
select select "vw"
select select "px"
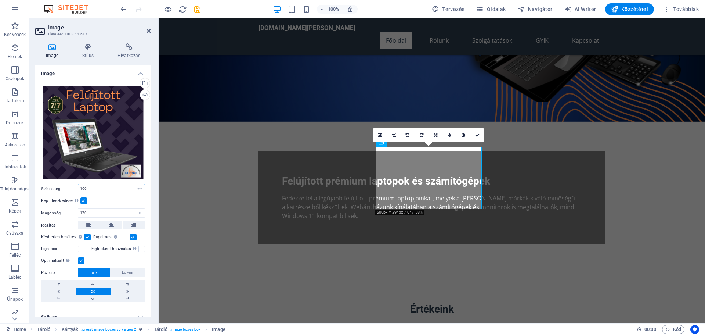
drag, startPoint x: 100, startPoint y: 187, endPoint x: 69, endPoint y: 186, distance: 31.2
click at [70, 187] on div "Szélesség 100 Alapértelmezett automatikus px rem % em vh vw" at bounding box center [93, 189] width 104 height 10
type input "200"
drag, startPoint x: 90, startPoint y: 214, endPoint x: 76, endPoint y: 214, distance: 13.2
click at [76, 214] on div "Magasság 170 Alapértelmezett automatikus px" at bounding box center [93, 213] width 104 height 10
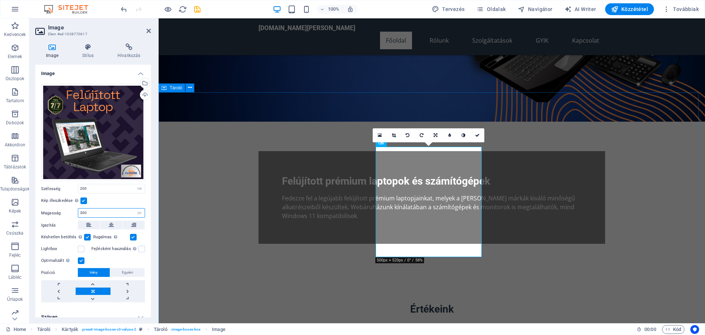
type input "300"
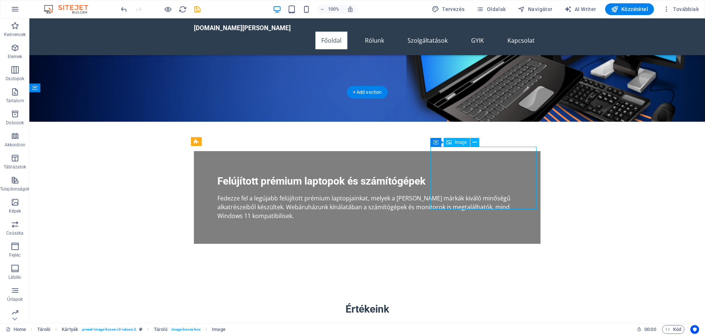
select select "vw"
select select "px"
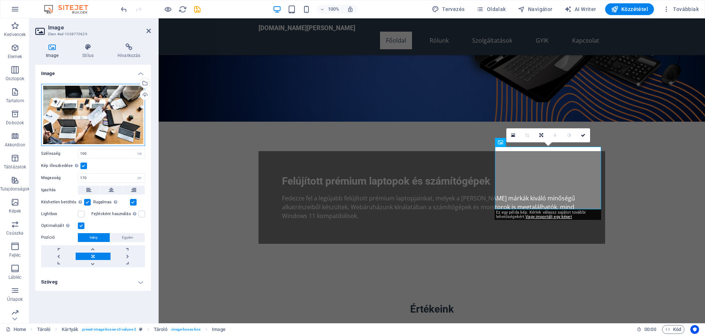
click at [105, 113] on div "Húzza ide a fájlokat, kattintson a fájlok kiválasztásához, vagy válasszon fájlo…" at bounding box center [93, 115] width 104 height 62
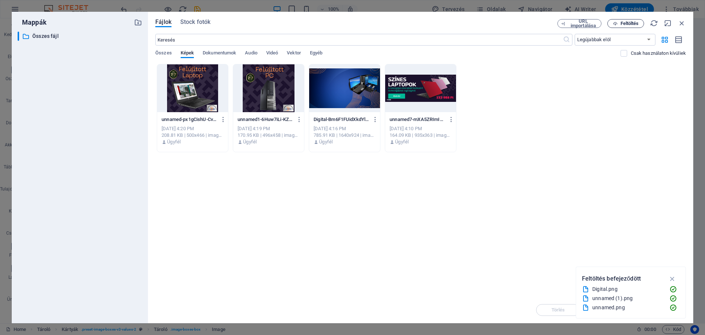
click at [628, 20] on button "Feltöltés" at bounding box center [625, 23] width 37 height 9
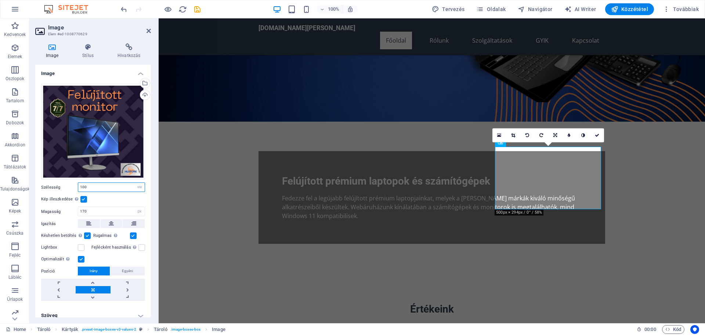
drag, startPoint x: 97, startPoint y: 184, endPoint x: 69, endPoint y: 181, distance: 27.7
click at [69, 182] on div "Szélesség 100 Alapértelmezett automatikus px rem % em vh vw" at bounding box center [93, 187] width 104 height 10
type input "200"
drag, startPoint x: 95, startPoint y: 213, endPoint x: 75, endPoint y: 210, distance: 20.0
click at [75, 210] on div "Magasság 170 Alapértelmezett automatikus px" at bounding box center [93, 211] width 104 height 10
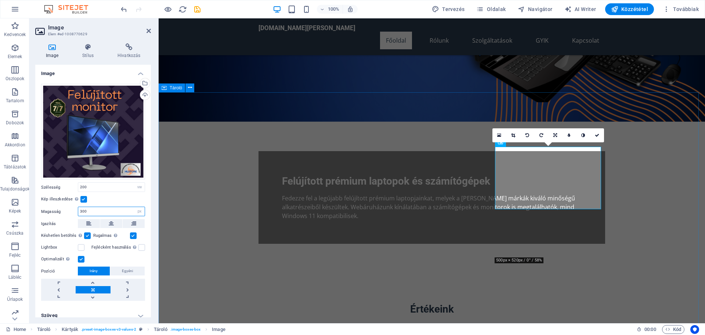
type input "300"
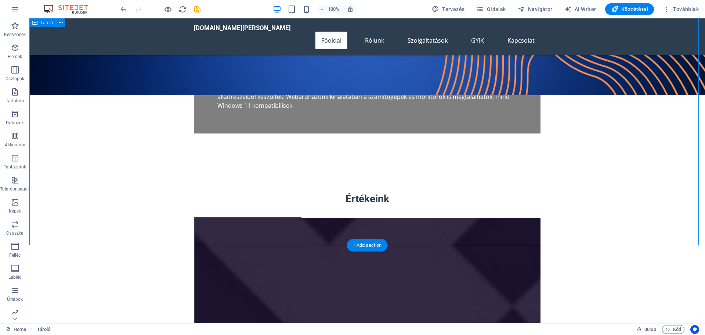
scroll to position [220, 0]
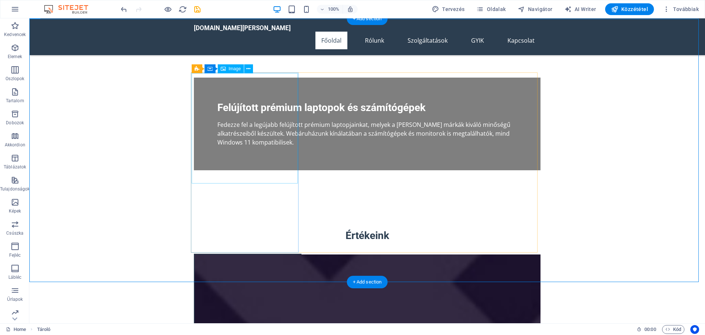
click at [210, 254] on figure at bounding box center [248, 309] width 106 height 110
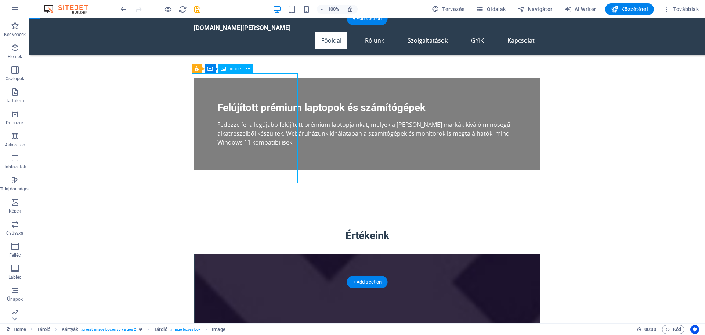
click at [199, 254] on figure at bounding box center [248, 309] width 106 height 110
click at [226, 66] on icon at bounding box center [224, 68] width 4 height 8
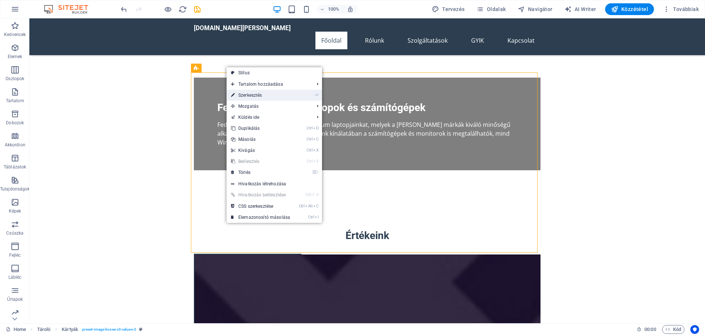
click at [250, 92] on link "⏎ Szerkesztés" at bounding box center [261, 95] width 68 height 11
select select "rem"
select select "preset-image-boxes-v3-values-2"
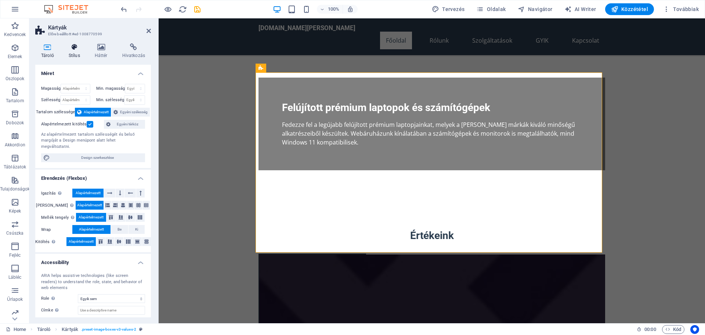
click at [80, 48] on icon at bounding box center [74, 46] width 23 height 7
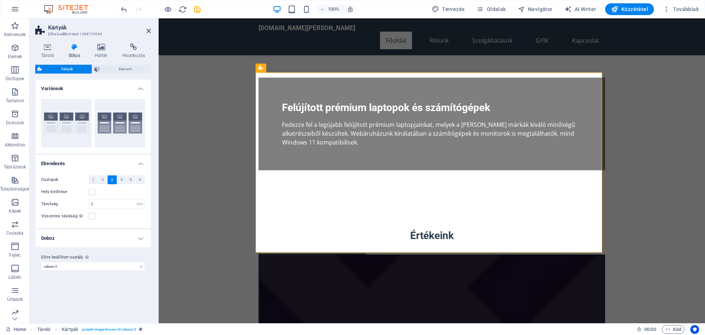
click at [136, 235] on h4 "Doboz" at bounding box center [93, 238] width 116 height 18
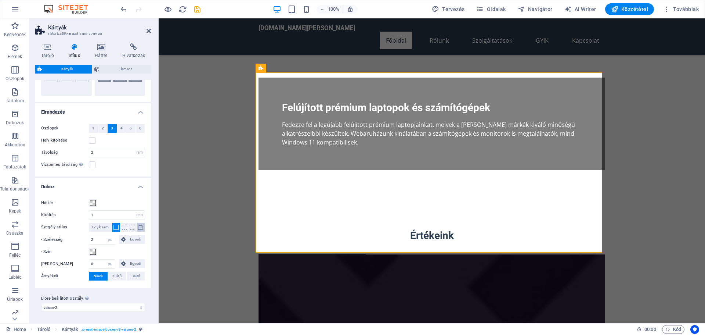
scroll to position [52, 0]
drag, startPoint x: 98, startPoint y: 260, endPoint x: 85, endPoint y: 264, distance: 13.3
click at [85, 264] on div "Kerek sarkok 0 px rem % vh vw Egyedi Egyedi" at bounding box center [93, 264] width 104 height 10
type input "20"
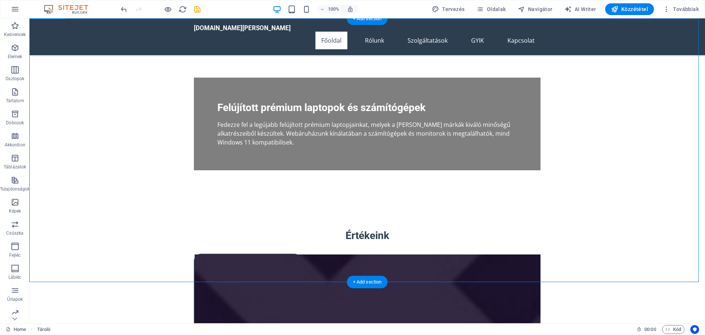
click at [297, 254] on figure at bounding box center [248, 309] width 106 height 110
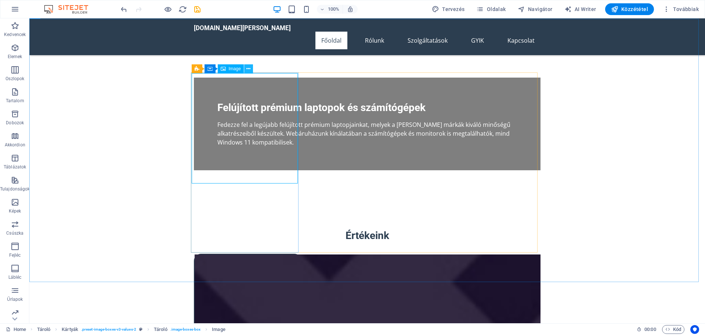
click at [248, 67] on icon at bounding box center [248, 69] width 4 height 8
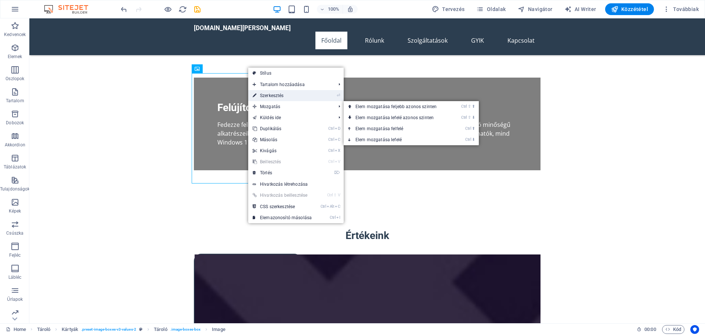
click at [275, 94] on link "⏎ Szerkesztés" at bounding box center [282, 95] width 68 height 11
select select "vw"
select select "px"
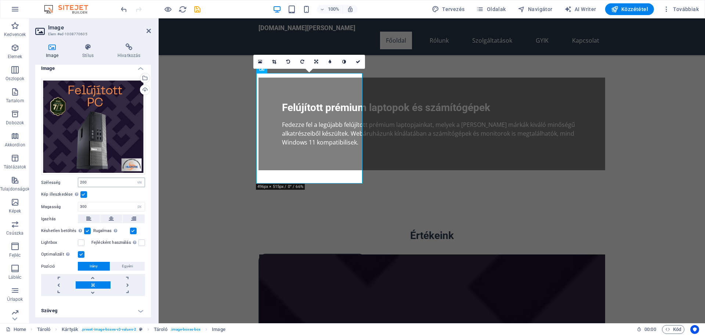
scroll to position [6, 0]
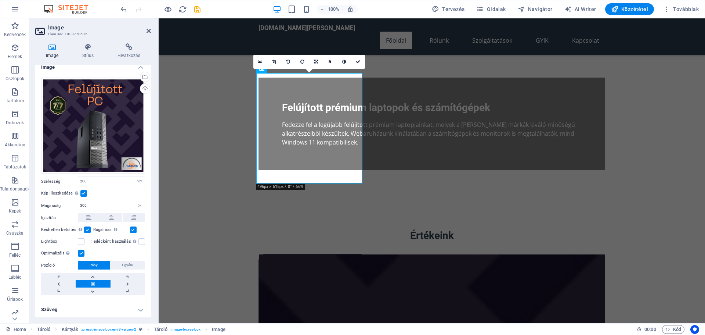
click at [136, 311] on h4 "Szöveg" at bounding box center [93, 309] width 116 height 18
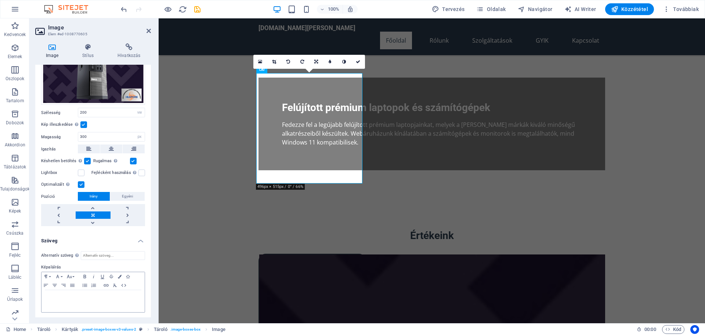
scroll to position [75, 0]
click at [95, 251] on input "Alternatív szöveg Az alternatív szöveget azok az eszközök használják, amelyek n…" at bounding box center [113, 254] width 64 height 9
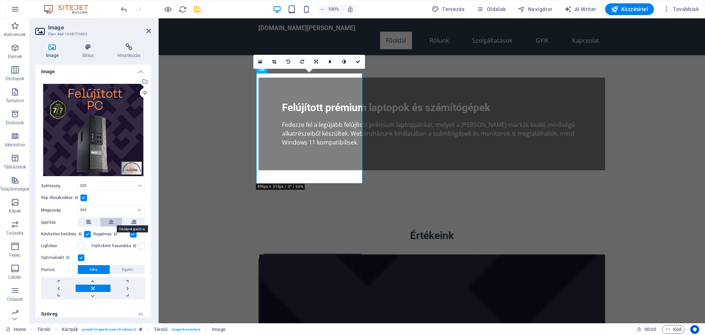
scroll to position [0, 0]
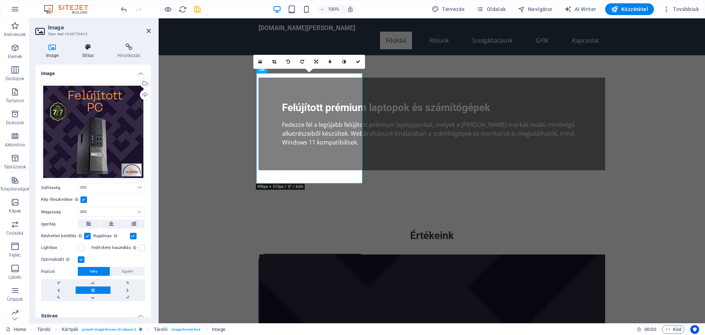
type input "Felújított számítógép"
click at [87, 50] on icon at bounding box center [88, 46] width 32 height 7
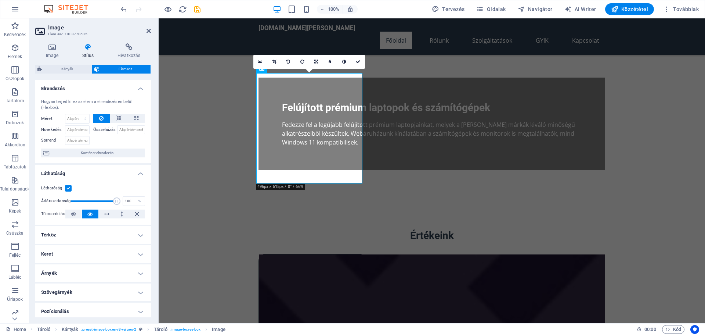
click at [139, 252] on h4 "Keret" at bounding box center [93, 254] width 116 height 18
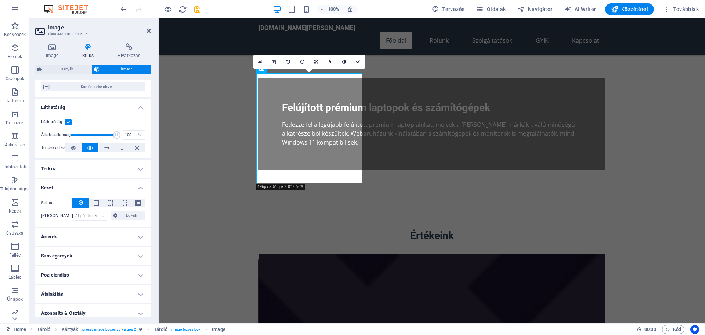
scroll to position [73, 0]
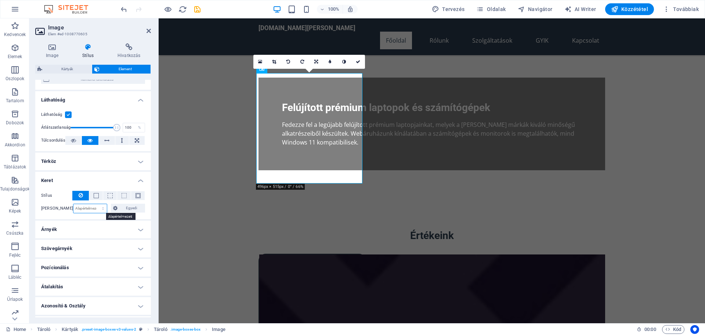
click at [87, 206] on select "Alapértelmezett px rem % vh vw Egyedi" at bounding box center [90, 208] width 34 height 9
select select "px"
click at [95, 204] on select "Alapértelmezett px rem % vh vw Egyedi" at bounding box center [90, 208] width 34 height 9
type input "20"
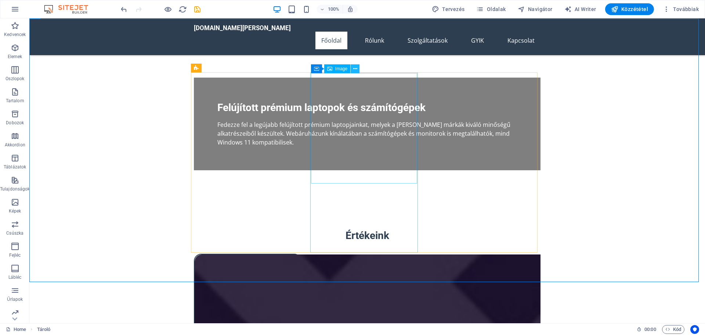
click at [356, 68] on icon at bounding box center [355, 69] width 4 height 8
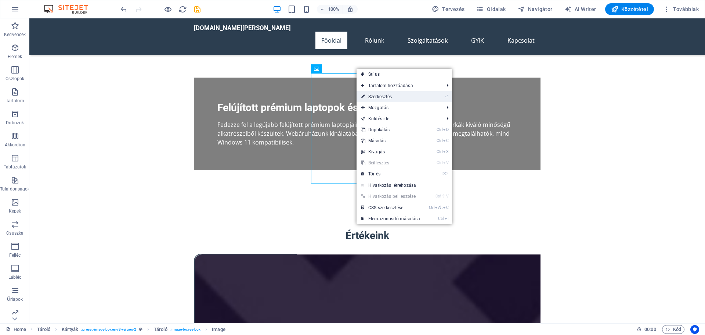
click at [382, 95] on link "⏎ Szerkesztés" at bounding box center [391, 96] width 68 height 11
select select "vw"
select select "px"
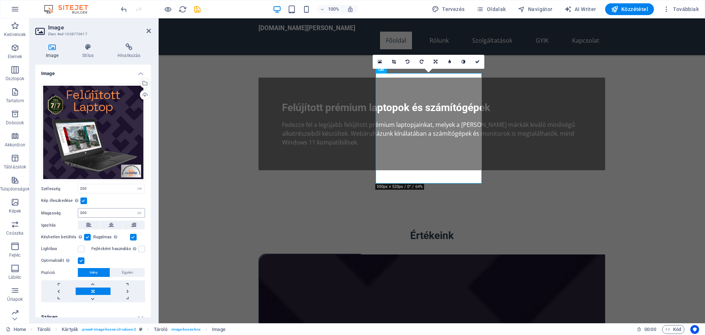
scroll to position [7, 0]
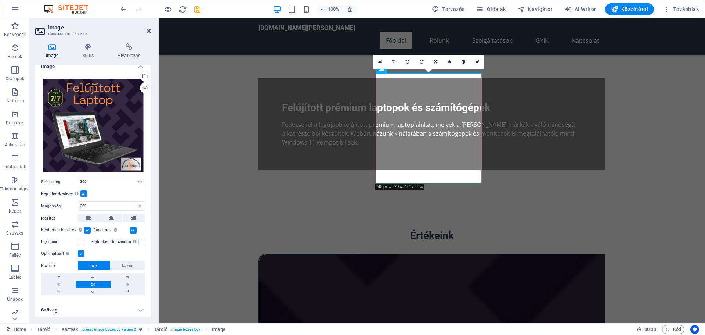
drag, startPoint x: 136, startPoint y: 306, endPoint x: 137, endPoint y: 301, distance: 4.5
click at [137, 306] on h4 "Szöveg" at bounding box center [93, 310] width 116 height 18
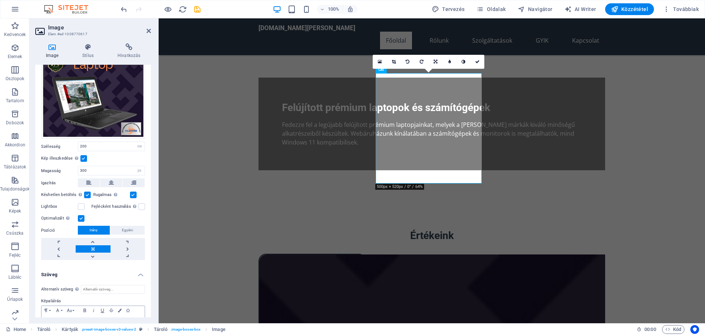
scroll to position [76, 0]
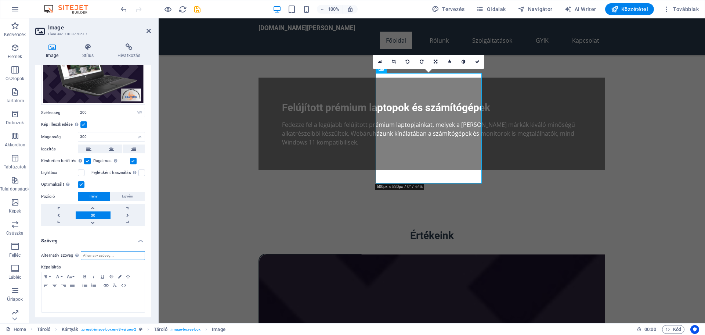
click at [98, 253] on input "Alternatív szöveg Az alternatív szöveget azok az eszközök használják, amelyek n…" at bounding box center [113, 255] width 64 height 9
type input "Felújított laptop"
click at [86, 49] on icon at bounding box center [88, 46] width 32 height 7
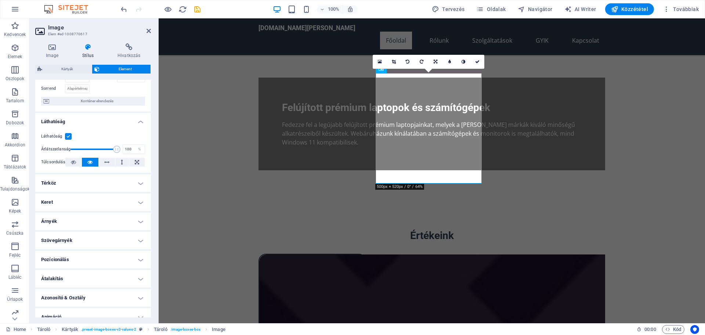
scroll to position [79, 0]
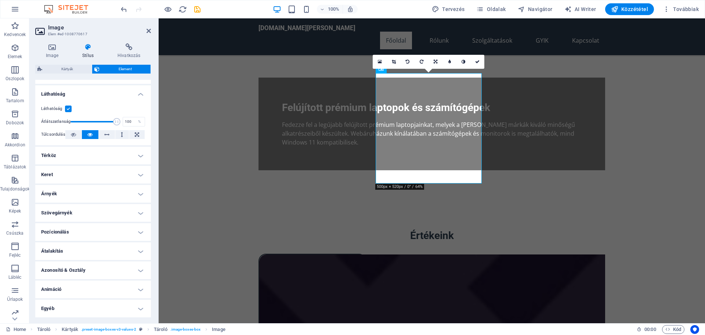
click at [140, 170] on h4 "Keret" at bounding box center [93, 175] width 116 height 18
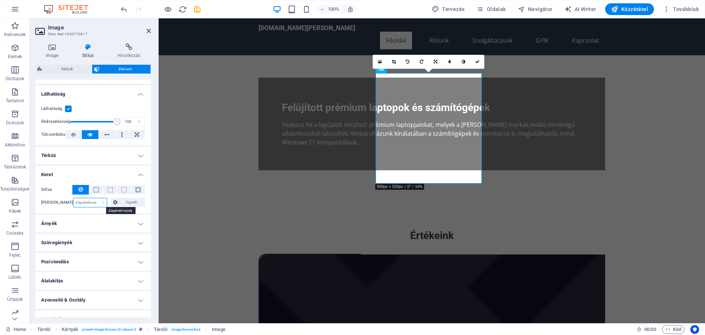
click at [86, 200] on select "Alapértelmezett px rem % vh vw Egyedi" at bounding box center [90, 202] width 34 height 9
select select "px"
click at [95, 198] on select "Alapértelmezett px rem % vh vw Egyedi" at bounding box center [90, 202] width 34 height 9
type input "20"
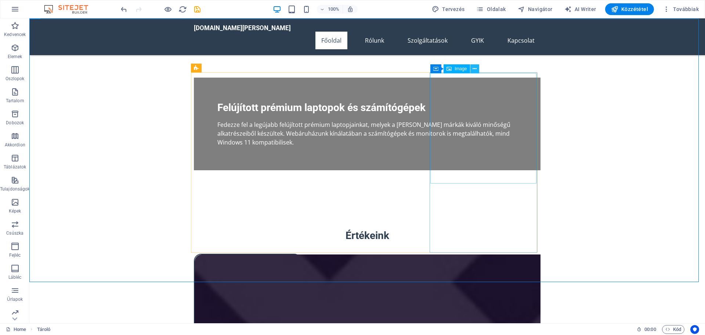
click at [474, 68] on icon at bounding box center [475, 69] width 4 height 8
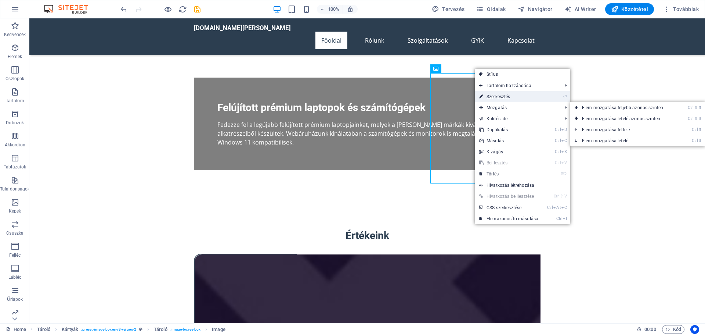
drag, startPoint x: 497, startPoint y: 96, endPoint x: 336, endPoint y: 78, distance: 161.9
click at [497, 96] on link "⏎ Szerkesztés" at bounding box center [509, 96] width 68 height 11
select select "vw"
select select "px"
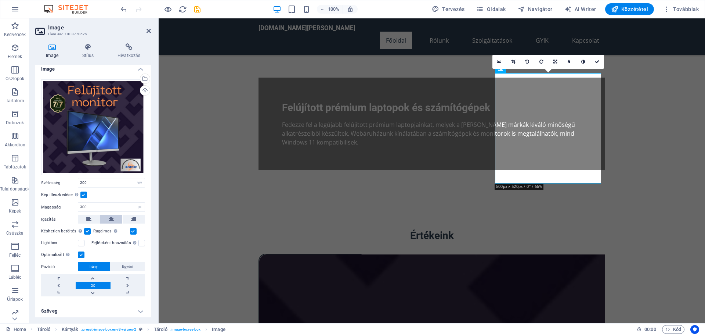
scroll to position [6, 0]
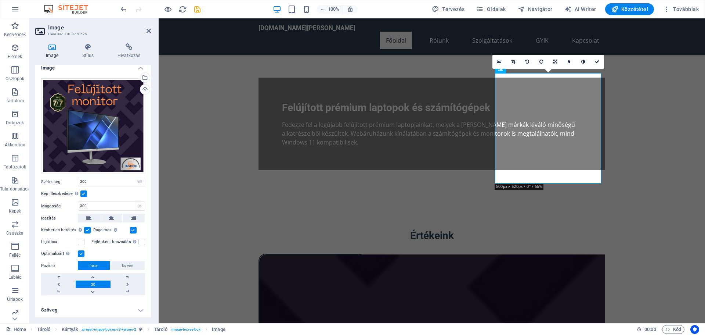
click at [138, 306] on h4 "Szöveg" at bounding box center [93, 310] width 116 height 18
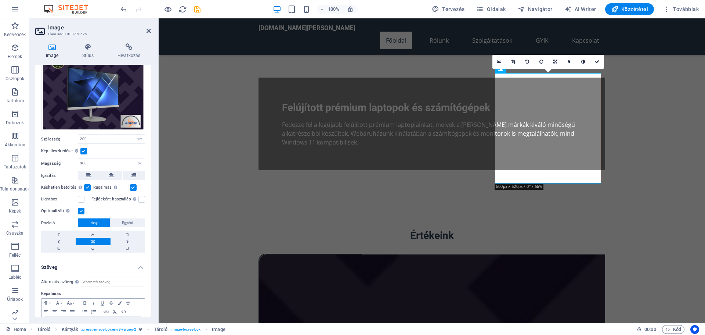
scroll to position [75, 0]
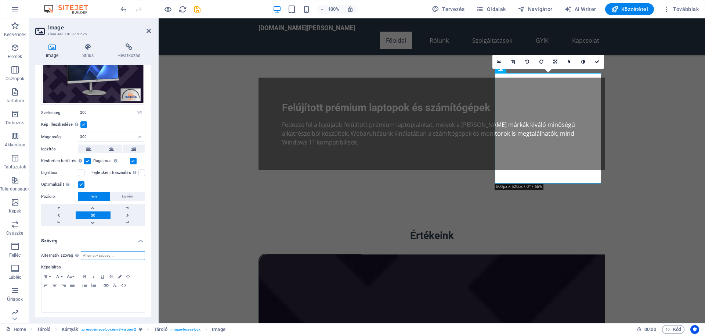
click at [104, 252] on input "Alternatív szöveg Az alternatív szöveget azok az eszközök használják, amelyek n…" at bounding box center [113, 255] width 64 height 9
type input "Felújított monitor"
click at [86, 50] on icon at bounding box center [88, 46] width 32 height 7
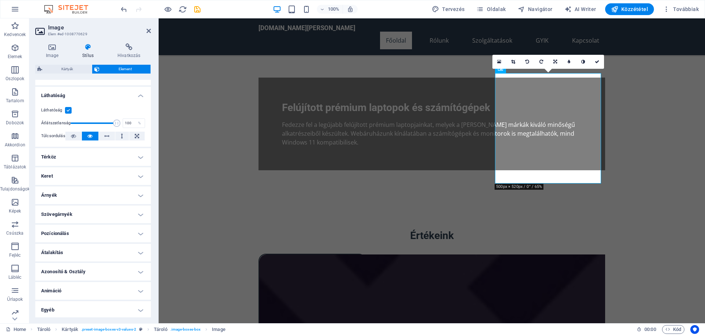
scroll to position [79, 0]
click at [136, 176] on h4 "Keret" at bounding box center [93, 175] width 116 height 18
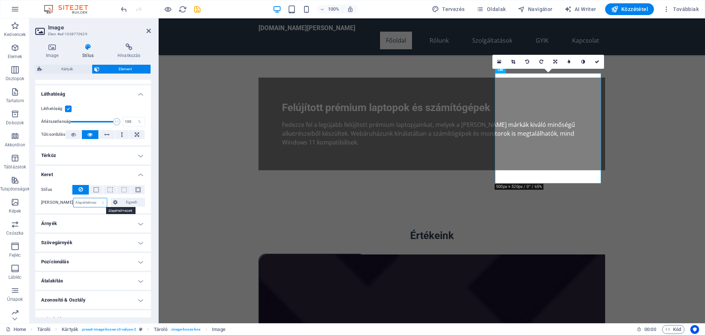
click at [91, 203] on select "Alapértelmezett px rem % vh vw Egyedi" at bounding box center [90, 202] width 34 height 9
select select "px"
click at [95, 198] on select "Alapértelmezett px rem % vh vw Egyedi" at bounding box center [90, 202] width 34 height 9
type input "20"
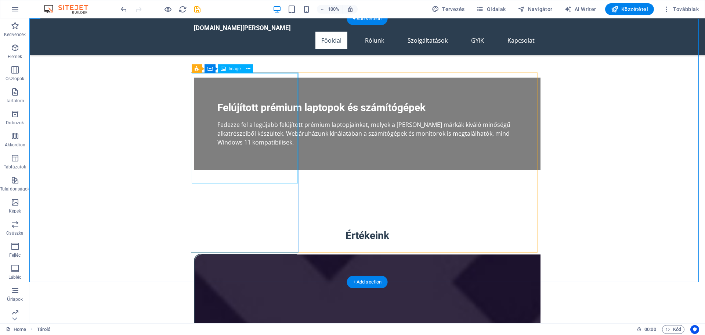
click at [230, 254] on figure at bounding box center [248, 309] width 106 height 110
select select "px"
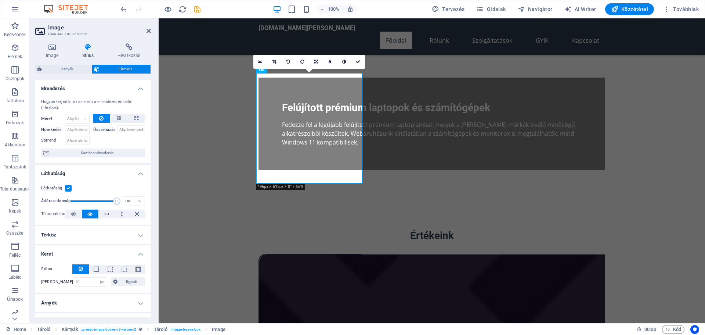
scroll to position [109, 0]
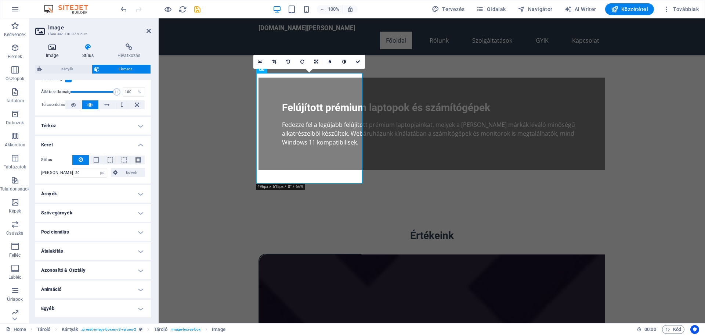
click at [55, 46] on icon at bounding box center [52, 46] width 34 height 7
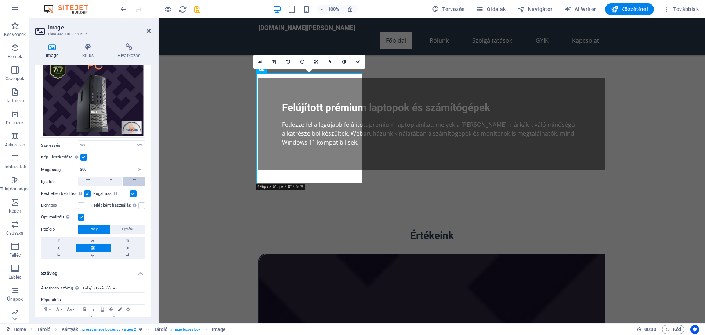
scroll to position [75, 0]
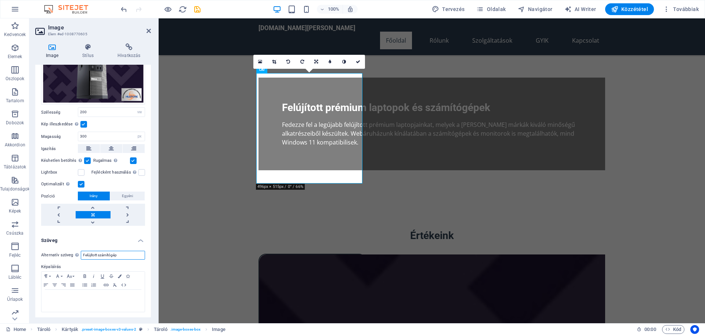
click at [101, 255] on input "Felújított számítógép" at bounding box center [113, 254] width 64 height 9
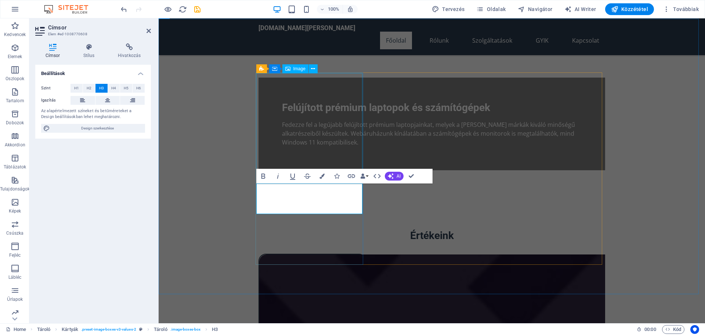
scroll to position [0, 3]
click at [90, 88] on span "H2" at bounding box center [89, 88] width 5 height 9
click at [90, 43] on icon at bounding box center [89, 46] width 32 height 7
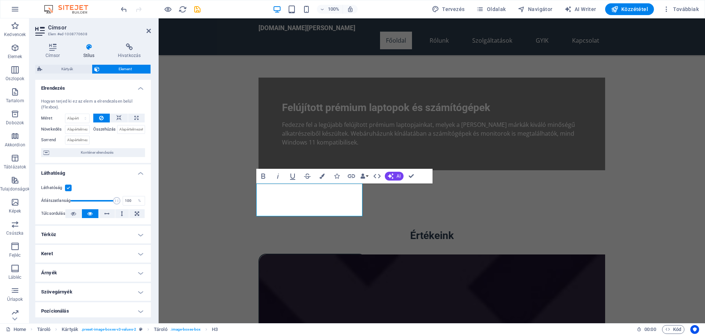
scroll to position [0, 0]
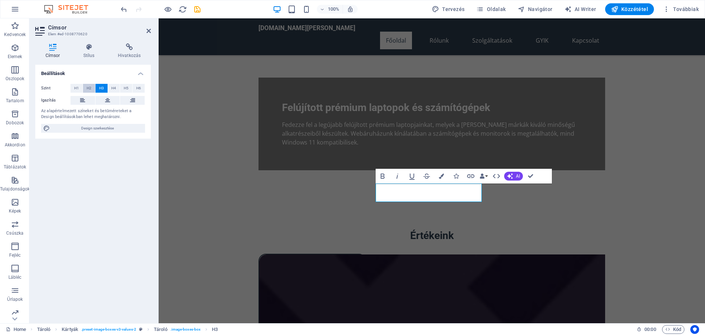
click at [91, 88] on span "H2" at bounding box center [89, 88] width 5 height 9
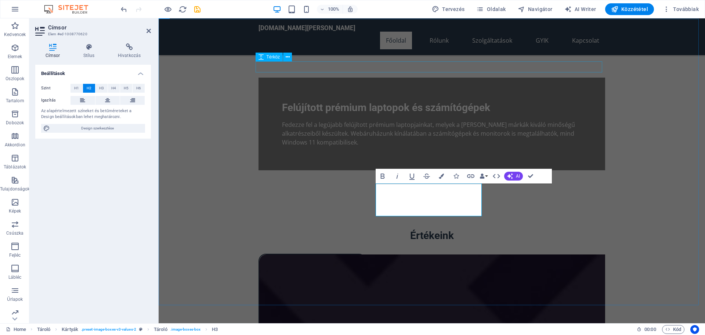
scroll to position [0, 3]
drag, startPoint x: 460, startPoint y: 210, endPoint x: 404, endPoint y: 209, distance: 56.2
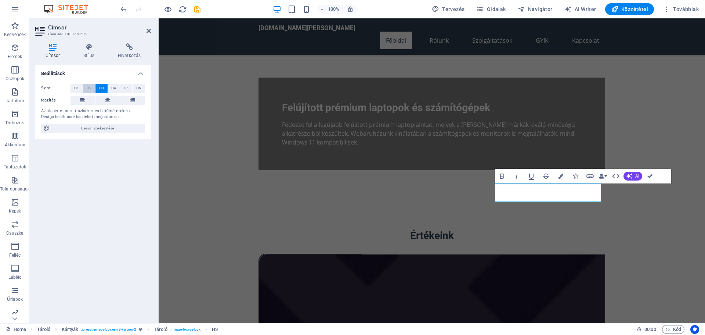
click at [88, 86] on span "H2" at bounding box center [89, 88] width 5 height 9
drag, startPoint x: 581, startPoint y: 210, endPoint x: 507, endPoint y: 209, distance: 73.1
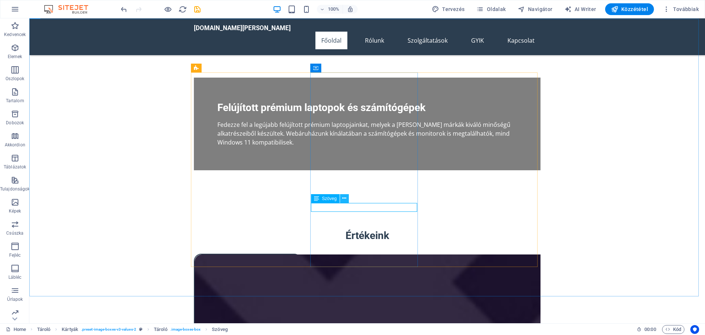
click at [344, 195] on icon at bounding box center [344, 198] width 4 height 8
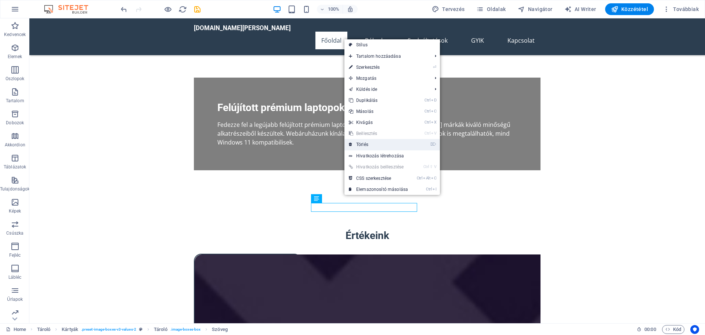
drag, startPoint x: 372, startPoint y: 141, endPoint x: 345, endPoint y: 124, distance: 31.9
click at [372, 141] on link "⌦ Törlés" at bounding box center [378, 144] width 68 height 11
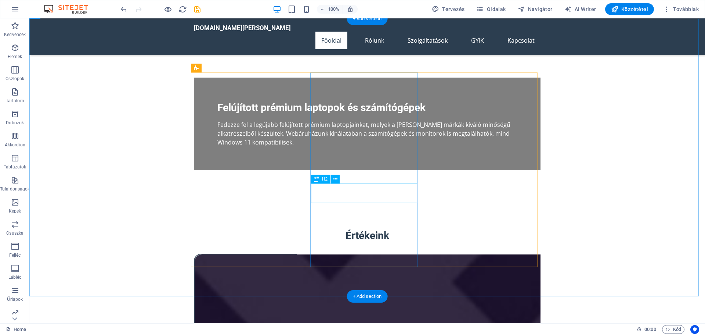
click at [337, 177] on icon at bounding box center [335, 179] width 4 height 8
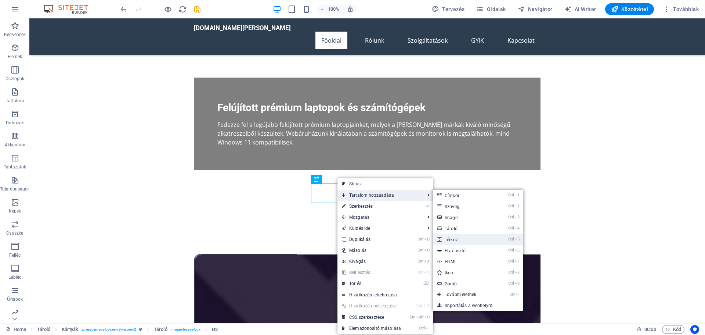
click at [456, 238] on link "Ctrl 5 Térköz" at bounding box center [464, 239] width 63 height 11
select select "px"
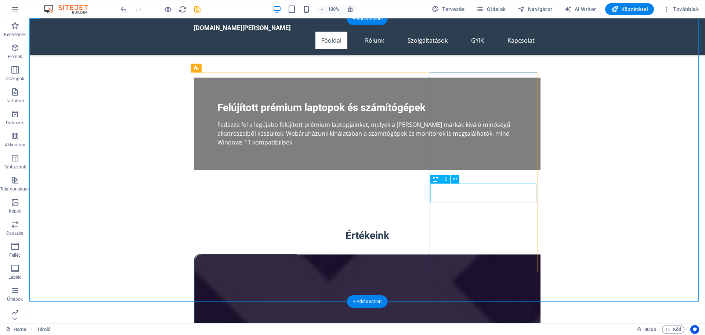
click at [456, 177] on icon at bounding box center [455, 179] width 4 height 8
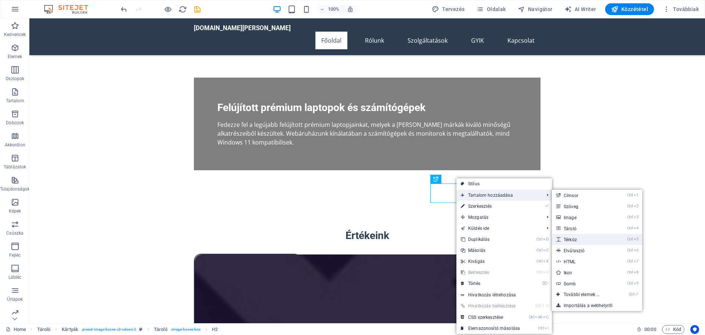
drag, startPoint x: 577, startPoint y: 237, endPoint x: 418, endPoint y: 217, distance: 159.8
click at [577, 237] on link "Ctrl 5 Térköz" at bounding box center [583, 239] width 63 height 11
select select "px"
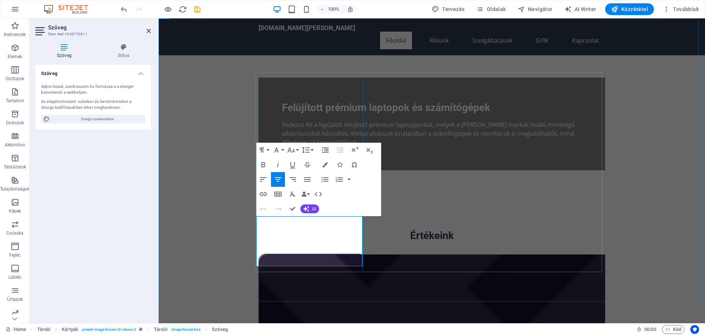
drag, startPoint x: 283, startPoint y: 238, endPoint x: 267, endPoint y: 237, distance: 15.9
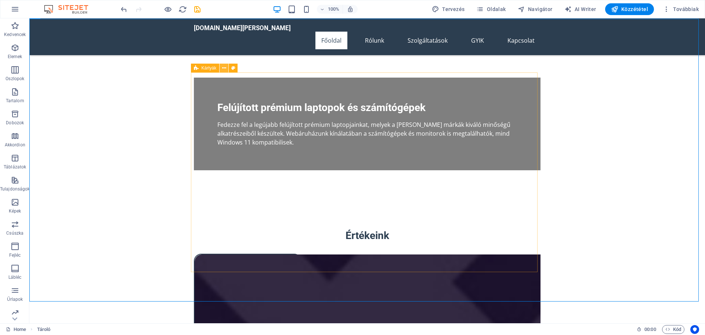
click at [227, 68] on button at bounding box center [224, 68] width 9 height 9
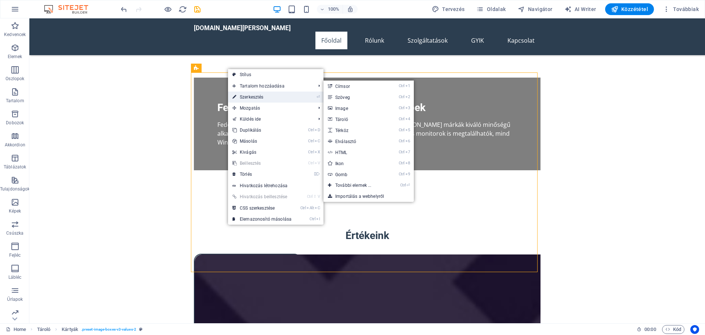
drag, startPoint x: 249, startPoint y: 94, endPoint x: 90, endPoint y: 77, distance: 160.3
click at [249, 94] on link "⏎ Szerkesztés" at bounding box center [262, 96] width 68 height 11
select select "rem"
select select "px"
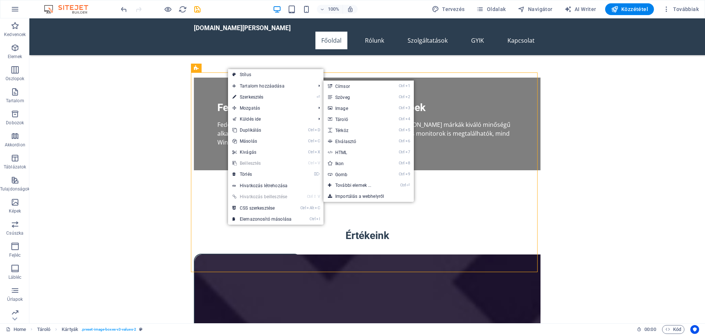
select select "px"
select select "preset-image-boxes-v3-values-2"
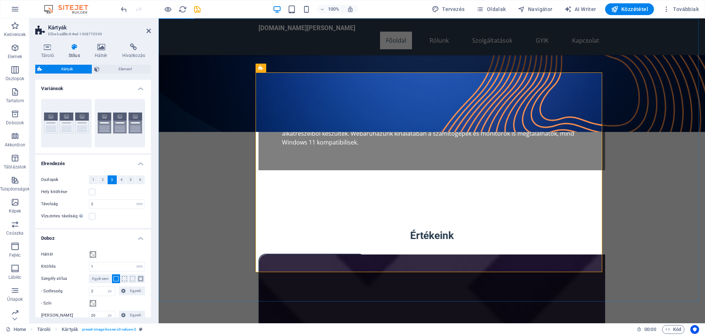
scroll to position [330, 0]
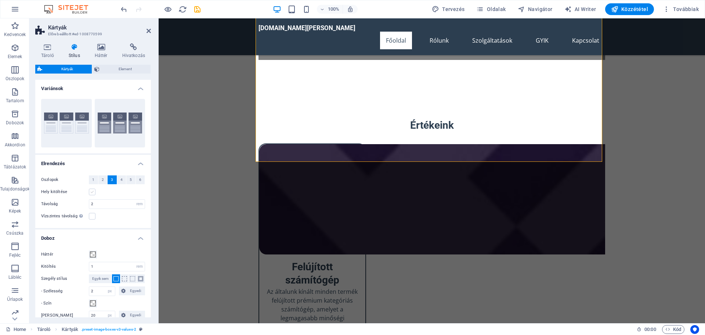
click at [93, 191] on label at bounding box center [92, 191] width 7 height 7
click at [0, 0] on input "Hely kitöltése" at bounding box center [0, 0] width 0 height 0
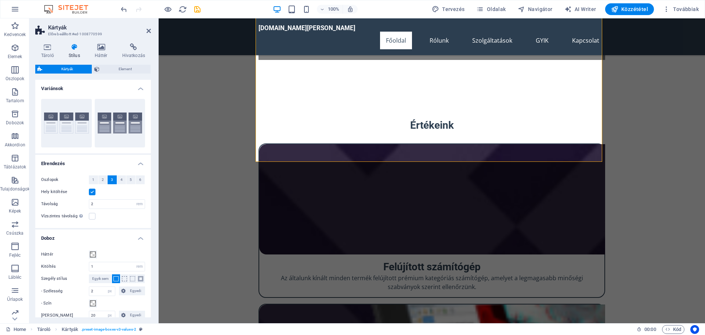
click at [92, 193] on label at bounding box center [92, 191] width 7 height 7
click at [0, 0] on input "Hely kitöltése" at bounding box center [0, 0] width 0 height 0
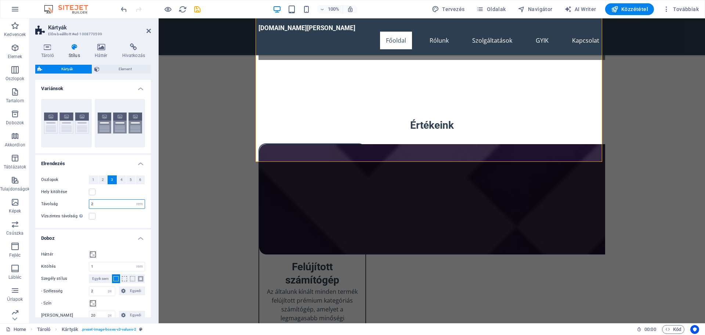
drag, startPoint x: 97, startPoint y: 202, endPoint x: 88, endPoint y: 206, distance: 9.5
click at [88, 206] on div "Távolság 2 px rem % vw vh" at bounding box center [93, 204] width 104 height 10
type input "10"
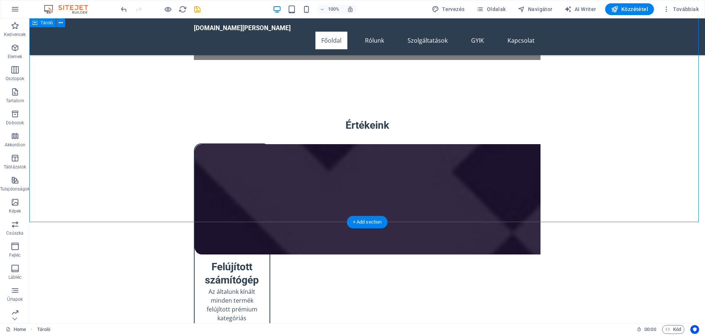
scroll to position [184, 0]
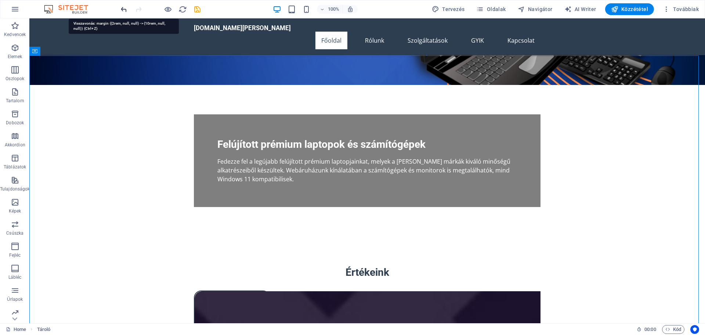
click at [122, 9] on icon "undo" at bounding box center [124, 9] width 8 height 8
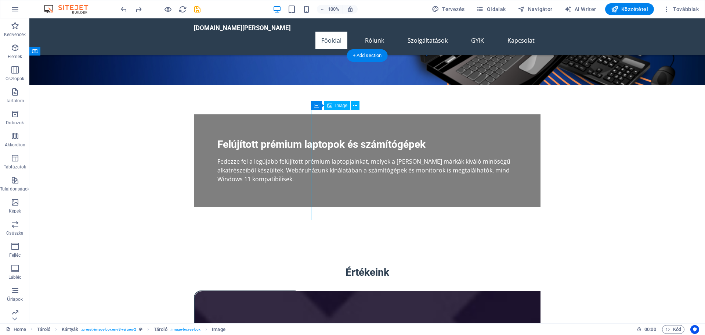
click at [353, 105] on icon at bounding box center [355, 106] width 4 height 8
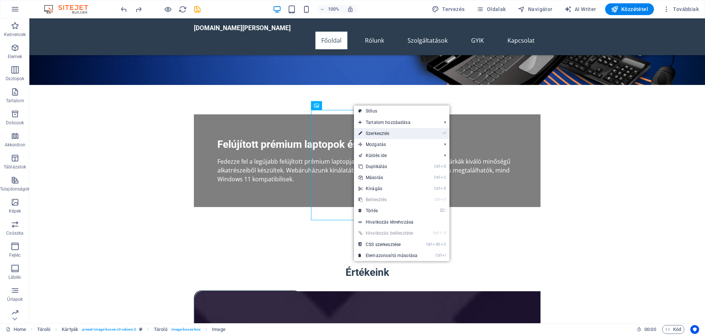
click at [379, 133] on link "⏎ Szerkesztés" at bounding box center [388, 133] width 68 height 11
select select "px"
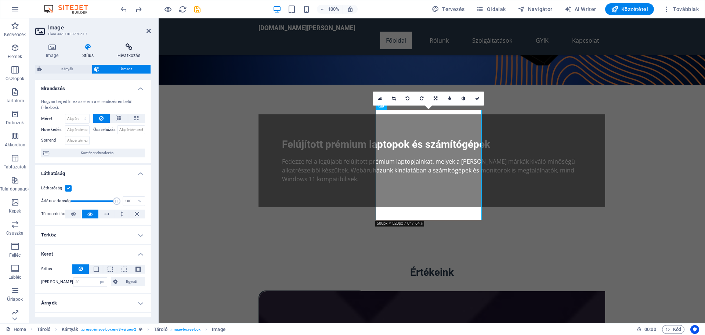
click at [129, 46] on icon at bounding box center [129, 46] width 44 height 7
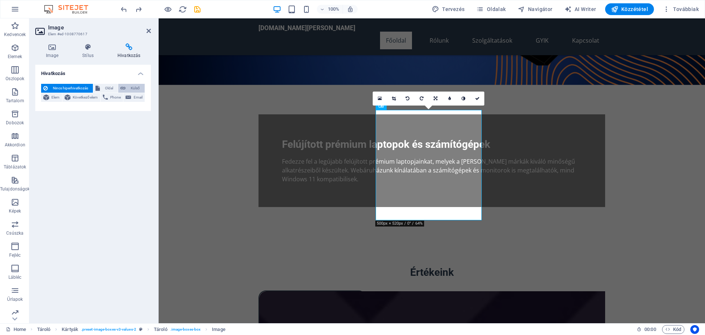
click at [129, 85] on span "Külső" at bounding box center [135, 88] width 15 height 9
select select "blank"
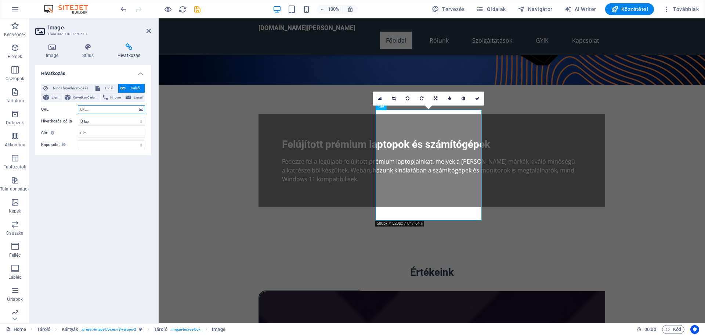
paste input "https://www.google.com/url?q=https%3A%2F%2Fcomputermania.techsaver.hu%2Flaptopo…"
type input "https://www.google.com/url?q=https%3A%2F%2Fcomputermania.techsaver.hu%2Flaptopo…"
click at [90, 132] on input "Cím További hivatkozás leírás, ne legyen azonos a hivatkozás szövegével. A címe…" at bounding box center [111, 133] width 67 height 9
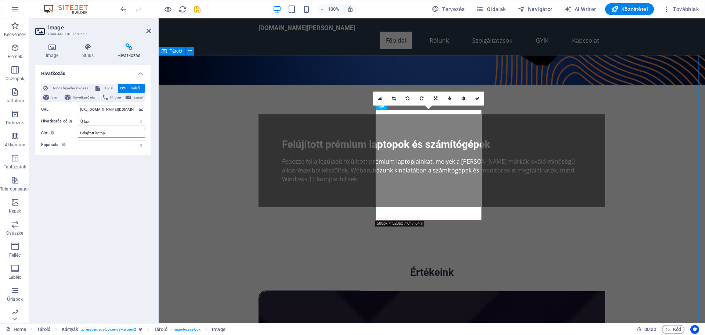
type input "Felújított laptop"
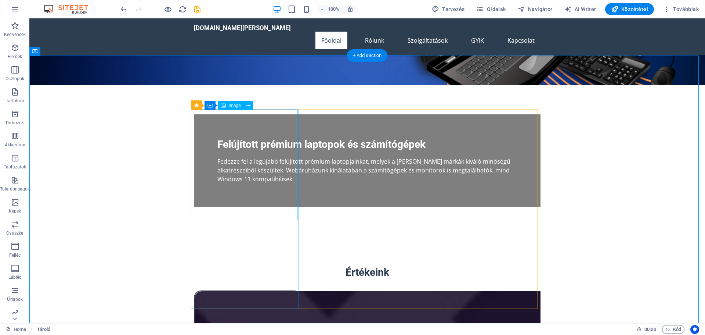
drag, startPoint x: 278, startPoint y: 121, endPoint x: 249, endPoint y: 100, distance: 36.5
click at [248, 103] on icon at bounding box center [248, 106] width 4 height 8
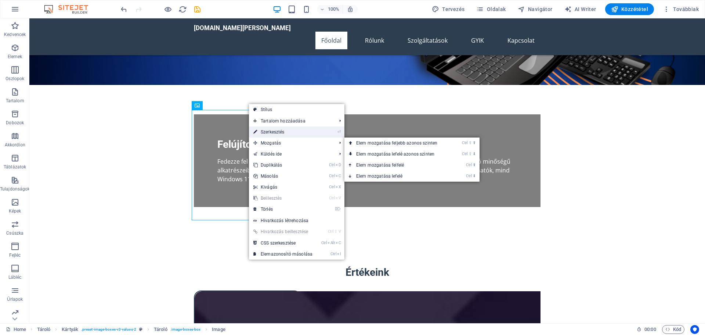
click at [275, 130] on link "⏎ Szerkesztés" at bounding box center [283, 131] width 68 height 11
select select "vw"
select select "px"
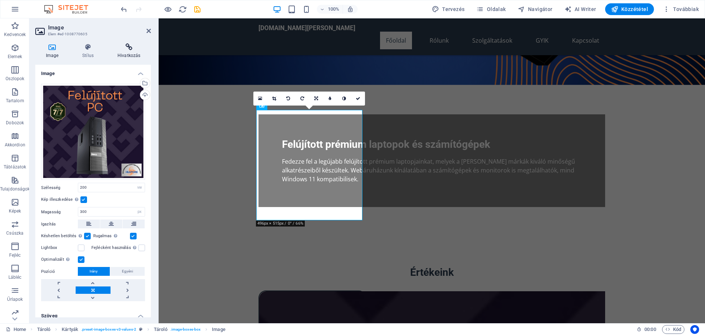
click at [126, 50] on icon at bounding box center [129, 46] width 44 height 7
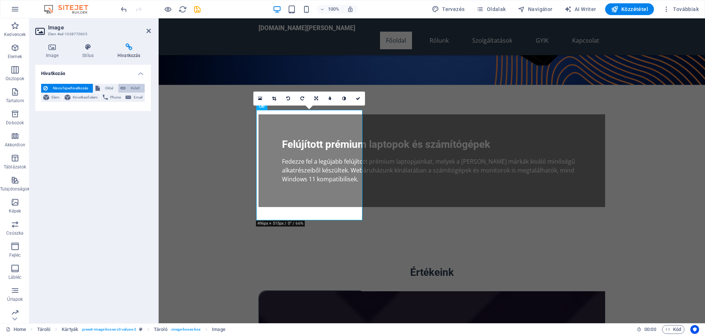
click at [127, 86] on button "Külső" at bounding box center [131, 88] width 26 height 9
select select "blank"
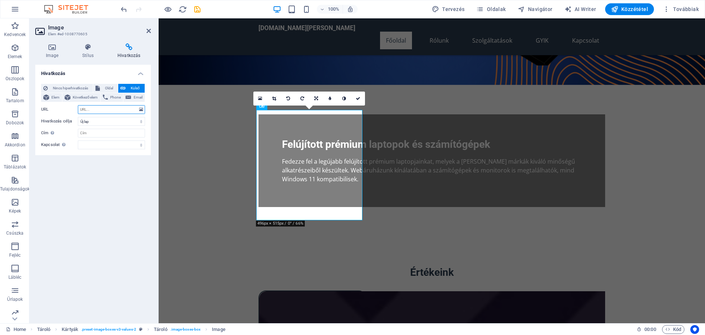
paste input "https://www.google.com/url?q=https%3A%2F%2Fcomputermania.techsaver.hu%2Fasztali…"
type input "https://www.google.com/url?q=https%3A%2F%2Fcomputermania.techsaver.hu%2Fasztali…"
drag, startPoint x: 91, startPoint y: 133, endPoint x: 91, endPoint y: 127, distance: 5.1
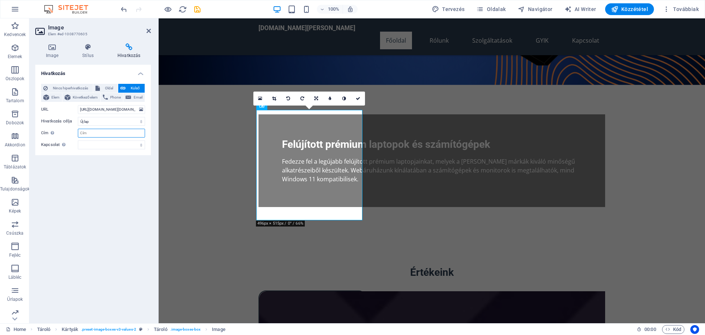
click at [91, 132] on input "Cím További hivatkozás leírás, ne legyen azonos a hivatkozás szövegével. A címe…" at bounding box center [111, 133] width 67 height 9
type input "Felújított számítógép"
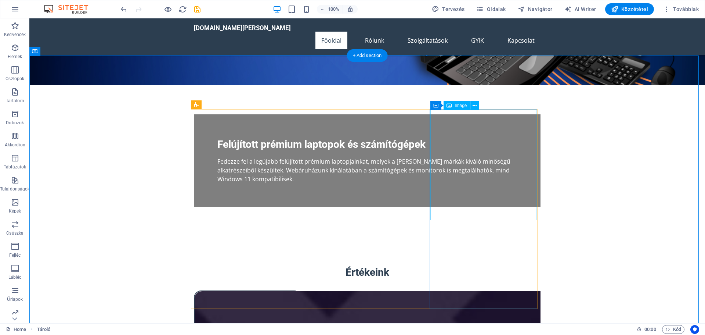
click at [476, 103] on icon at bounding box center [475, 106] width 4 height 8
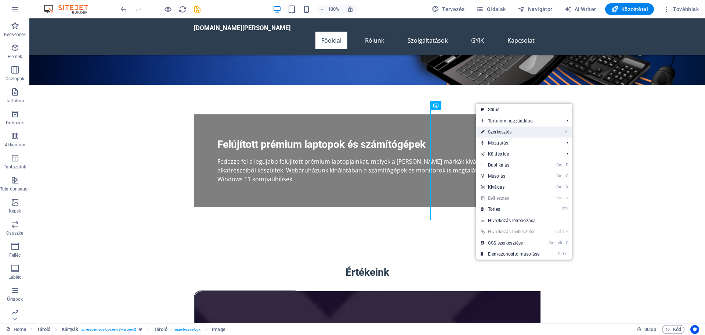
drag, startPoint x: 504, startPoint y: 131, endPoint x: 97, endPoint y: 100, distance: 408.4
click at [504, 131] on link "⏎ Szerkesztés" at bounding box center [510, 131] width 68 height 11
select select "px"
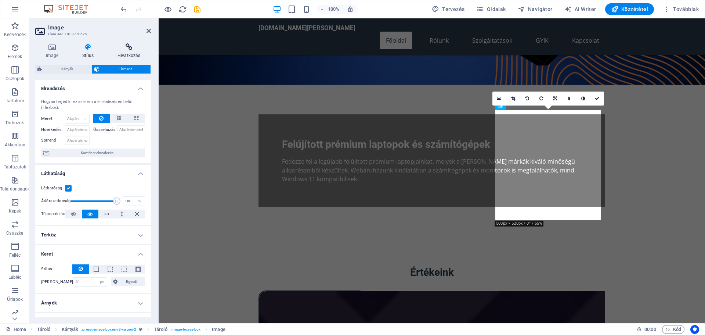
click at [129, 46] on icon at bounding box center [129, 46] width 44 height 7
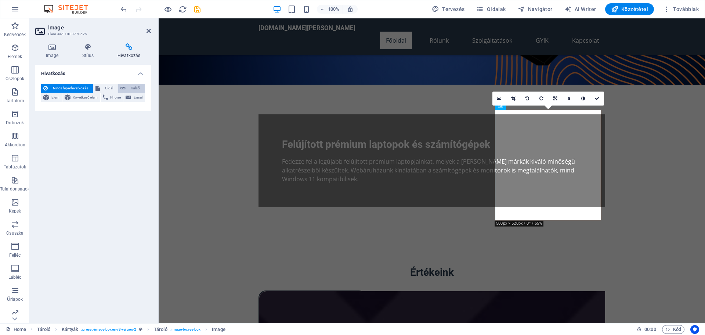
click at [133, 87] on span "Külső" at bounding box center [135, 88] width 15 height 9
select select "blank"
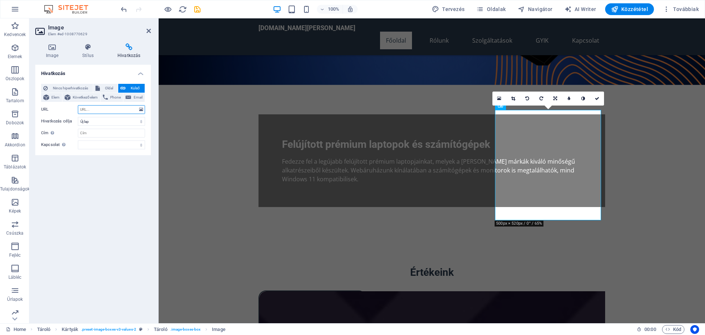
paste input "https://www.google.com/url?q=https%3A%2F%2Fcomputermania.techsaver.hu%2Fmonitor…"
type input "https://www.google.com/url?q=https%3A%2F%2Fcomputermania.techsaver.hu%2Fmonitor…"
click at [88, 131] on input "Cím További hivatkozás leírás, ne legyen azonos a hivatkozás szövegével. A címe…" at bounding box center [111, 133] width 67 height 9
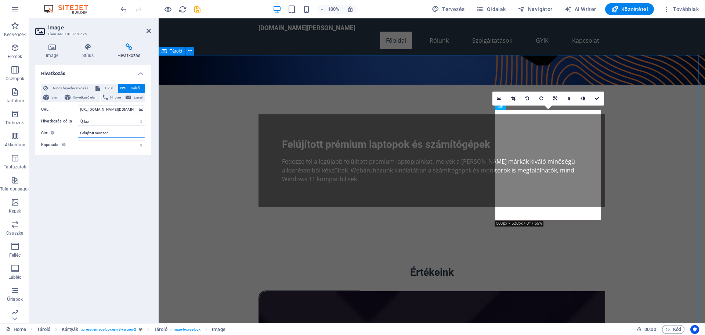
type input "Felújított monitor"
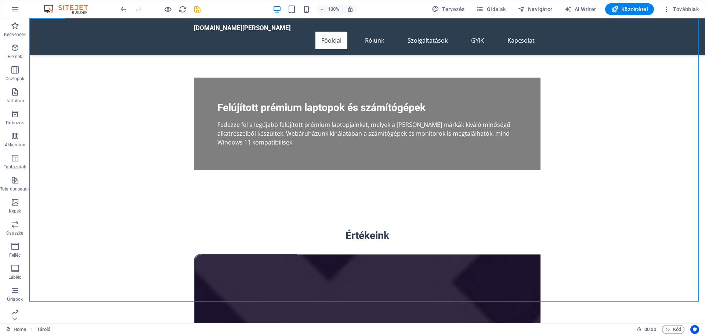
scroll to position [110, 0]
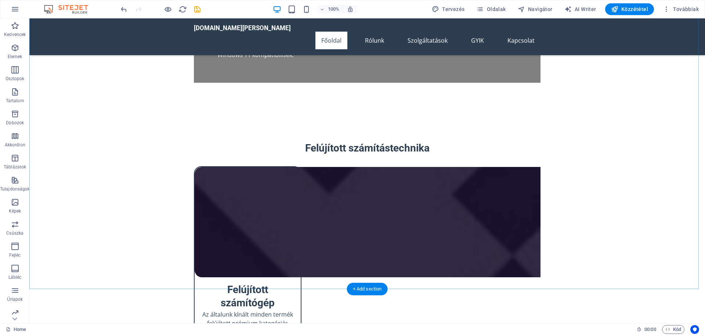
scroll to position [367, 0]
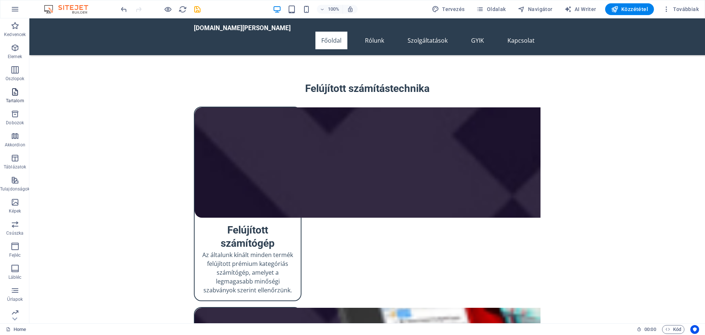
click at [13, 93] on icon "button" at bounding box center [15, 91] width 9 height 9
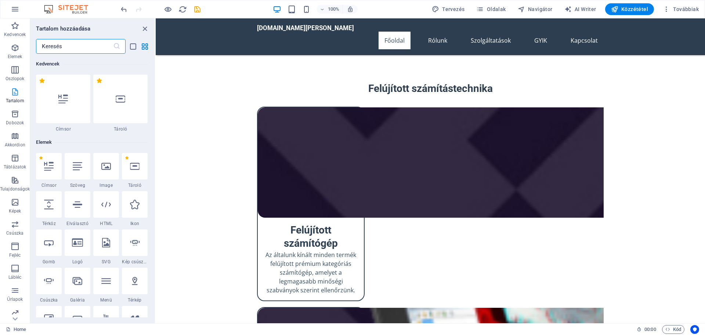
scroll to position [1285, 0]
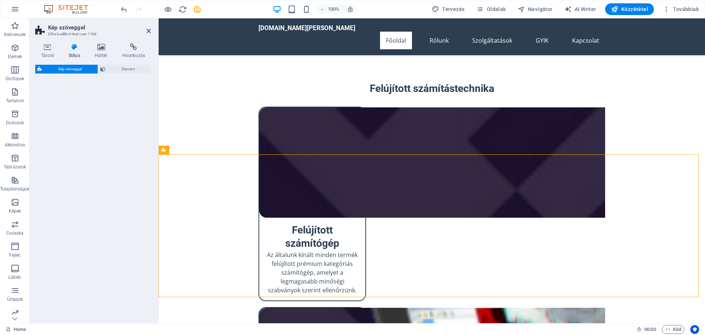
select select "rem"
select select "px"
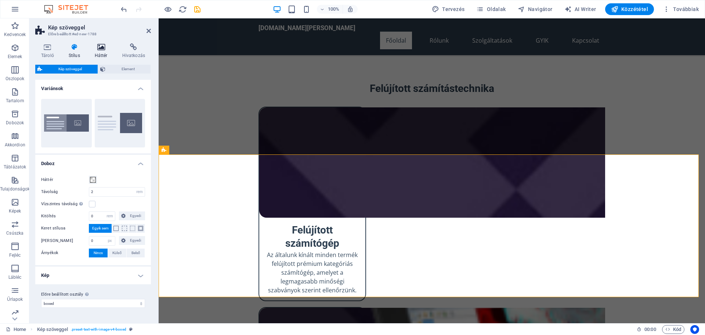
click at [103, 49] on icon at bounding box center [101, 46] width 25 height 7
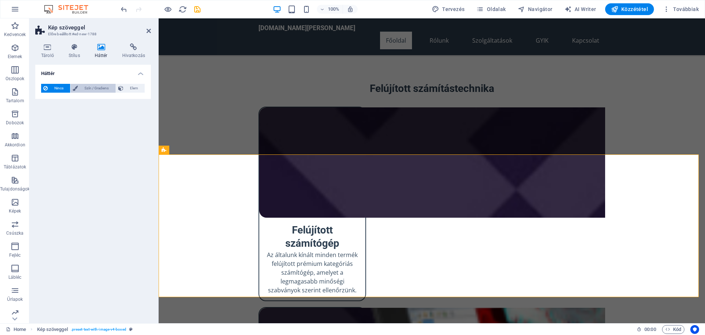
click at [81, 88] on span "Szín / Gradiens" at bounding box center [96, 88] width 33 height 9
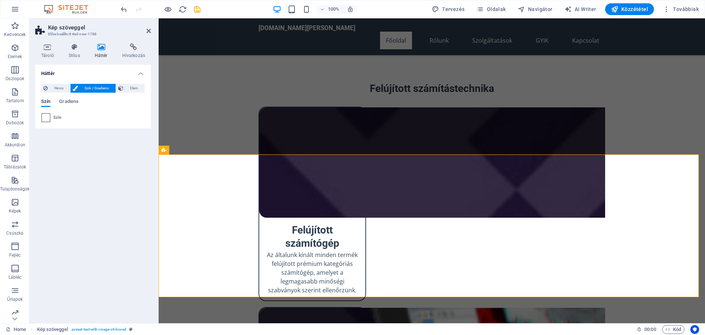
click at [46, 120] on span at bounding box center [46, 117] width 8 height 8
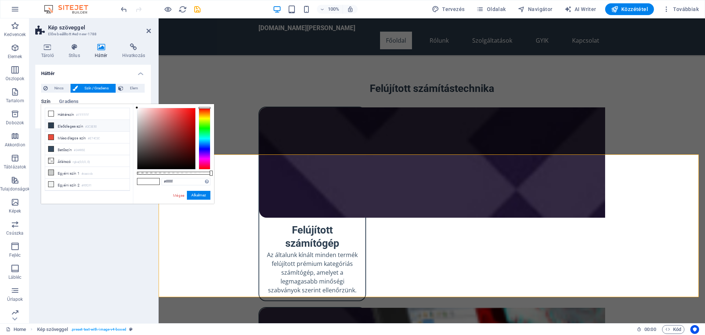
click at [51, 123] on icon at bounding box center [50, 125] width 5 height 5
type input "#2c3e50"
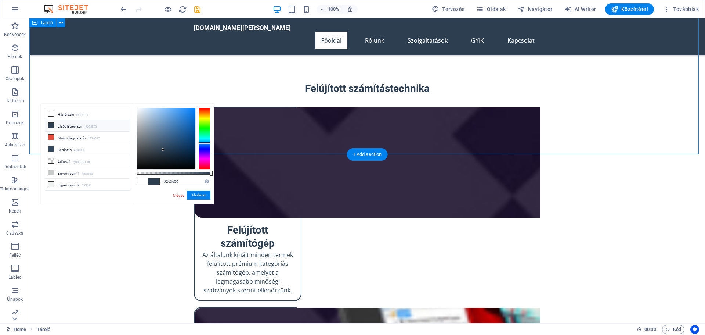
click at [194, 196] on button "Alkalmaz" at bounding box center [199, 195] width 24 height 9
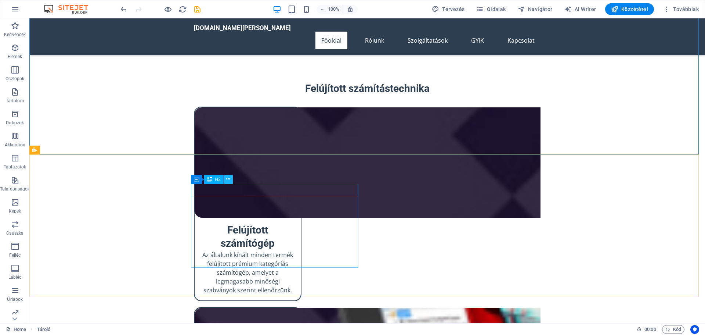
click at [229, 180] on icon at bounding box center [228, 179] width 4 height 8
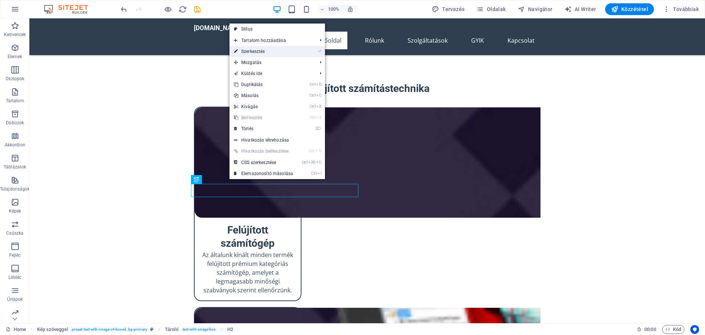
click at [253, 51] on link "⏎ Szerkesztés" at bounding box center [264, 51] width 68 height 11
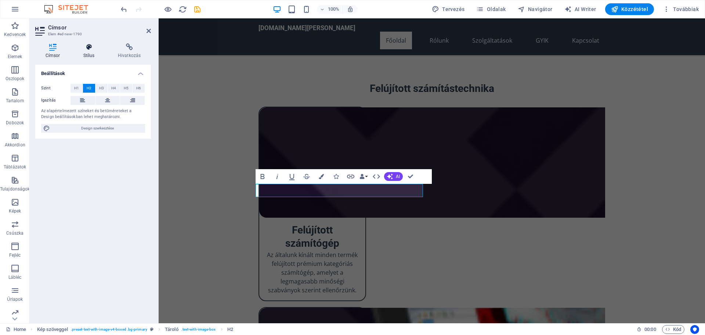
click at [88, 46] on icon at bounding box center [89, 46] width 32 height 7
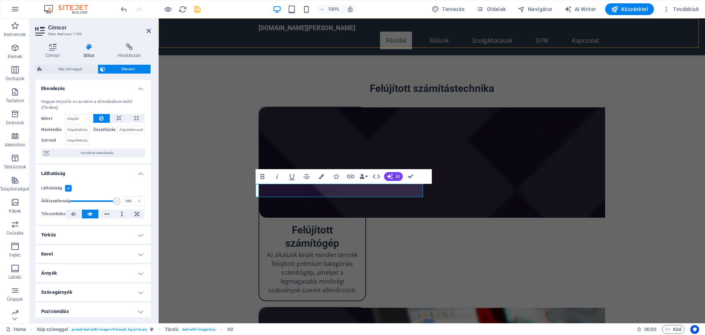
scroll to position [0, 3]
drag, startPoint x: 391, startPoint y: 188, endPoint x: 257, endPoint y: 193, distance: 134.5
click at [322, 175] on icon "button" at bounding box center [321, 176] width 5 height 5
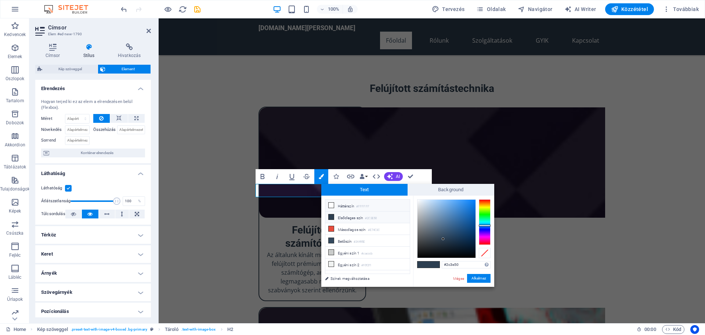
click at [333, 206] on icon at bounding box center [331, 204] width 5 height 5
type input "#ffffff"
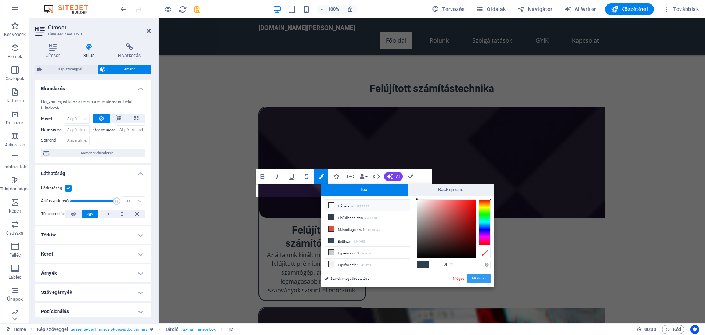
click at [481, 278] on button "Alkalmaz" at bounding box center [479, 278] width 24 height 9
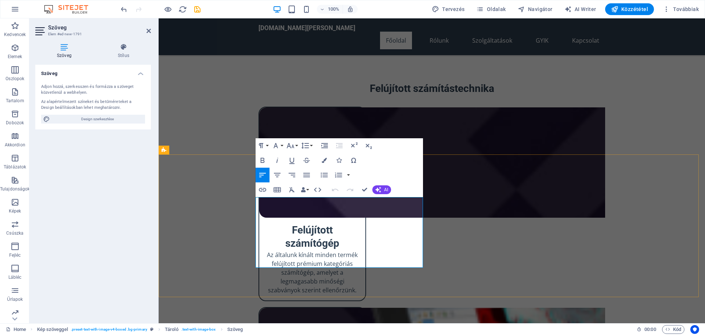
click at [324, 158] on icon "button" at bounding box center [324, 160] width 5 height 5
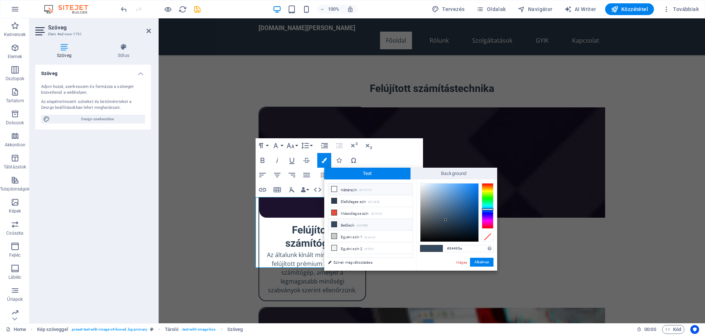
click at [335, 189] on icon at bounding box center [334, 188] width 5 height 5
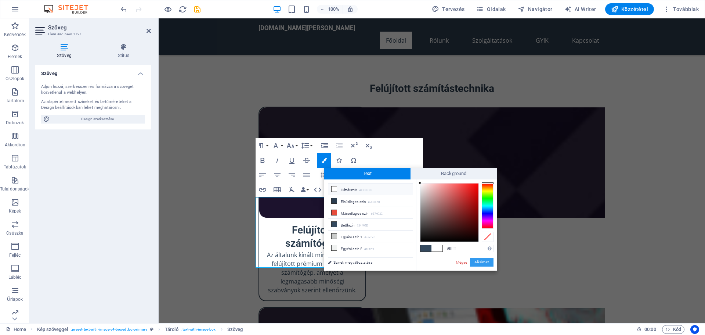
click at [479, 260] on button "Alkalmaz" at bounding box center [482, 261] width 24 height 9
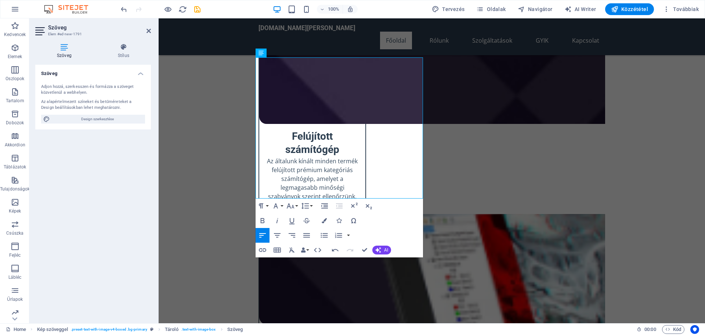
scroll to position [514, 0]
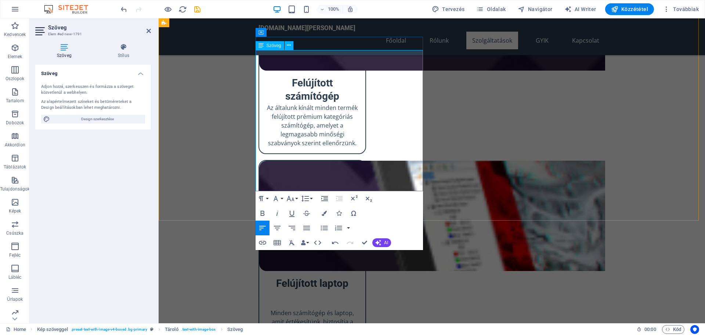
drag, startPoint x: 300, startPoint y: 185, endPoint x: 247, endPoint y: 53, distance: 141.6
click at [323, 214] on icon "button" at bounding box center [324, 212] width 5 height 5
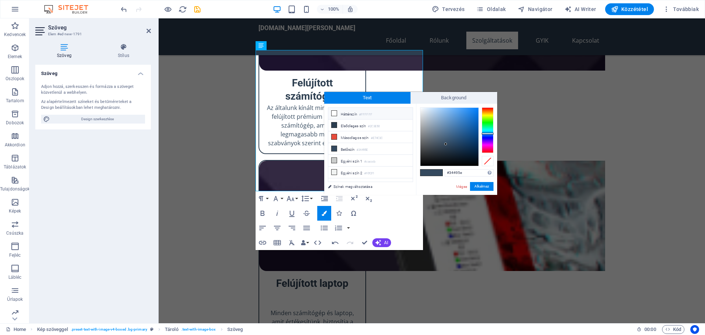
click at [332, 113] on icon at bounding box center [334, 113] width 5 height 5
type input "#ffffff"
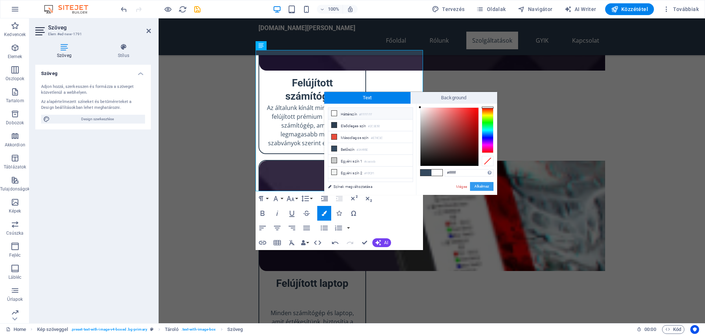
click at [482, 183] on button "Alkalmaz" at bounding box center [482, 186] width 24 height 9
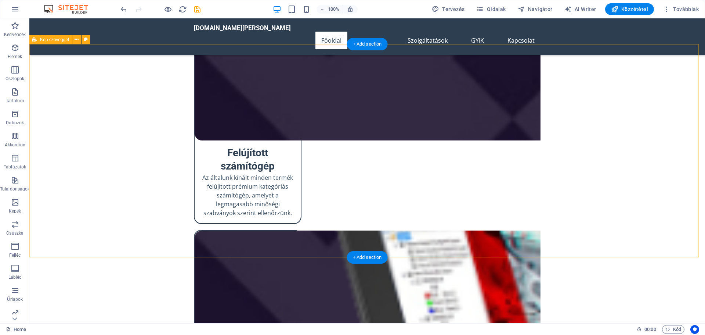
scroll to position [404, 0]
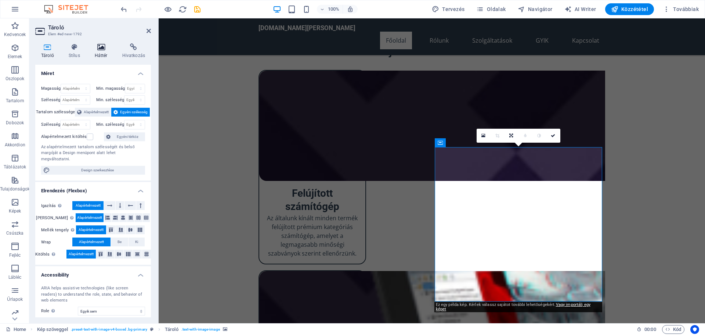
click at [105, 49] on icon at bounding box center [101, 46] width 25 height 7
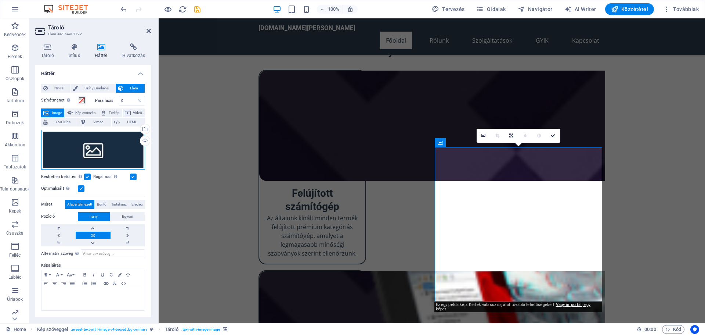
click at [90, 156] on div "Húzza ide a fájlokat, kattintson a fájlok kiválasztásához, vagy válasszon fájlo…" at bounding box center [93, 150] width 104 height 40
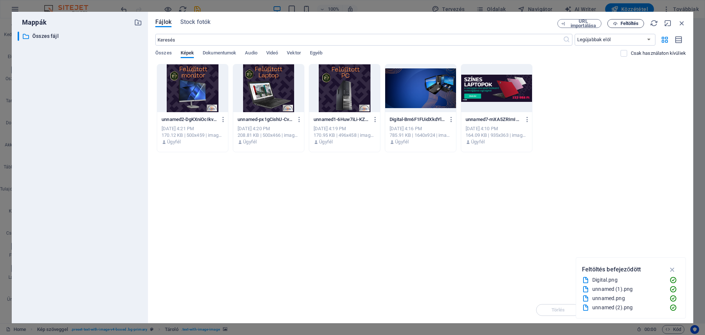
click at [635, 21] on span "Feltöltés" at bounding box center [630, 23] width 18 height 4
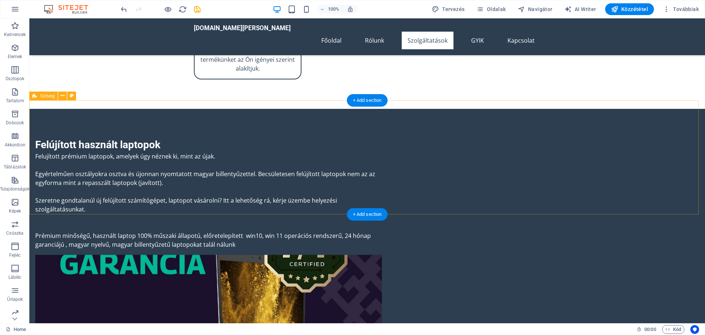
scroll to position [991, 0]
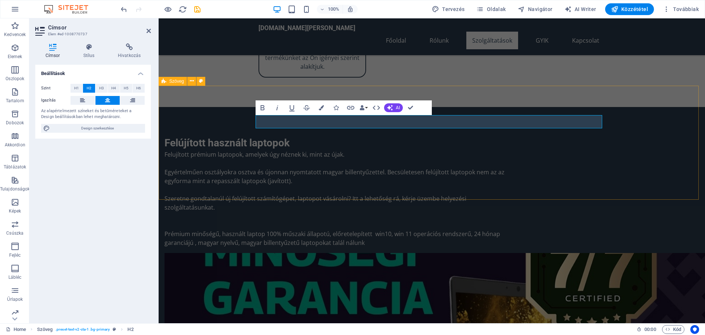
scroll to position [0, 2]
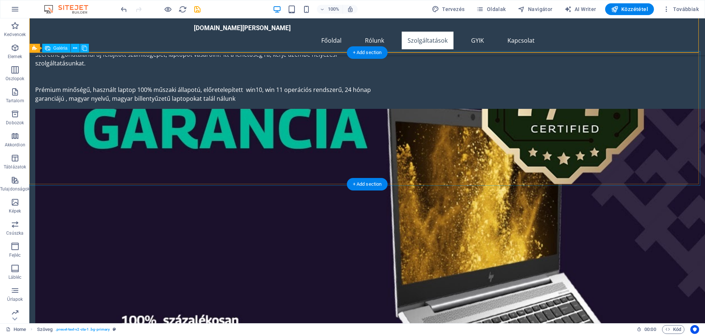
scroll to position [1138, 0]
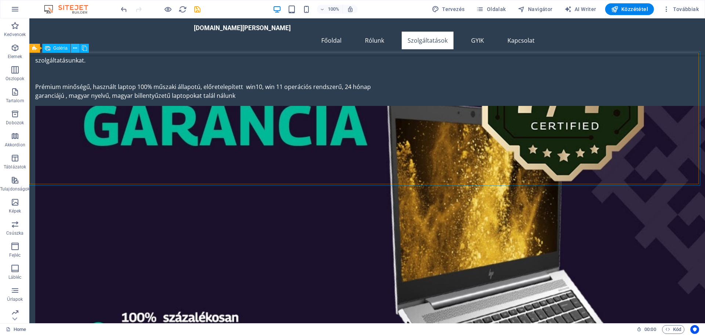
click at [77, 47] on icon at bounding box center [75, 48] width 4 height 8
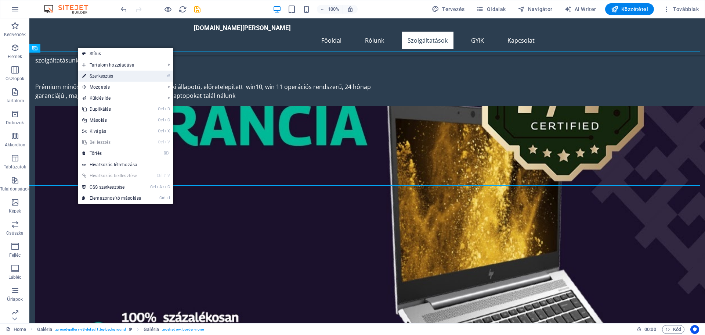
click at [101, 76] on link "⏎ Szerkesztés" at bounding box center [112, 76] width 68 height 11
select select "px"
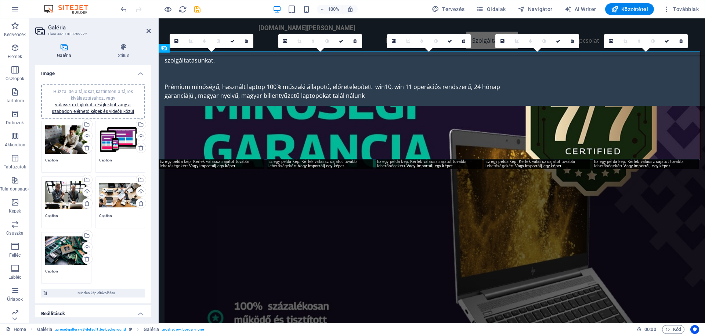
click at [56, 140] on div "Húzza ide a fájlokat, kattintson a fájlok kiválasztásához, vagy válasszon fájlo…" at bounding box center [66, 139] width 42 height 29
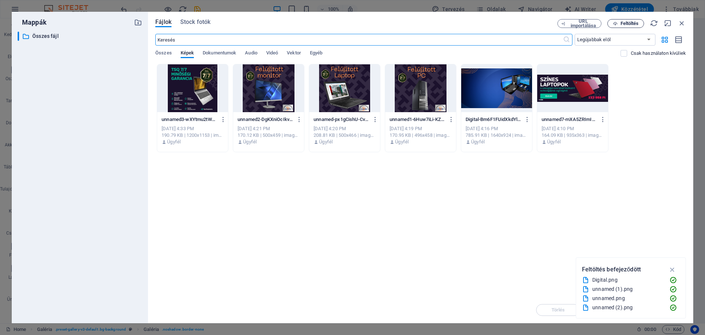
click at [621, 23] on span "Feltöltés" at bounding box center [630, 23] width 18 height 4
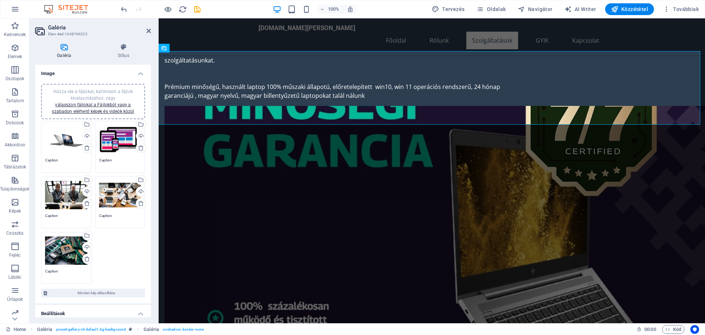
click at [123, 135] on div "Húzza ide a fájlokat, kattintson a fájlok kiválasztásához, vagy válasszon fájlo…" at bounding box center [120, 139] width 42 height 29
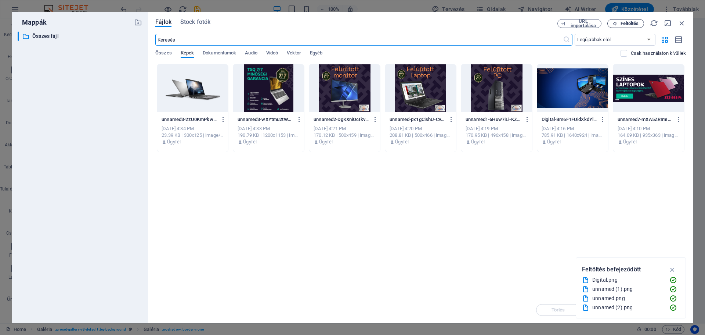
click at [616, 22] on icon "button" at bounding box center [615, 23] width 5 height 5
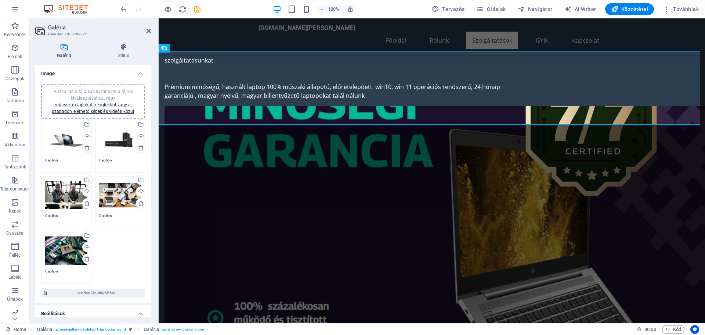
click at [66, 190] on div "Húzza ide a fájlokat, kattintson a fájlok kiválasztásához, vagy válasszon fájlo…" at bounding box center [66, 194] width 42 height 29
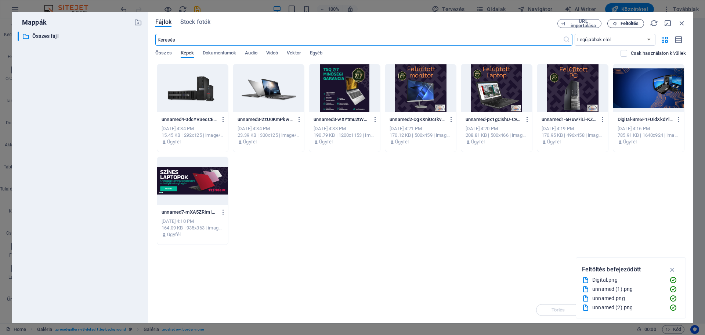
click at [625, 23] on span "Feltöltés" at bounding box center [630, 23] width 18 height 4
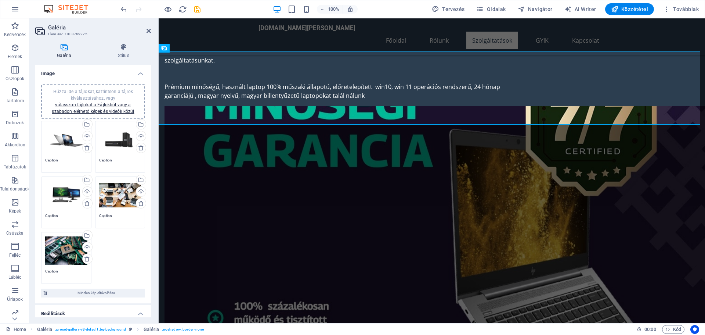
click at [123, 191] on div "Húzza ide a fájlokat, kattintson a fájlok kiválasztásához, vagy válasszon fájlo…" at bounding box center [120, 194] width 42 height 29
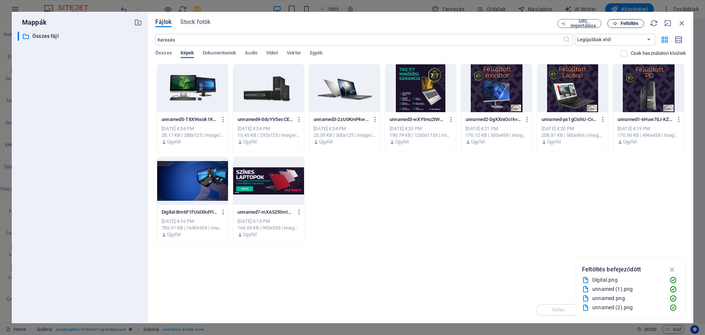
click at [628, 23] on span "Feltöltés" at bounding box center [630, 23] width 18 height 4
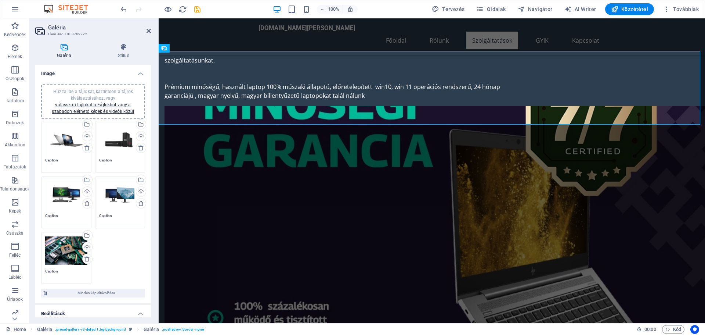
click at [86, 257] on icon at bounding box center [87, 259] width 6 height 6
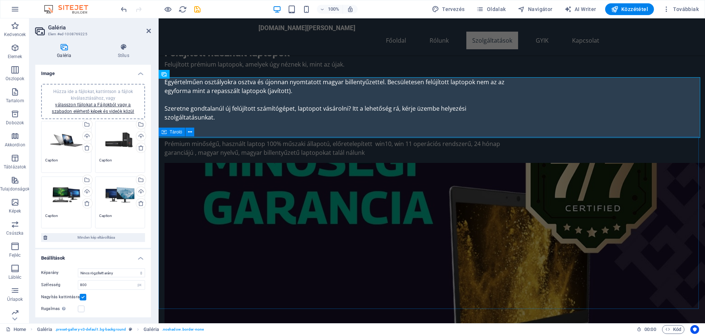
scroll to position [1028, 0]
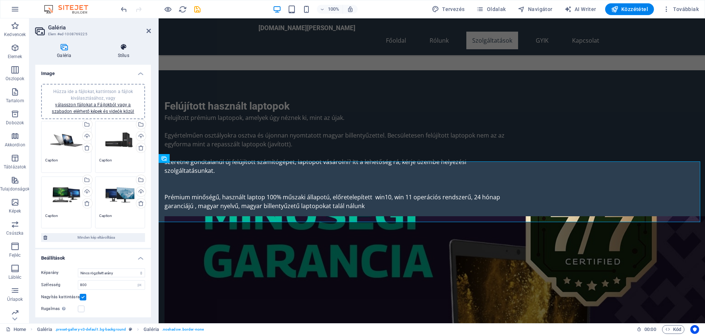
click at [126, 48] on icon at bounding box center [123, 46] width 55 height 7
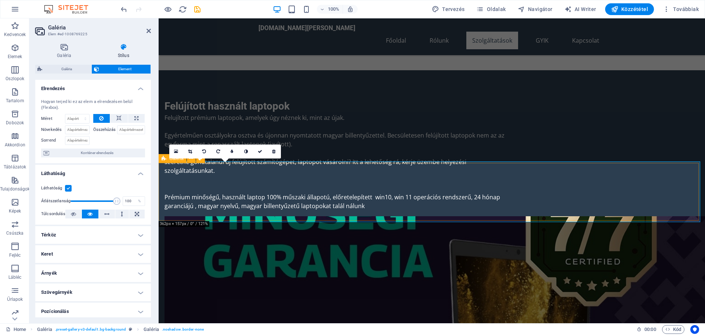
click at [163, 159] on icon at bounding box center [164, 158] width 5 height 9
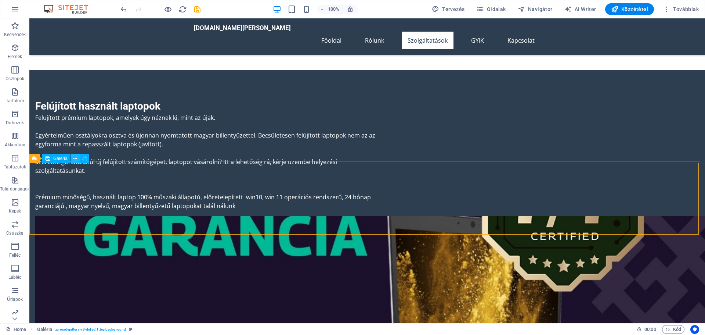
click at [77, 157] on button at bounding box center [75, 158] width 9 height 9
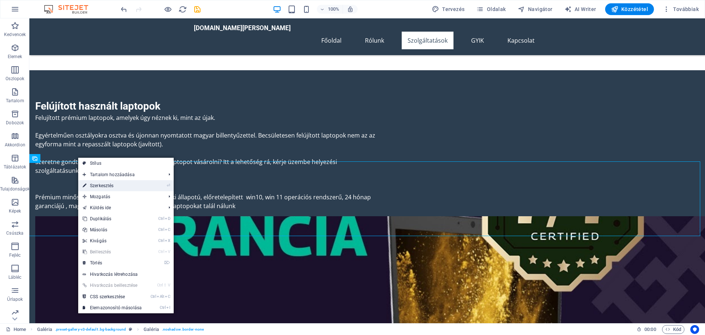
click at [97, 183] on link "⏎ Szerkesztés" at bounding box center [112, 185] width 68 height 11
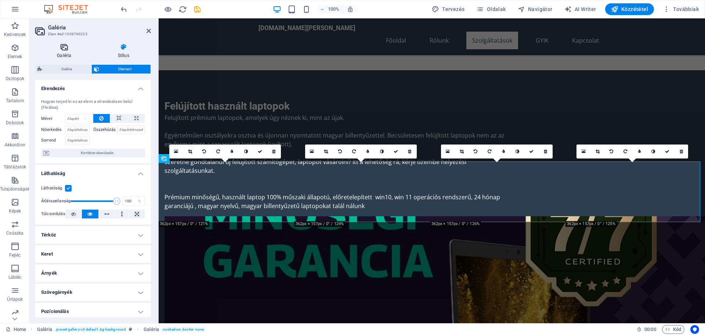
click at [67, 48] on icon at bounding box center [64, 46] width 58 height 7
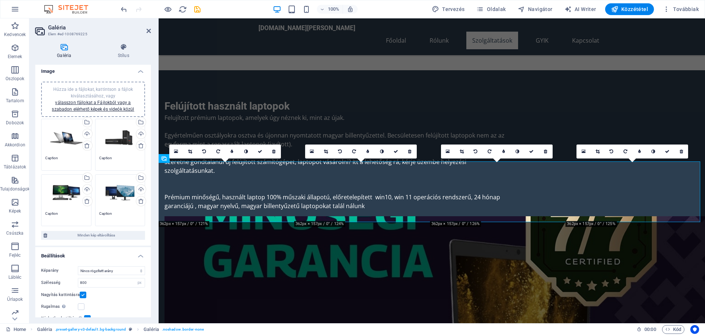
scroll to position [0, 0]
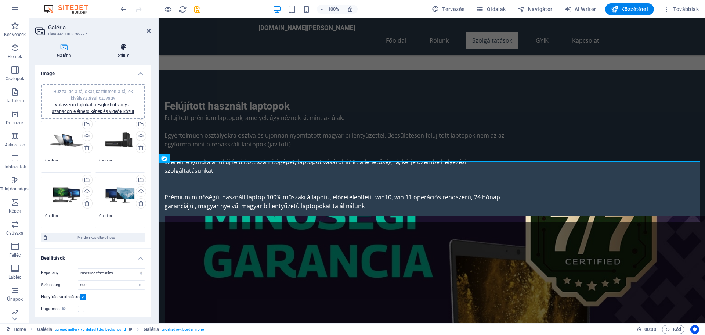
click at [125, 48] on icon at bounding box center [123, 46] width 55 height 7
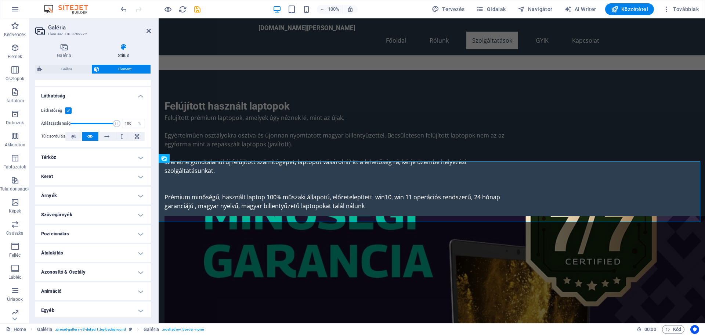
scroll to position [79, 0]
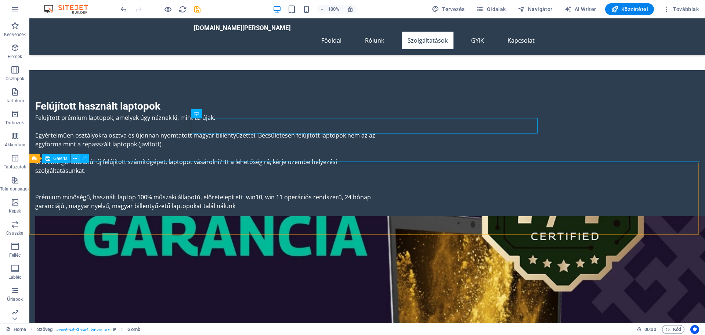
click at [76, 157] on icon at bounding box center [75, 159] width 4 height 8
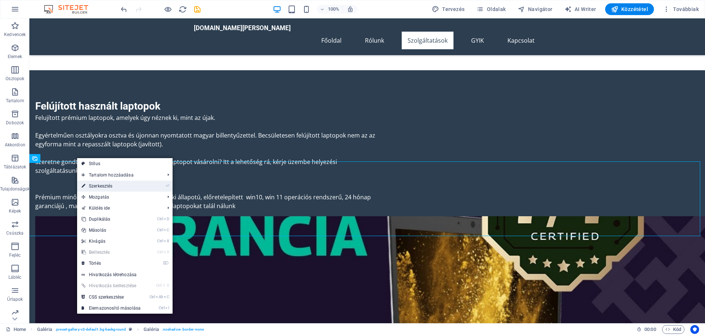
click at [100, 183] on link "⏎ Szerkesztés" at bounding box center [111, 185] width 68 height 11
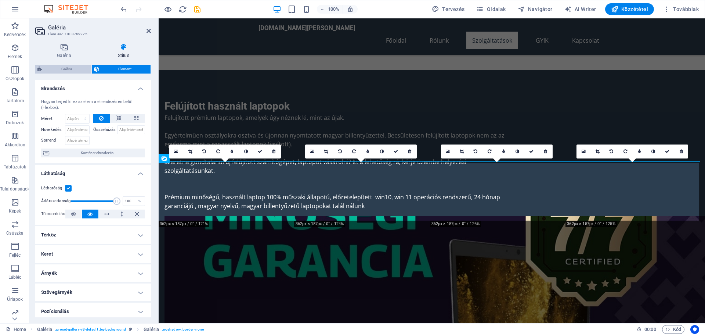
click at [67, 70] on span "Galéria" at bounding box center [66, 69] width 45 height 9
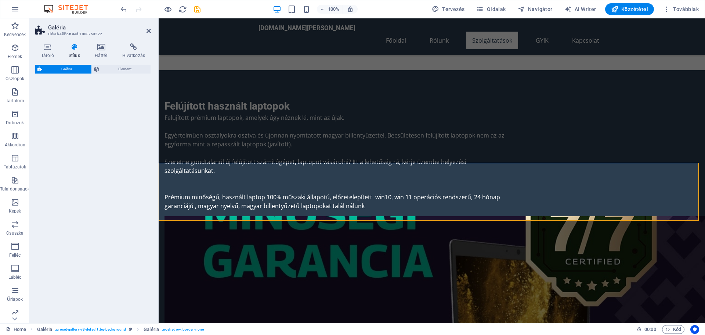
select select "rem"
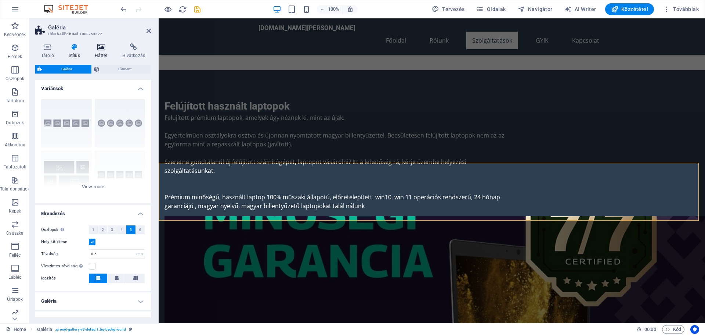
click at [105, 47] on icon at bounding box center [101, 46] width 25 height 7
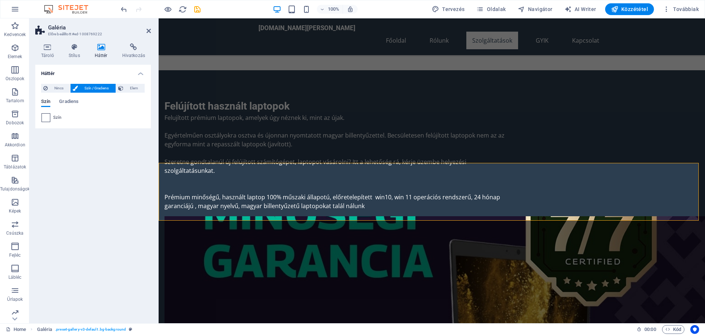
click at [46, 120] on span at bounding box center [46, 117] width 8 height 8
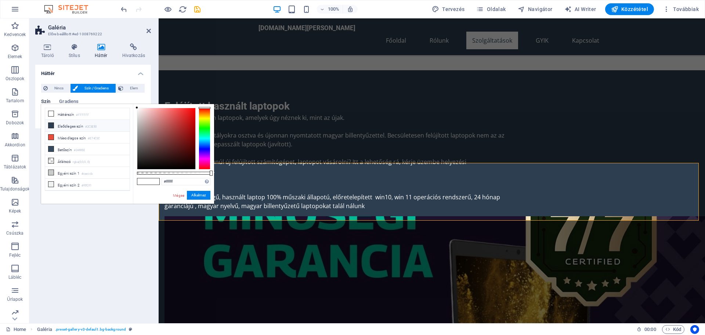
click at [66, 124] on li "Elsődleges szín #2C3E50" at bounding box center [87, 126] width 84 height 12
type input "#2c3e50"
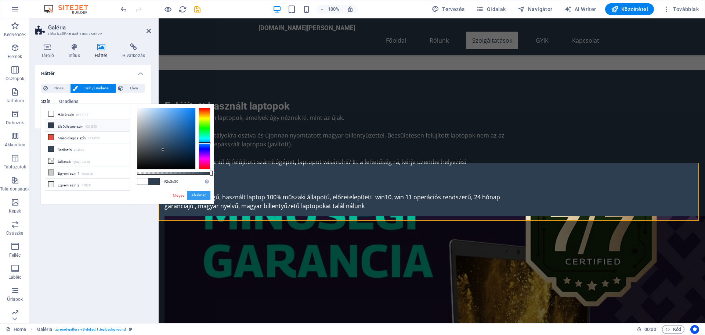
click at [193, 194] on button "Alkalmaz" at bounding box center [199, 195] width 24 height 9
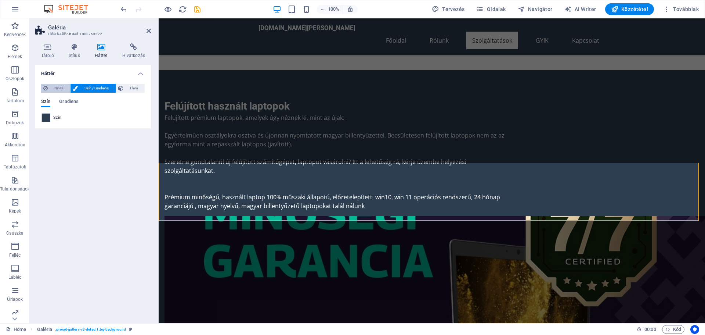
click at [58, 87] on span "Nincs" at bounding box center [59, 88] width 18 height 9
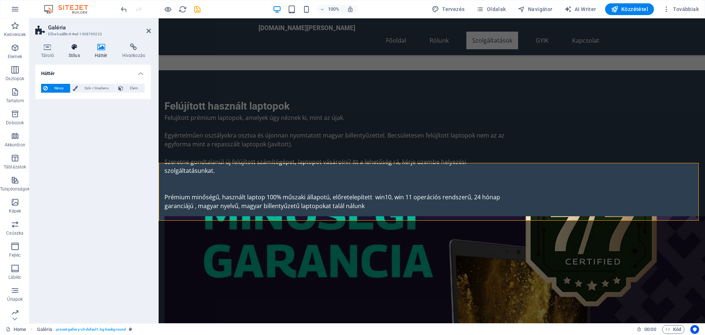
click at [75, 52] on h4 "Stílus" at bounding box center [76, 50] width 26 height 15
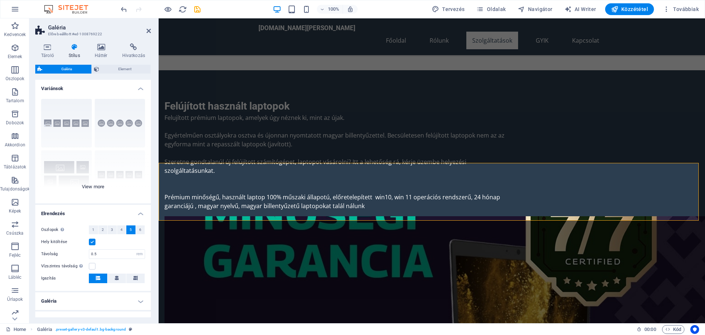
scroll to position [41, 0]
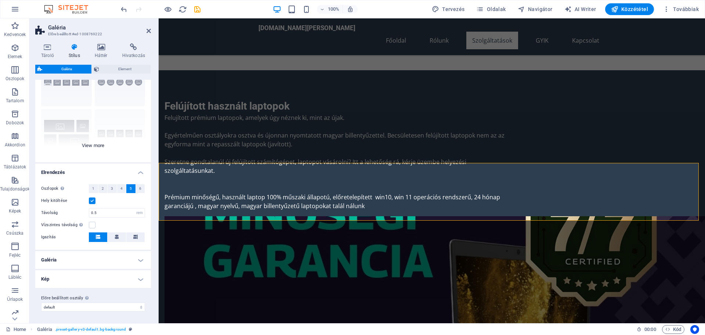
click at [96, 143] on div "Feliratok Kör Kollázs Alapértelmezett Rács Eltolásos rács" at bounding box center [93, 107] width 116 height 110
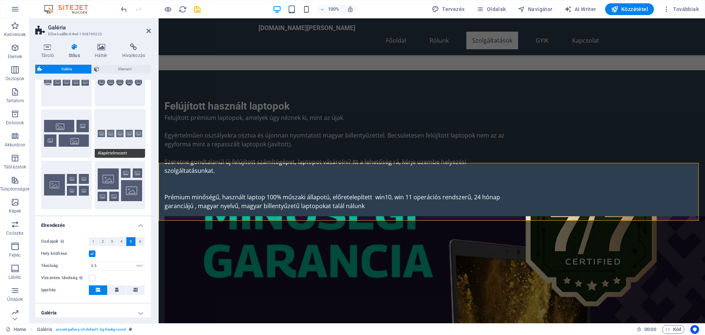
scroll to position [94, 0]
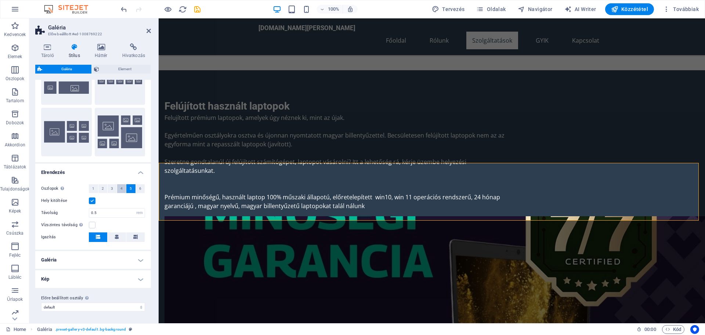
click at [121, 187] on span "4" at bounding box center [121, 188] width 2 height 9
click at [123, 258] on h4 "Galéria" at bounding box center [93, 260] width 116 height 18
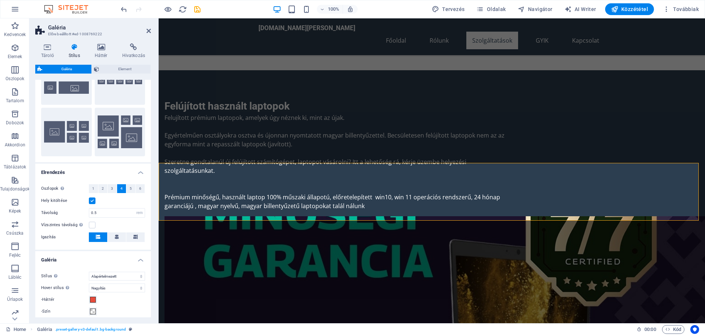
scroll to position [198, 0]
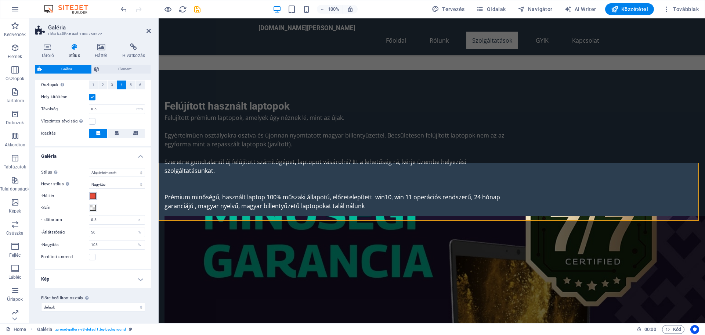
click at [93, 194] on span at bounding box center [93, 196] width 6 height 6
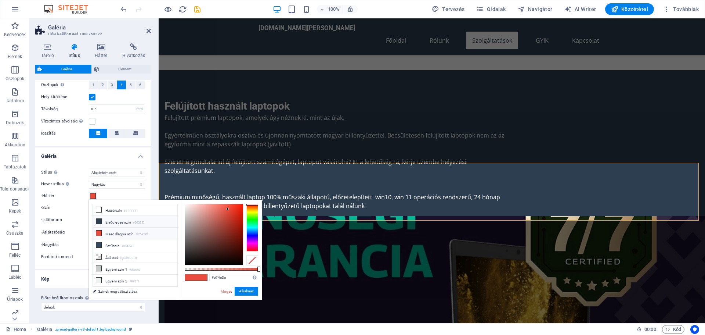
click at [99, 220] on icon at bounding box center [98, 220] width 5 height 5
type input "#2c3e50"
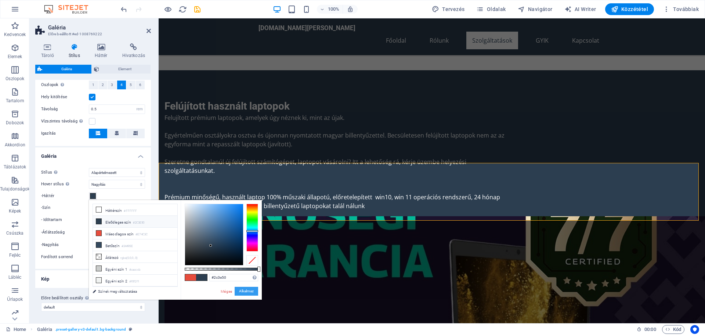
click at [243, 290] on button "Alkalmaz" at bounding box center [247, 290] width 24 height 9
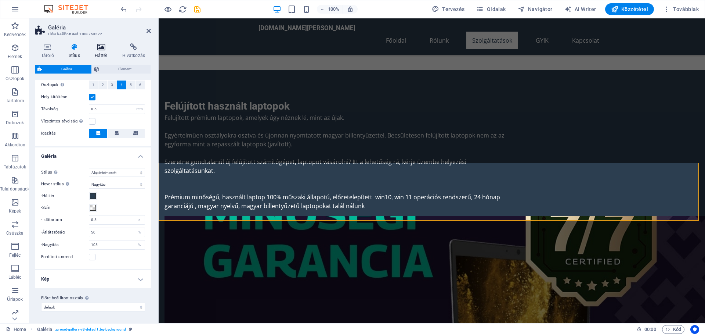
click at [100, 48] on icon at bounding box center [101, 46] width 25 height 7
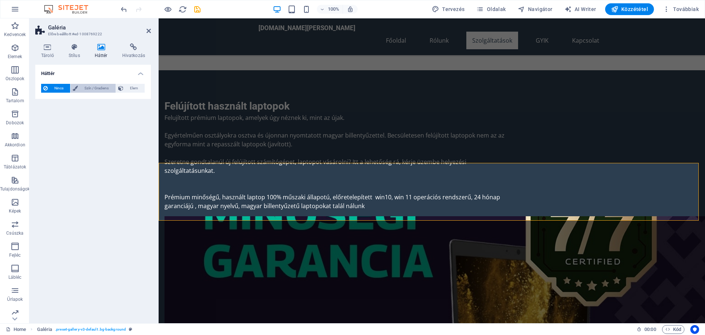
click at [79, 88] on button "Szín / Gradiens" at bounding box center [93, 88] width 45 height 9
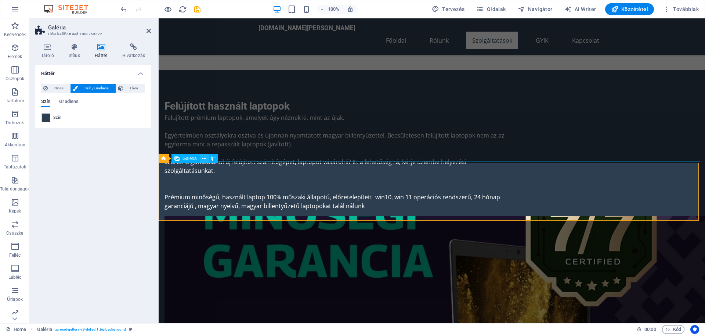
click at [205, 159] on icon at bounding box center [204, 159] width 4 height 8
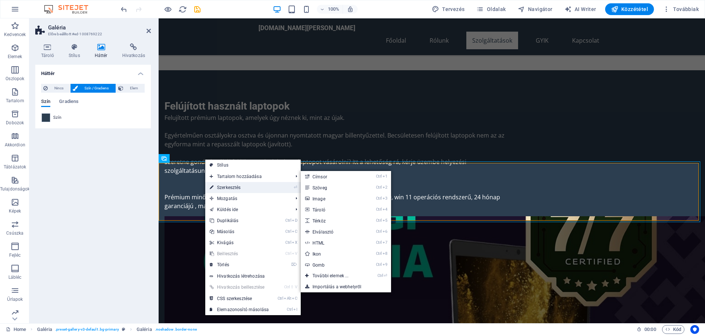
click at [236, 188] on link "⏎ Szerkesztés" at bounding box center [239, 187] width 68 height 11
select select "px"
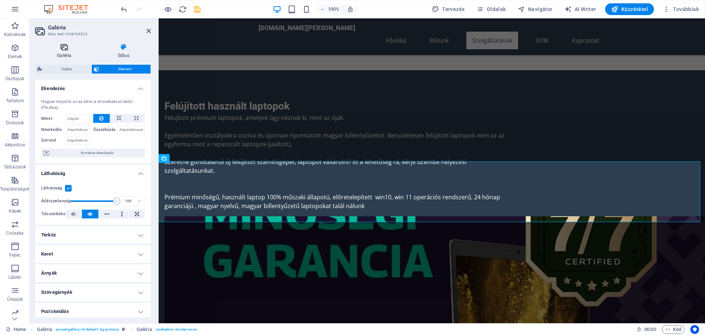
click at [61, 45] on icon at bounding box center [64, 46] width 58 height 7
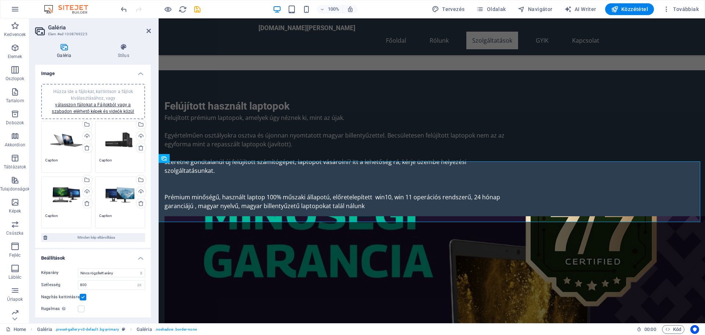
click at [65, 139] on div "Húzza ide a fájlokat, kattintson a fájlok kiválasztásához, vagy válasszon fájlo…" at bounding box center [66, 139] width 42 height 29
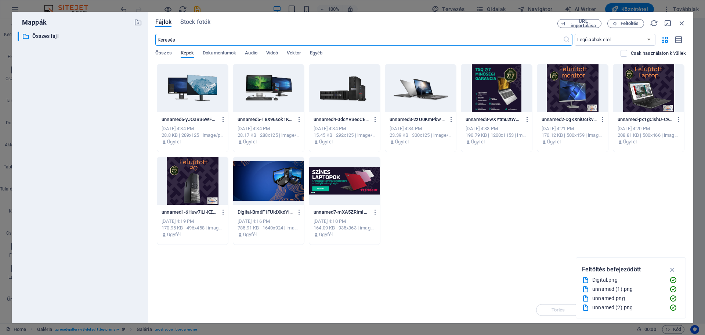
click at [420, 87] on div at bounding box center [420, 88] width 71 height 48
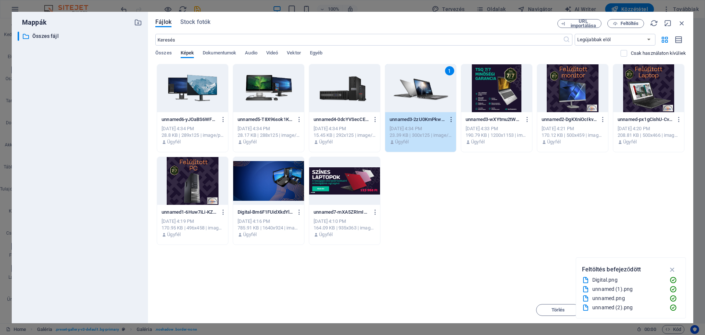
click at [451, 119] on icon "button" at bounding box center [451, 119] width 7 height 7
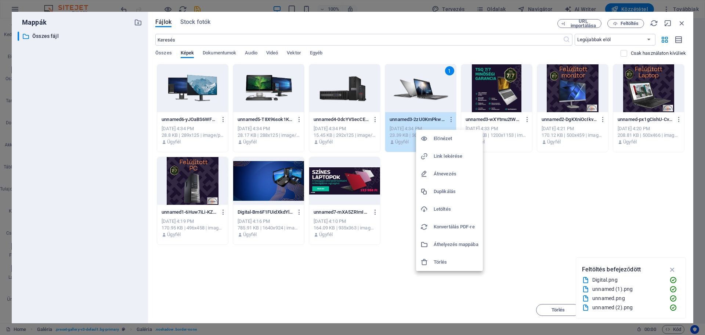
click at [444, 170] on h6 "Átnevezés" at bounding box center [456, 173] width 45 height 9
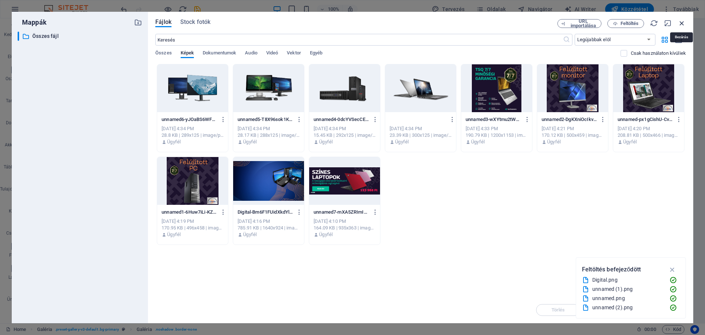
scroll to position [0, 0]
click at [684, 20] on icon "button" at bounding box center [682, 23] width 8 height 8
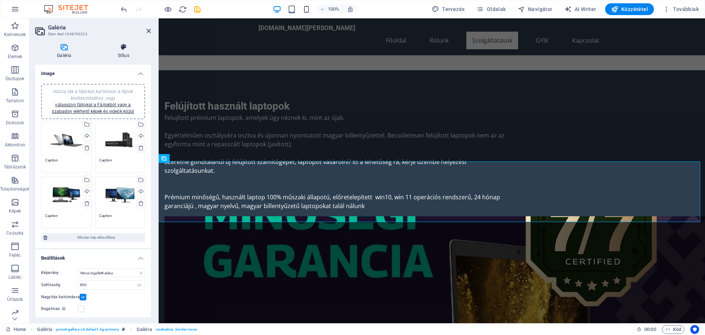
click at [123, 48] on icon at bounding box center [123, 46] width 55 height 7
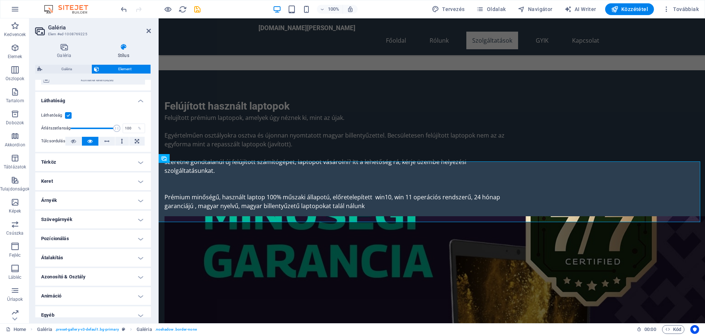
scroll to position [79, 0]
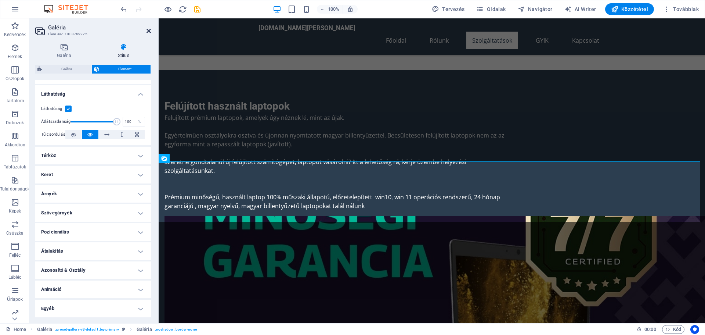
drag, startPoint x: 147, startPoint y: 30, endPoint x: 156, endPoint y: 119, distance: 89.6
click at [147, 30] on icon at bounding box center [149, 31] width 4 height 6
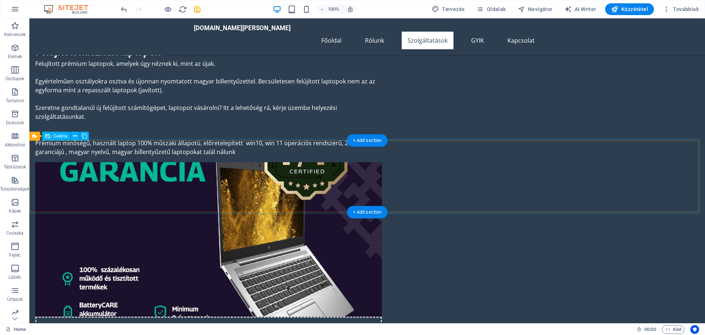
scroll to position [1138, 0]
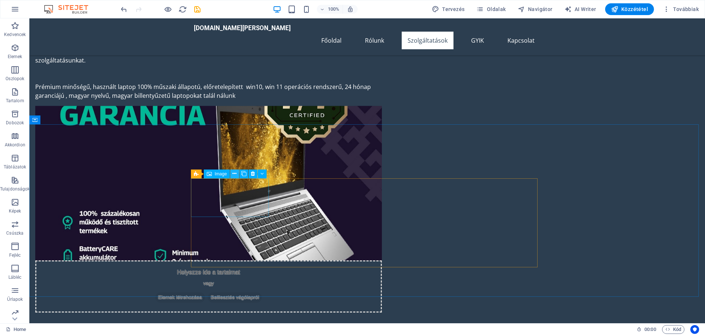
click at [234, 173] on icon at bounding box center [234, 174] width 4 height 8
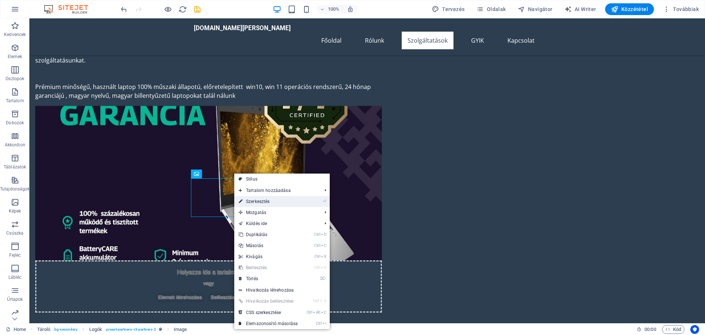
click at [257, 201] on link "⏎ Szerkesztés" at bounding box center [268, 201] width 68 height 11
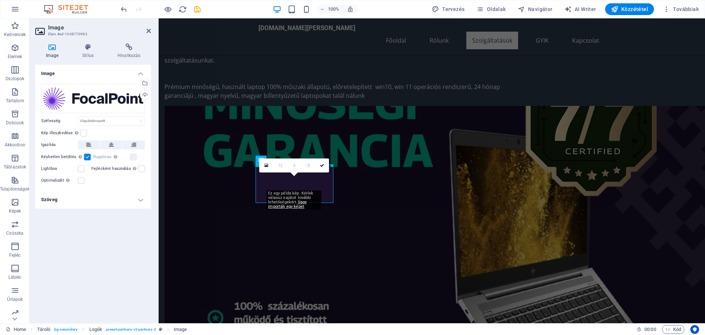
click at [148, 28] on h2 "Image" at bounding box center [99, 27] width 103 height 7
click at [148, 31] on icon at bounding box center [149, 31] width 4 height 6
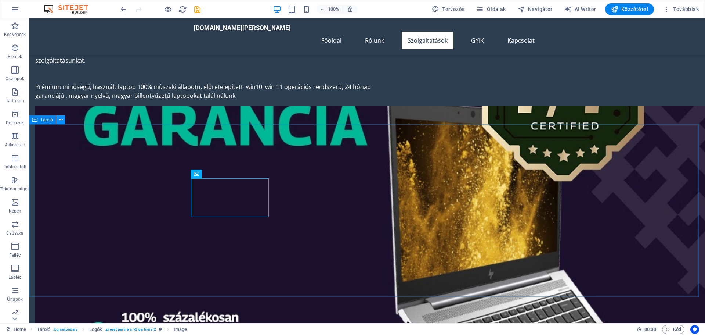
click at [62, 118] on icon at bounding box center [61, 120] width 4 height 8
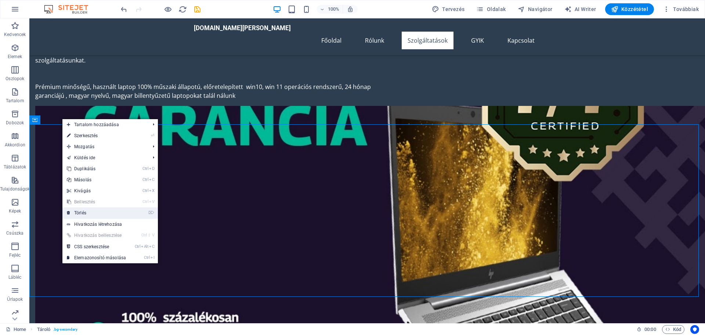
click at [82, 212] on link "⌦ Törlés" at bounding box center [96, 212] width 68 height 11
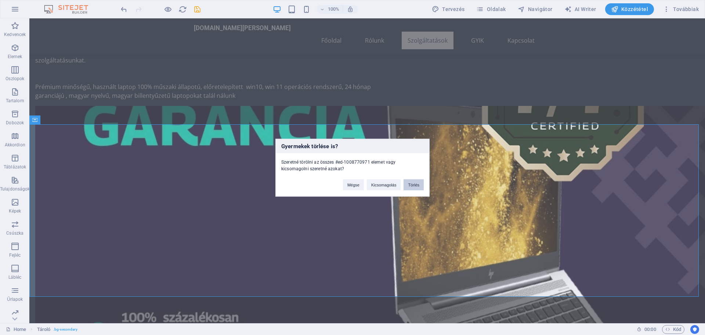
click at [408, 184] on button "Törlés" at bounding box center [414, 184] width 20 height 11
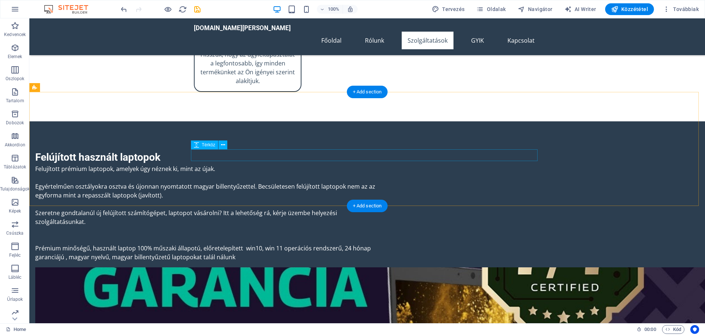
scroll to position [991, 0]
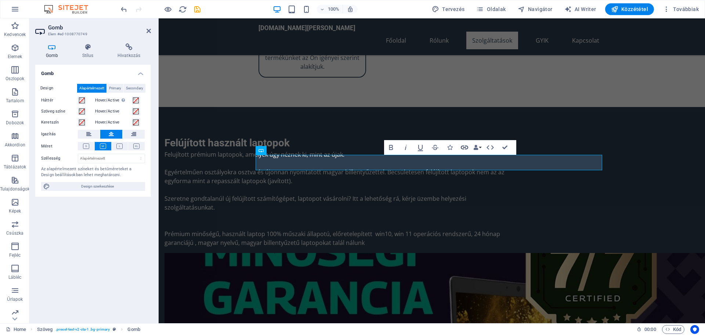
click at [463, 145] on icon "button" at bounding box center [464, 147] width 9 height 9
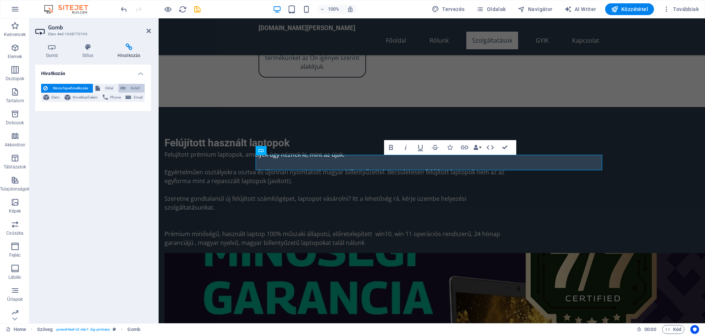
click at [131, 88] on span "Külső" at bounding box center [135, 88] width 15 height 9
select select "blank"
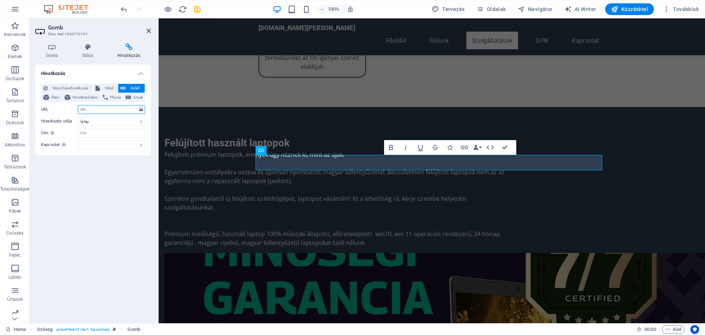
paste input "https://computermania.techsaver.hu/"
type input "https://computermania.techsaver.hu/"
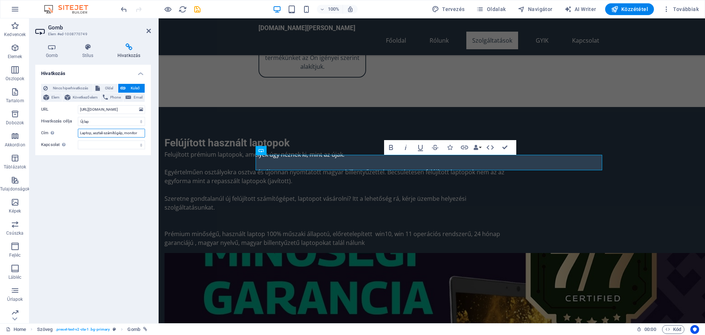
type input "Laptop, asztali számítógép, monitor"
click at [118, 183] on div "Hivatkozás Nincs hiperhivatkozás Oldal Külső Elem Következő elem Phone Email Ol…" at bounding box center [93, 191] width 116 height 252
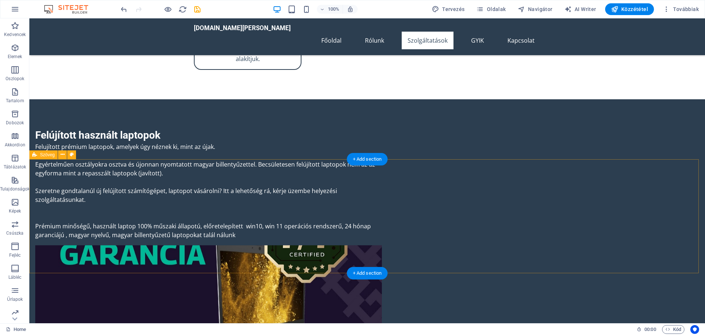
scroll to position [1065, 0]
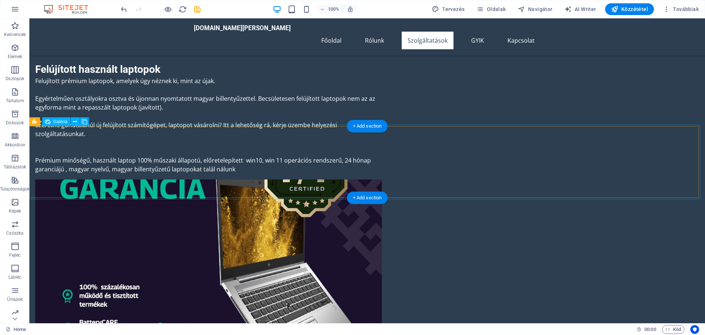
click at [75, 119] on icon at bounding box center [75, 122] width 4 height 8
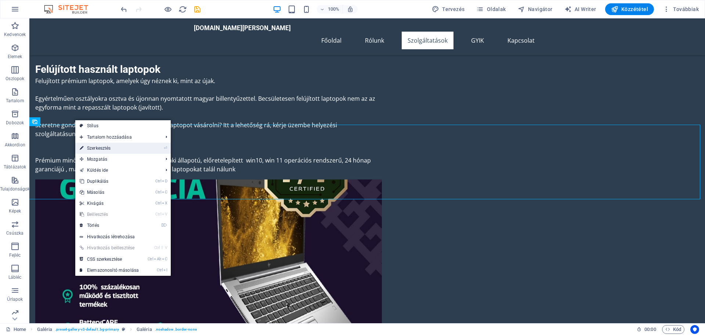
click at [96, 149] on link "⏎ Szerkesztés" at bounding box center [109, 147] width 68 height 11
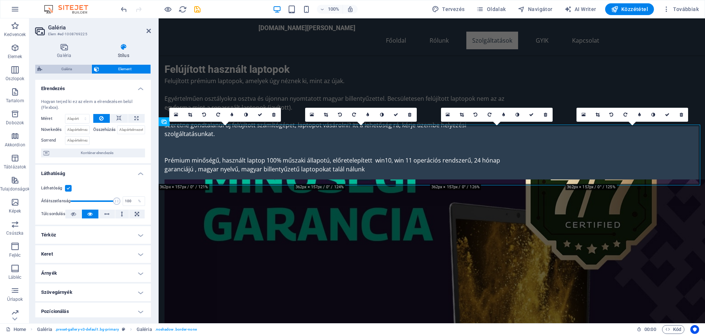
click at [68, 68] on span "Galéria" at bounding box center [66, 69] width 45 height 9
select select "rem"
select select "zoom"
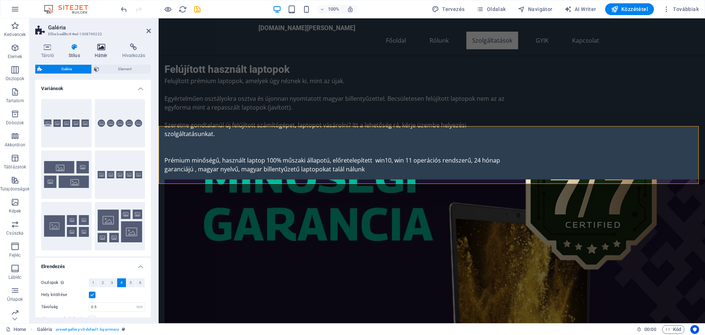
click at [104, 48] on icon at bounding box center [101, 46] width 25 height 7
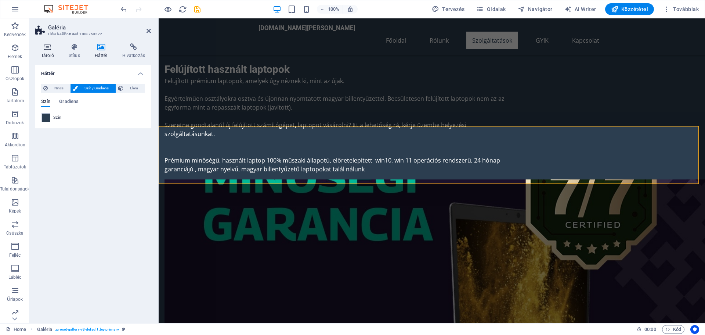
click at [47, 51] on h4 "Tároló" at bounding box center [49, 50] width 28 height 15
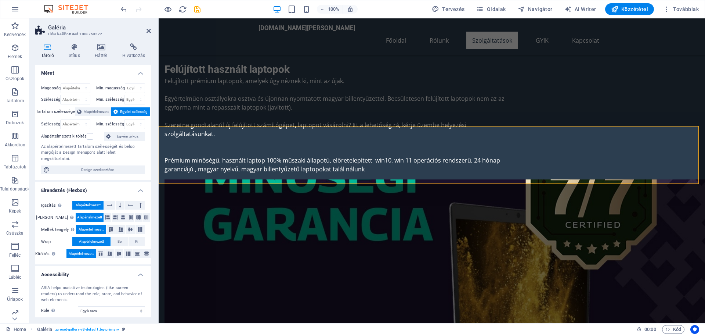
scroll to position [0, 0]
click at [104, 49] on icon at bounding box center [101, 46] width 25 height 7
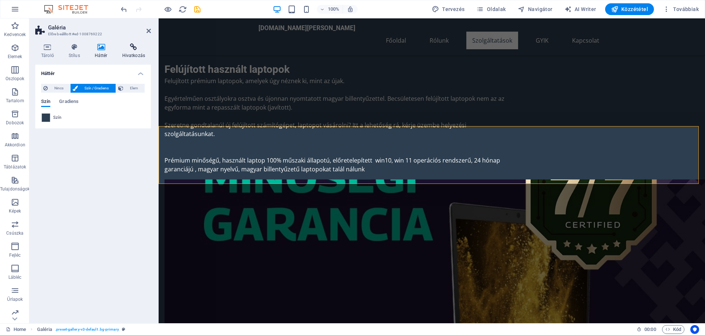
click at [134, 48] on icon at bounding box center [133, 46] width 35 height 7
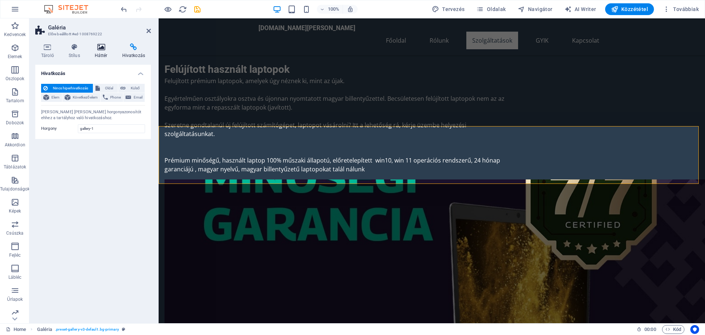
click at [98, 47] on icon at bounding box center [101, 46] width 25 height 7
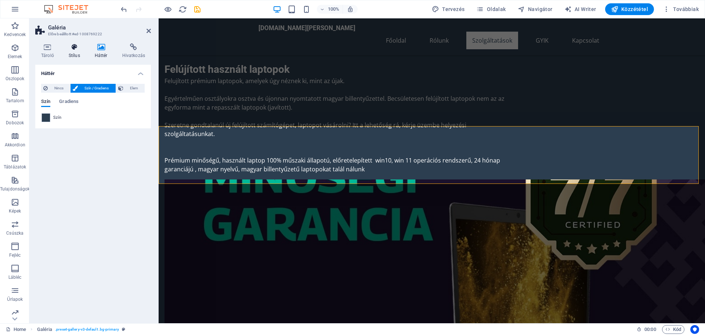
click at [75, 48] on icon at bounding box center [74, 46] width 23 height 7
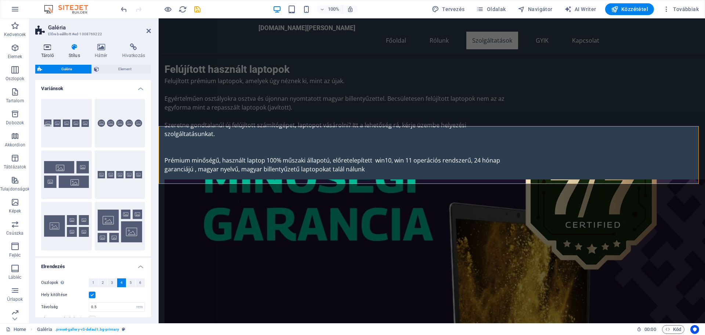
click at [48, 48] on icon at bounding box center [47, 46] width 25 height 7
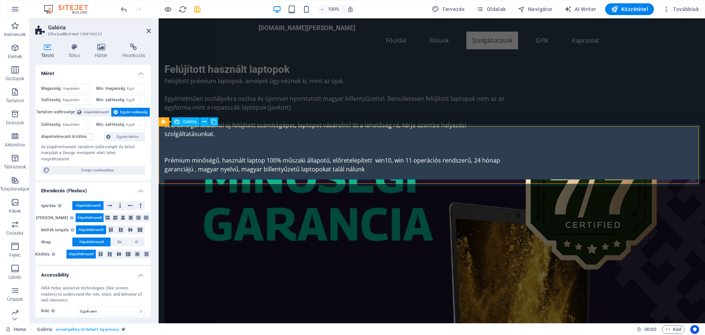
click at [191, 121] on icon at bounding box center [191, 122] width 4 height 8
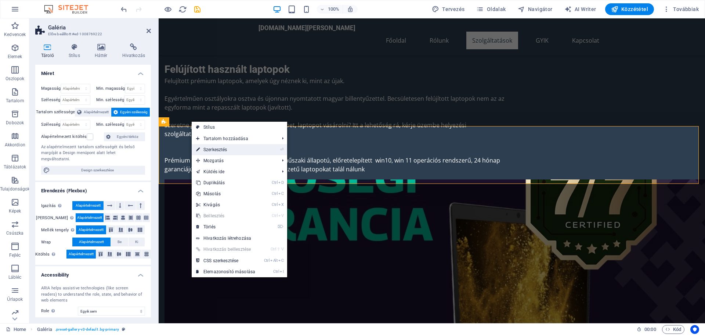
click at [208, 147] on link "⏎ Szerkesztés" at bounding box center [226, 149] width 68 height 11
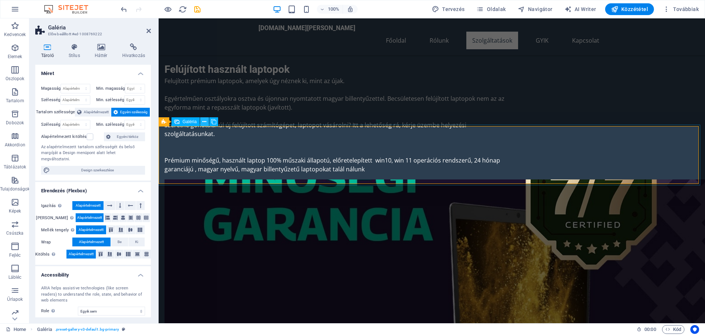
click at [203, 121] on icon at bounding box center [204, 122] width 4 height 8
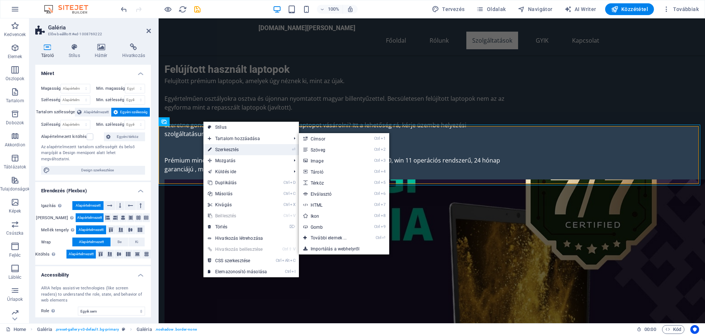
click at [222, 149] on link "⏎ Szerkesztés" at bounding box center [237, 149] width 68 height 11
select select "px"
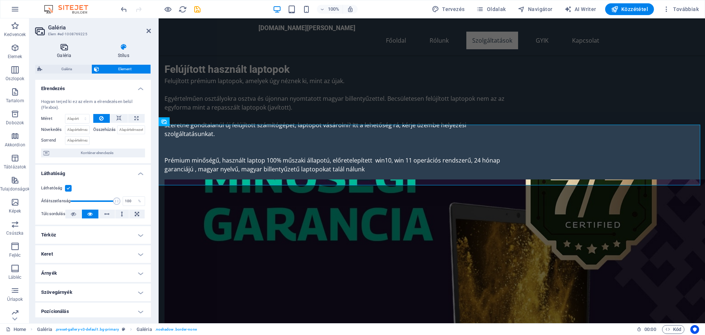
click at [69, 48] on icon at bounding box center [64, 46] width 58 height 7
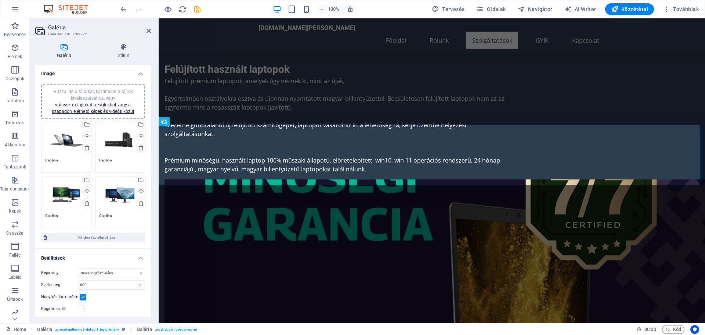
scroll to position [39, 0]
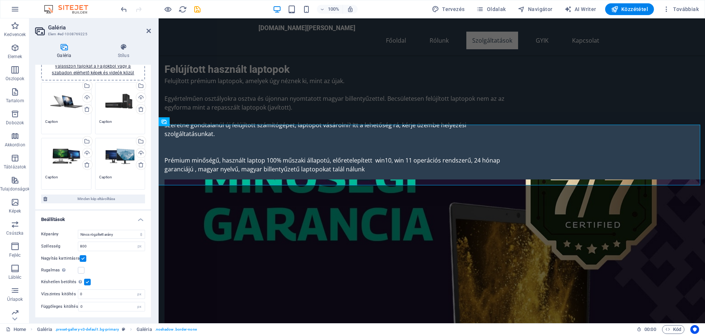
click at [65, 100] on div "Húzza ide a fájlokat, kattintson a fájlok kiválasztásához, vagy válasszon fájlo…" at bounding box center [66, 100] width 42 height 29
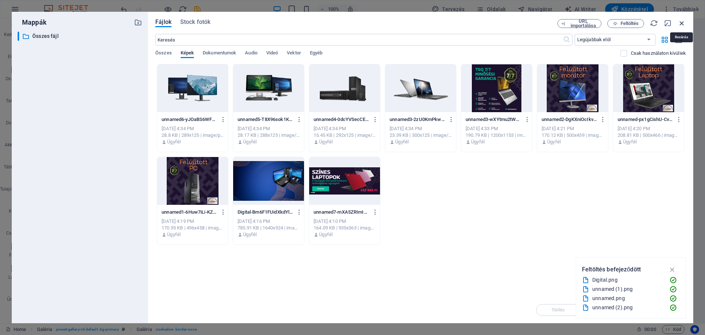
drag, startPoint x: 681, startPoint y: 23, endPoint x: 522, endPoint y: 4, distance: 160.1
click at [681, 23] on icon "button" at bounding box center [682, 23] width 8 height 8
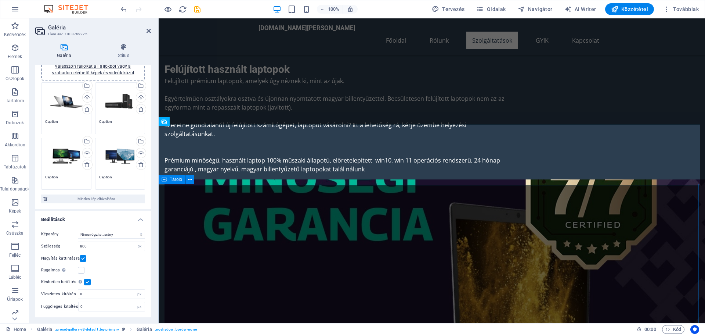
drag, startPoint x: 650, startPoint y: 223, endPoint x: 778, endPoint y: 220, distance: 128.6
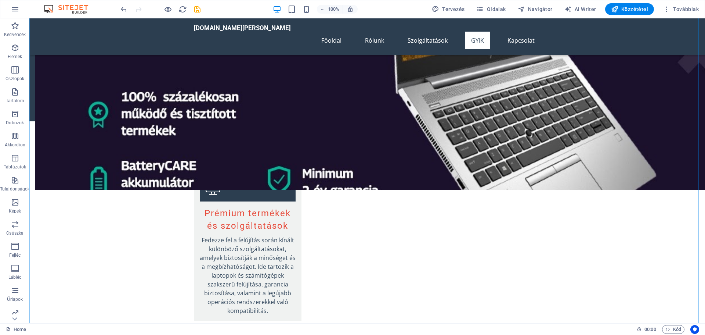
scroll to position [1506, 0]
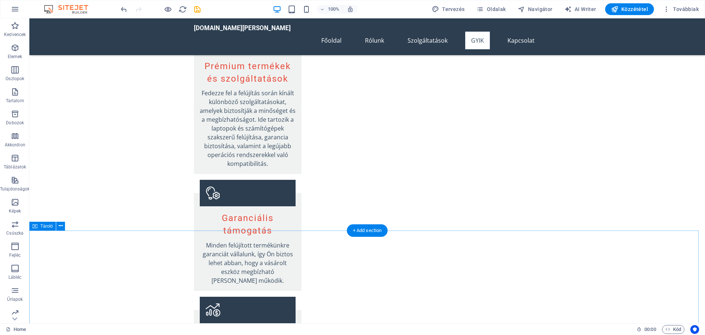
click at [62, 224] on icon at bounding box center [61, 226] width 4 height 8
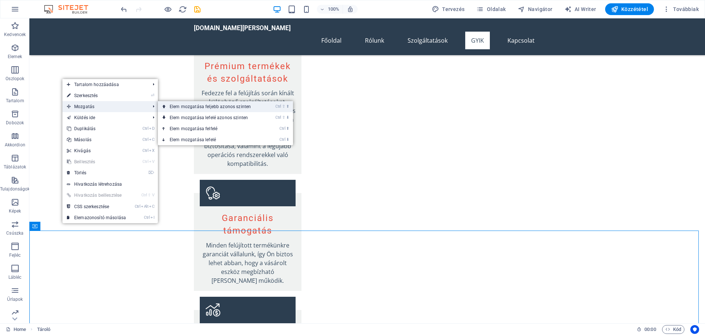
click at [180, 107] on link "Ctrl ⇧ ⬆ Elem mozgatása feljebb azonos szinten" at bounding box center [212, 106] width 108 height 11
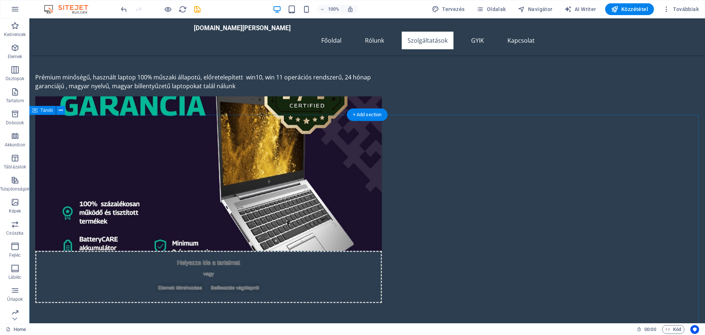
scroll to position [1038, 0]
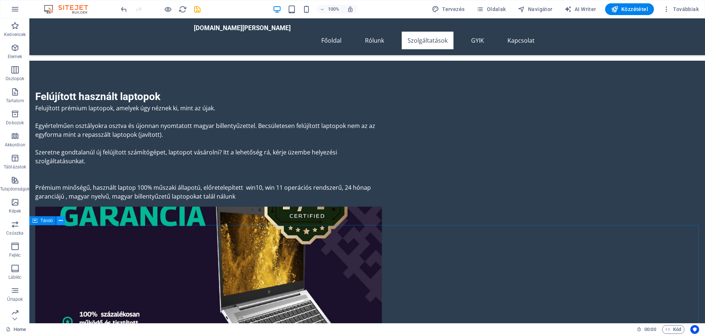
click at [62, 220] on icon at bounding box center [61, 221] width 4 height 8
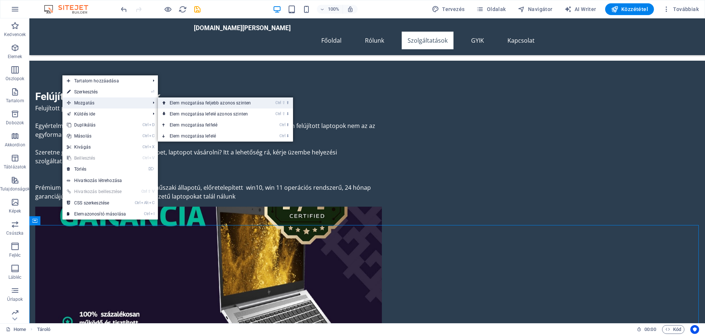
click at [185, 102] on link "Ctrl ⇧ ⬆ Elem mozgatása feljebb azonos szinten" at bounding box center [212, 102] width 108 height 11
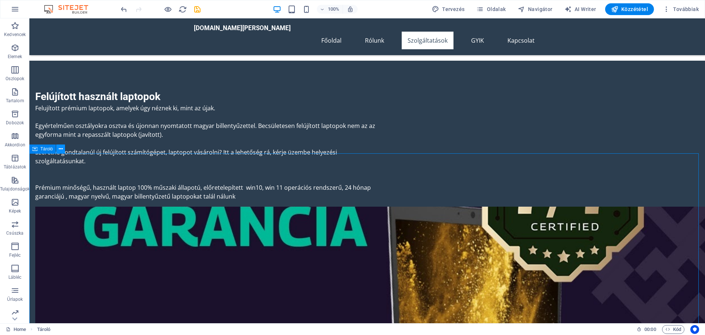
click at [61, 148] on icon at bounding box center [61, 149] width 4 height 8
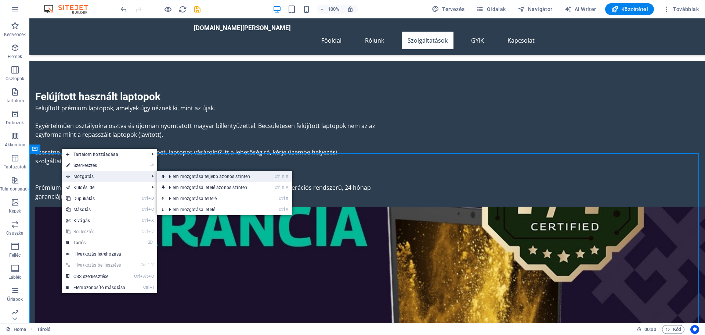
click at [185, 176] on link "Ctrl ⇧ ⬆ Elem mozgatása feljebb azonos szinten" at bounding box center [211, 176] width 108 height 11
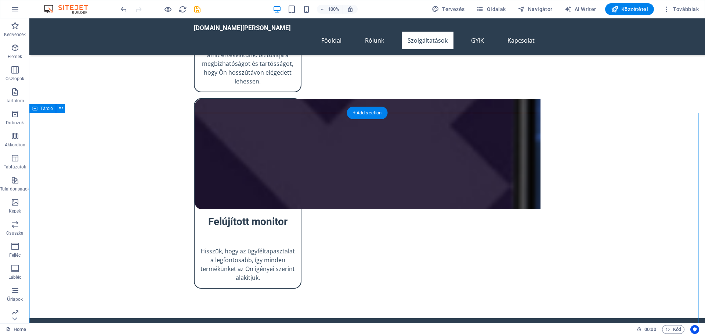
scroll to position [964, 0]
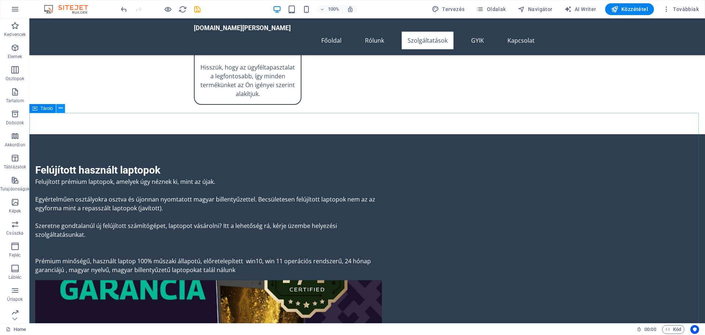
click at [62, 105] on icon at bounding box center [61, 108] width 4 height 8
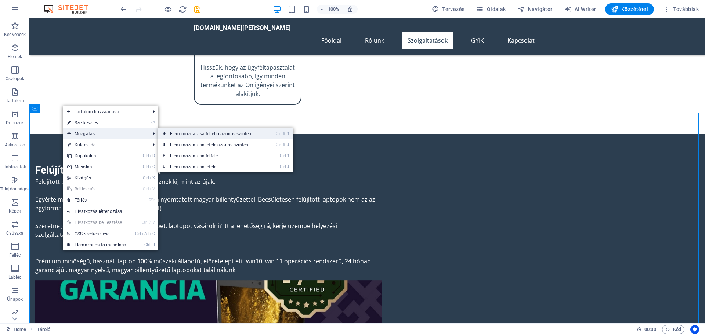
click at [177, 134] on link "Ctrl ⇧ ⬆ Elem mozgatása feljebb azonos szinten" at bounding box center [212, 133] width 108 height 11
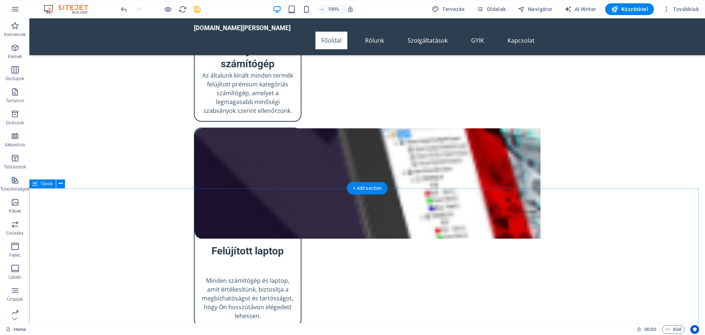
scroll to position [693, 0]
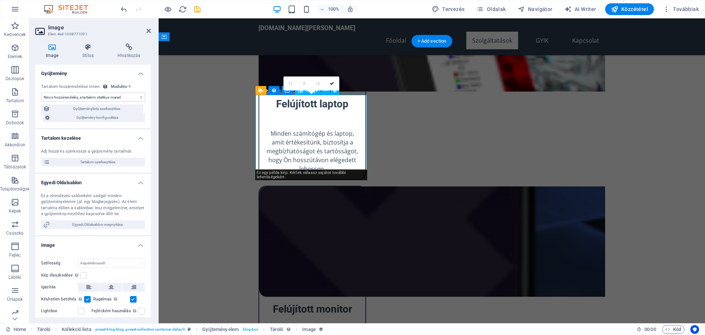
select select "image"
click at [90, 48] on icon at bounding box center [88, 46] width 32 height 7
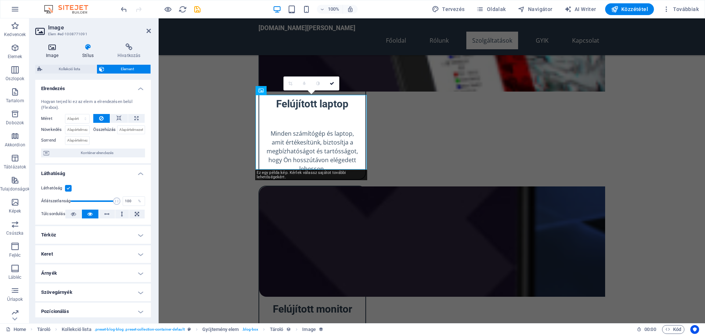
click at [51, 48] on icon at bounding box center [52, 46] width 34 height 7
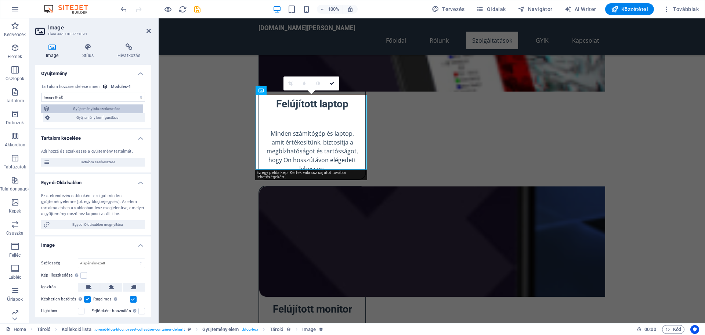
click at [91, 108] on span "Gyűjteménylista szerkesztése" at bounding box center [96, 108] width 89 height 9
select select "68dfd5ad079dae6108089df9"
select select "createdAt_DESC"
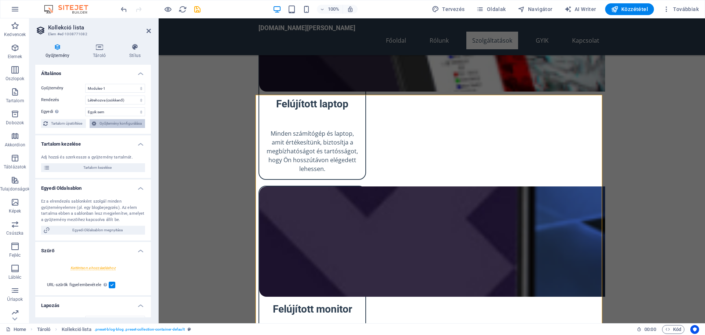
click at [120, 123] on span "Gyűjtemény konfigurálása" at bounding box center [120, 123] width 44 height 9
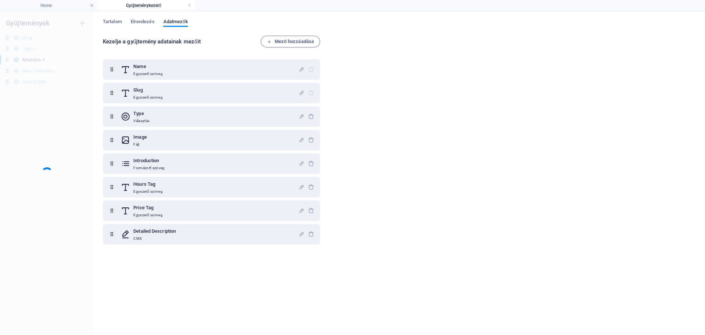
scroll to position [0, 0]
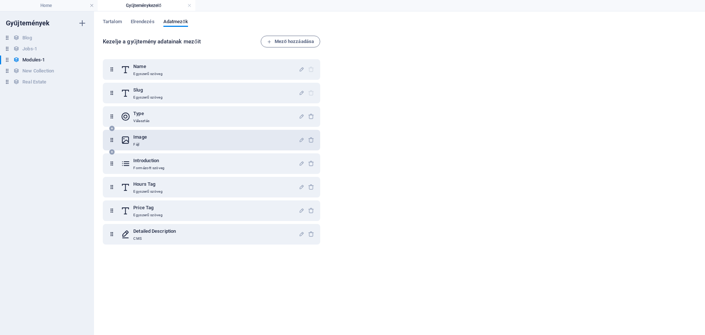
click at [158, 137] on div "Image Fájl" at bounding box center [210, 140] width 178 height 15
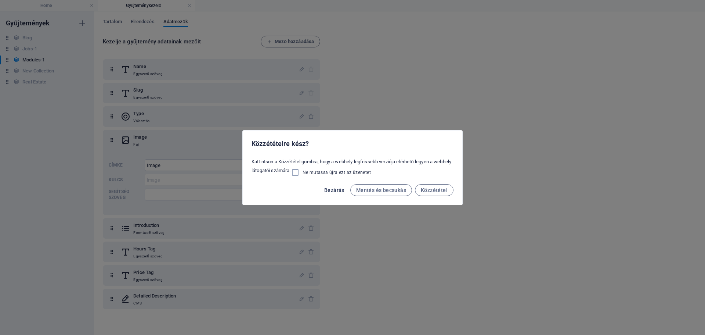
click at [333, 190] on span "Bezárás" at bounding box center [334, 190] width 20 height 6
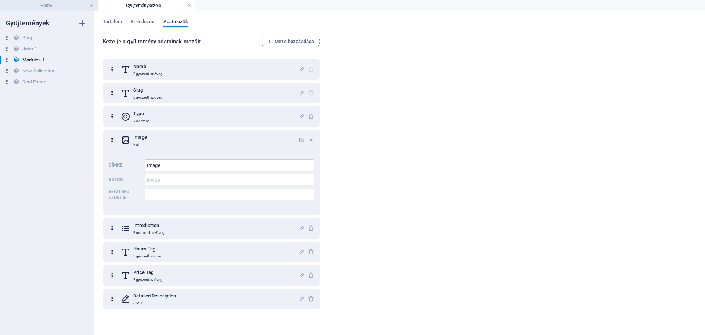
click at [91, 5] on link at bounding box center [92, 5] width 4 height 7
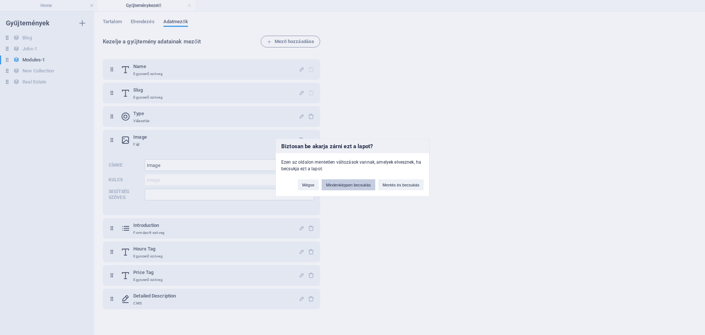
click at [344, 185] on button "Mindenképpen becsukás" at bounding box center [349, 184] width 54 height 11
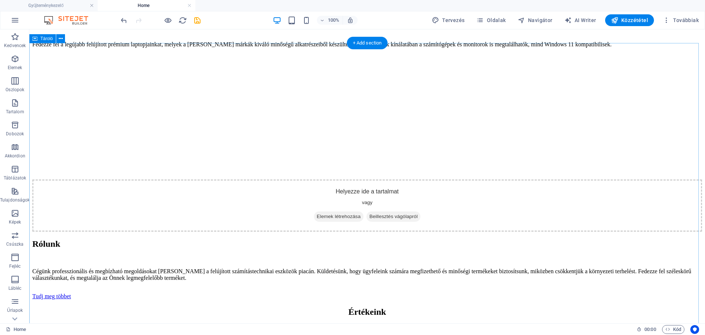
scroll to position [1102, 0]
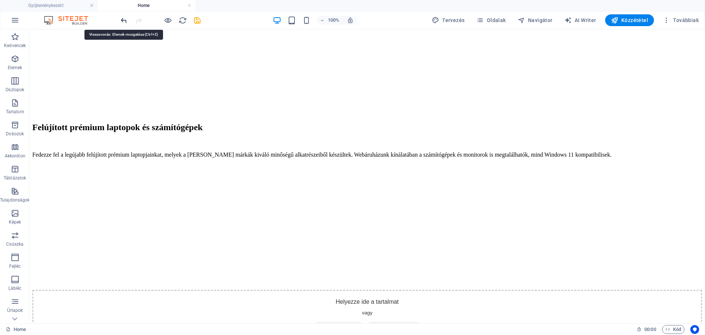
click at [124, 19] on icon "undo" at bounding box center [124, 20] width 8 height 8
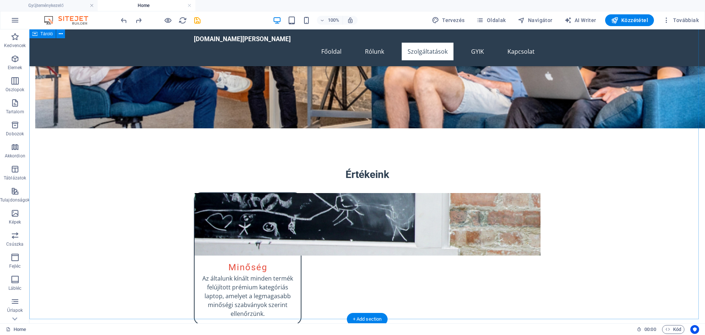
scroll to position [624, 0]
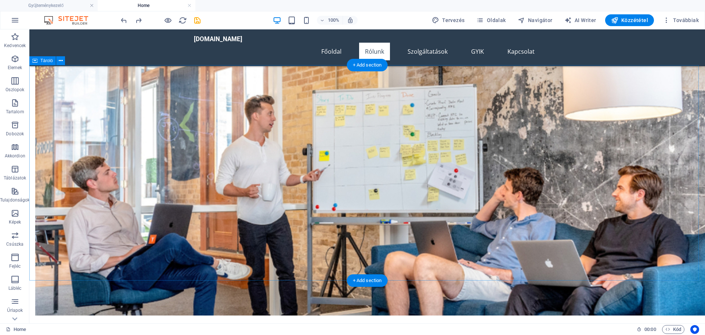
scroll to position [367, 0]
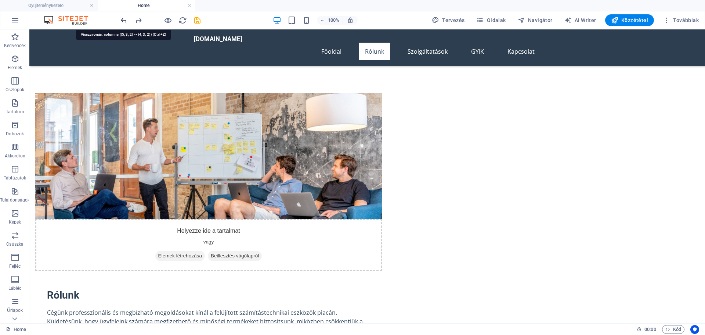
click at [123, 22] on icon "undo" at bounding box center [124, 20] width 8 height 8
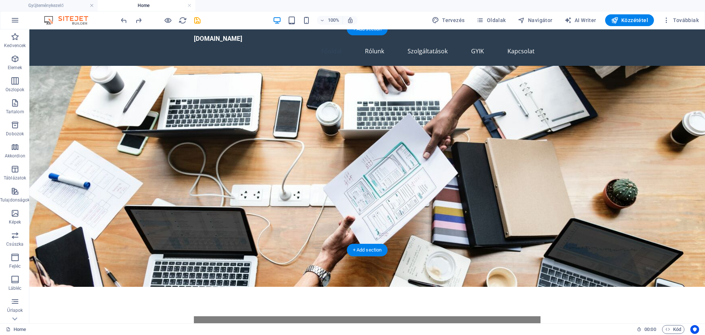
scroll to position [0, 0]
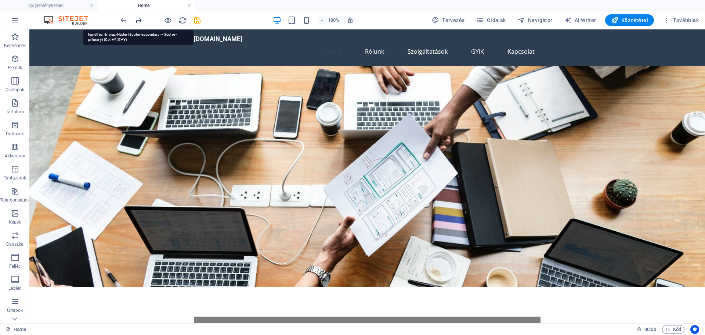
click at [138, 20] on icon "redo" at bounding box center [138, 20] width 8 height 8
click at [138, 19] on icon "redo" at bounding box center [138, 20] width 8 height 8
click at [184, 19] on icon "reload" at bounding box center [182, 20] width 8 height 8
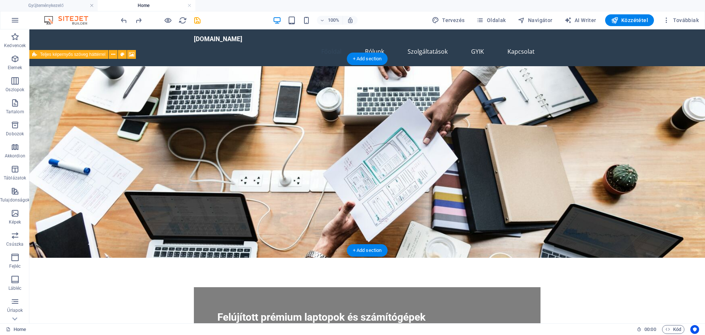
click at [460, 108] on figure at bounding box center [367, 161] width 676 height 191
click at [50, 70] on figure at bounding box center [367, 161] width 676 height 191
click at [131, 53] on icon at bounding box center [132, 55] width 6 height 8
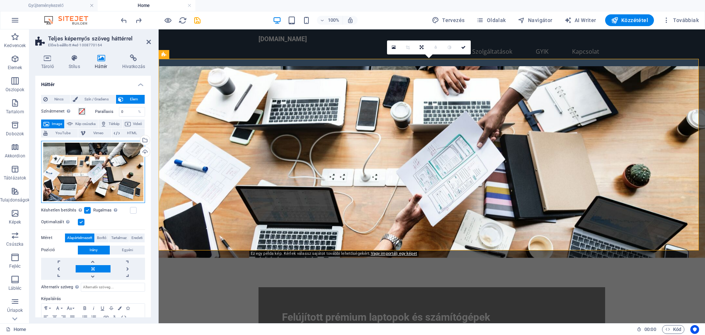
click at [102, 163] on div "Húzza ide a fájlokat, kattintson a fájlok kiválasztásához, vagy válasszon fájlo…" at bounding box center [93, 172] width 104 height 62
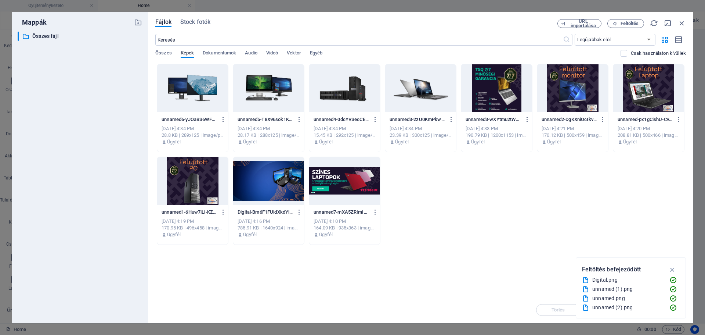
click at [263, 181] on div at bounding box center [268, 181] width 71 height 48
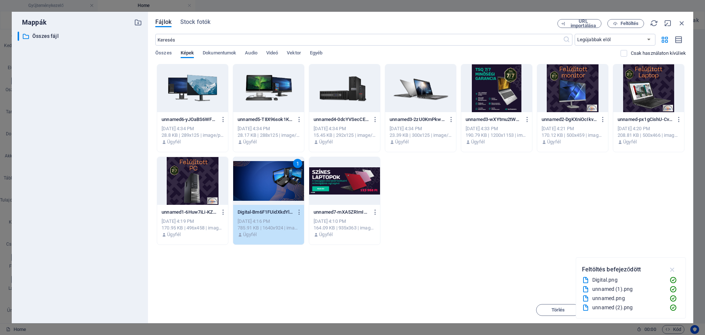
click at [671, 270] on icon "button" at bounding box center [672, 269] width 8 height 8
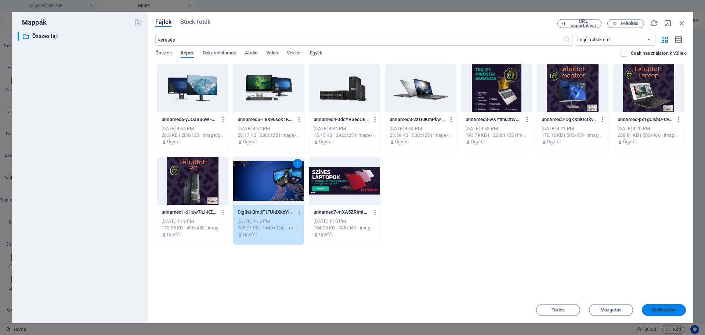
drag, startPoint x: 666, startPoint y: 310, endPoint x: 664, endPoint y: 306, distance: 4.4
click at [666, 310] on span "Beillesztés" at bounding box center [664, 309] width 24 height 4
click at [665, 307] on span "Beillesztés" at bounding box center [664, 309] width 24 height 4
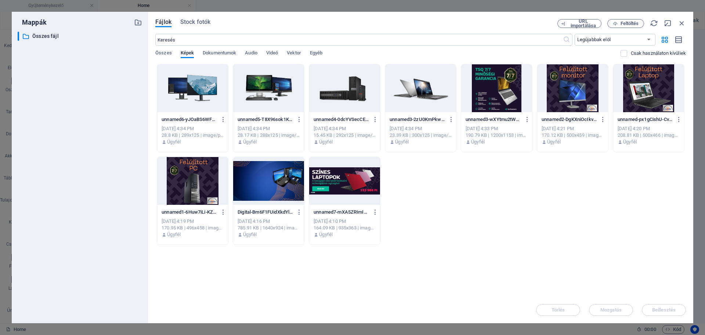
click at [260, 171] on div at bounding box center [268, 181] width 71 height 48
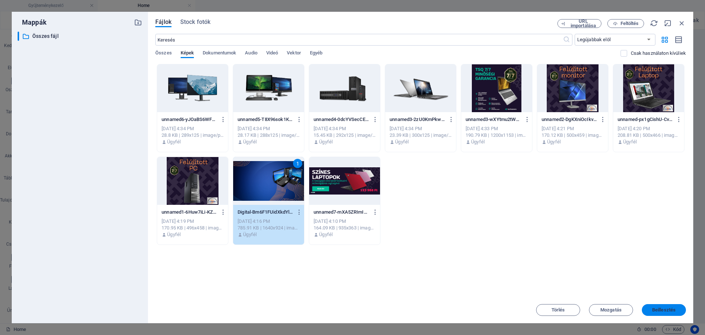
click at [664, 308] on span "Beillesztés" at bounding box center [664, 309] width 24 height 4
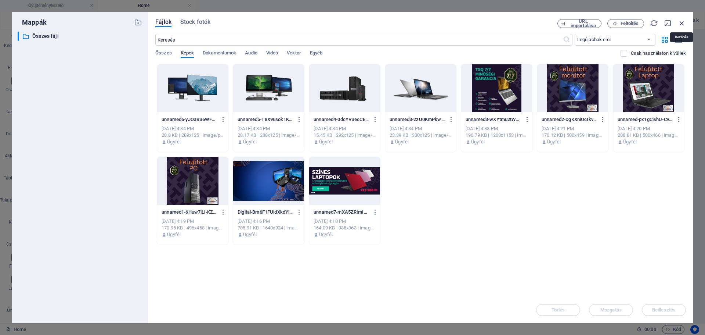
click at [679, 23] on icon "button" at bounding box center [682, 23] width 8 height 8
select select "image"
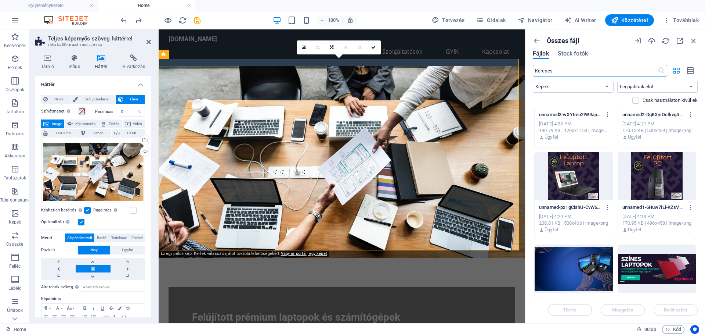
scroll to position [270, 0]
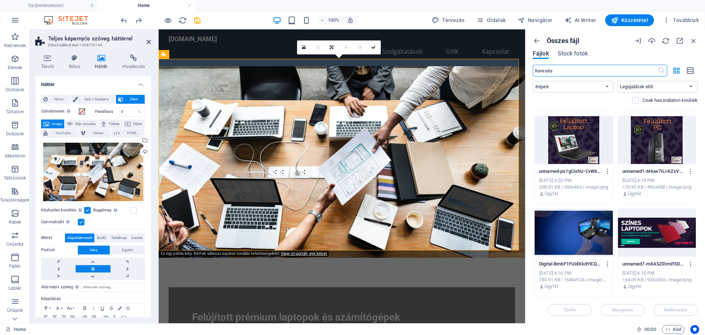
click at [577, 230] on div at bounding box center [574, 233] width 78 height 48
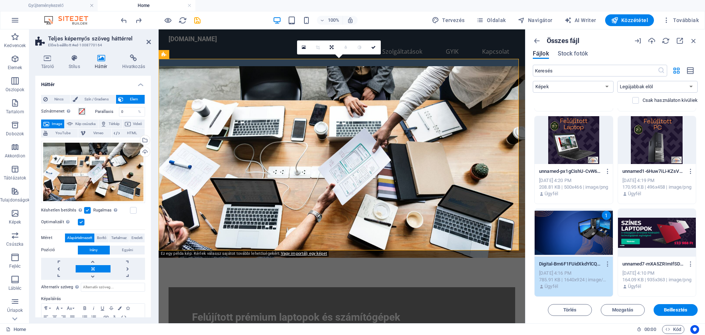
click at [577, 230] on div "1" at bounding box center [574, 233] width 78 height 48
click at [676, 310] on span "Beillesztés" at bounding box center [676, 309] width 24 height 4
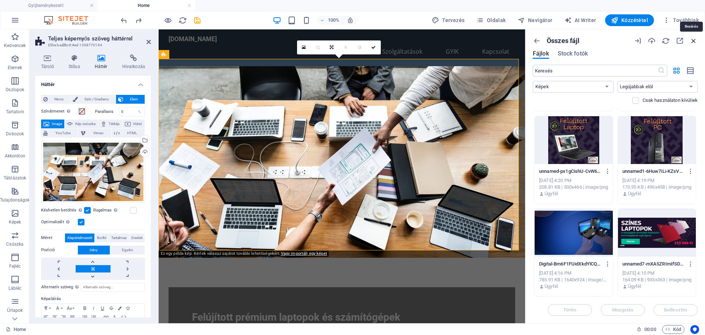
click at [691, 40] on icon "button" at bounding box center [694, 41] width 8 height 8
click at [693, 42] on icon "button" at bounding box center [694, 41] width 8 height 8
click at [694, 43] on icon "button" at bounding box center [694, 41] width 8 height 8
